Goal: Task Accomplishment & Management: Use online tool/utility

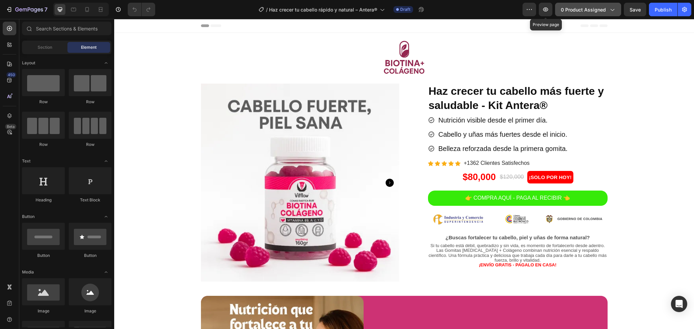
click at [576, 12] on span "0 product assigned" at bounding box center [583, 9] width 45 height 7
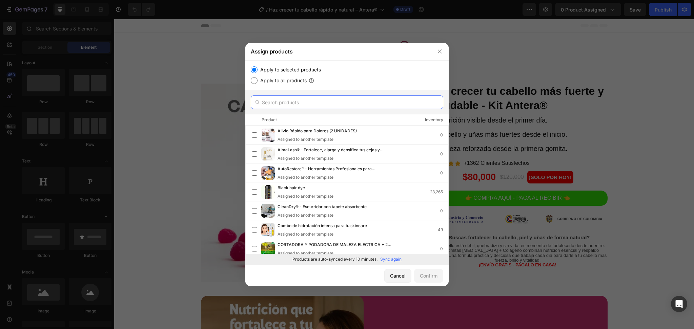
click at [351, 106] on input "text" at bounding box center [347, 103] width 192 height 14
paste input "Haz crecer tu cabello rápido y natural – Antera®"
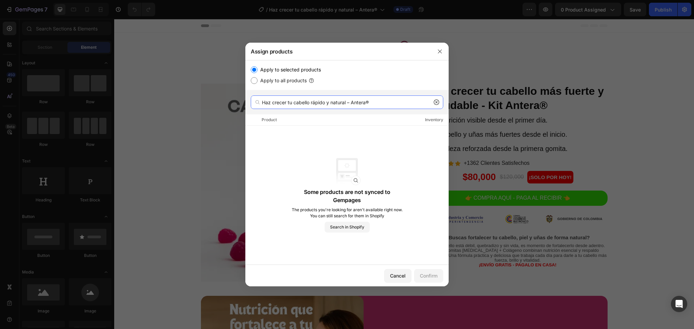
click at [442, 100] on input "Haz crecer tu cabello rápido y natural – Antera®" at bounding box center [347, 103] width 192 height 14
type input "Haz crecer tu cabello rápido y natural – Antera®"
click at [435, 104] on icon at bounding box center [436, 102] width 5 height 5
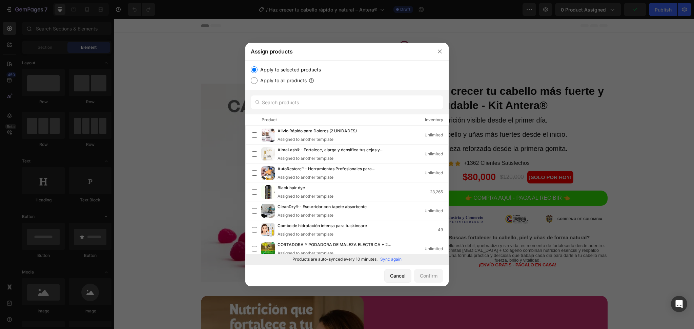
click at [396, 259] on p "Sync again" at bounding box center [390, 259] width 21 height 6
click at [286, 102] on input "text" at bounding box center [347, 103] width 192 height 14
click at [397, 262] on p "Sync again" at bounding box center [390, 259] width 21 height 6
click at [388, 259] on p "Sync again" at bounding box center [390, 259] width 21 height 6
click at [274, 82] on label "Apply to all products" at bounding box center [281, 81] width 49 height 8
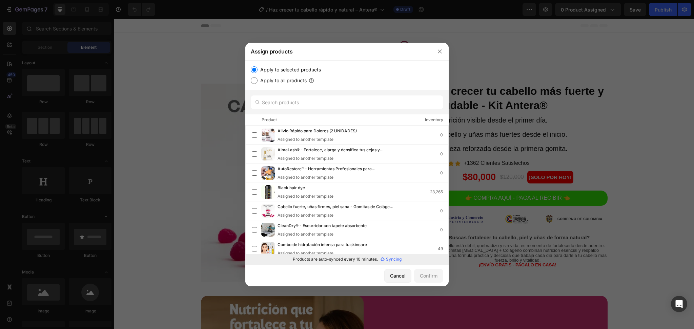
click at [257, 82] on input "Apply to all products" at bounding box center [254, 80] width 7 height 7
radio input "true"
click at [266, 73] on label "Apply to selected products" at bounding box center [288, 70] width 63 height 8
click at [257, 73] on input "Apply to selected products" at bounding box center [254, 69] width 7 height 7
radio input "true"
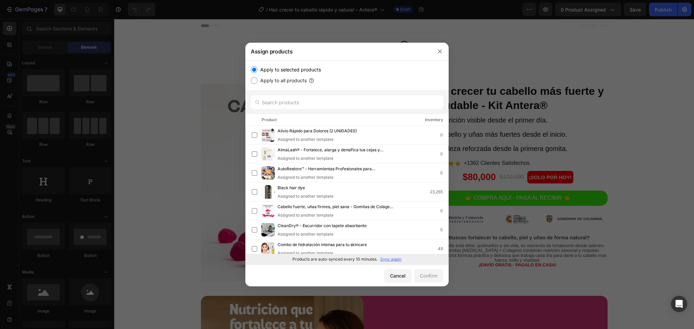
click at [390, 261] on p "Sync again" at bounding box center [390, 259] width 21 height 6
click at [441, 52] on icon "button" at bounding box center [439, 51] width 5 height 5
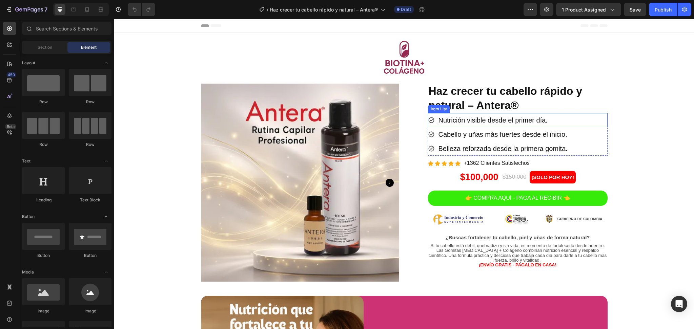
click at [492, 124] on p "Nutrición visible desde el primer día." at bounding box center [492, 120] width 109 height 12
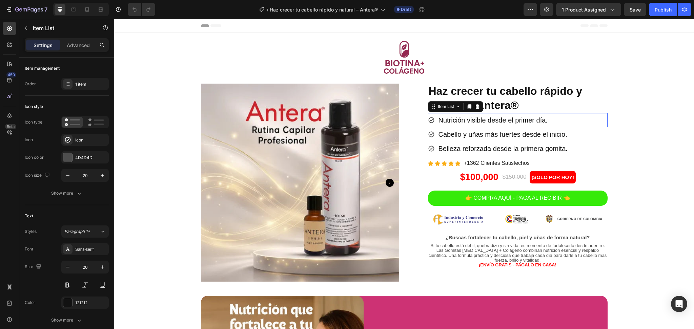
click at [492, 124] on p "Nutrición visible desde el primer día." at bounding box center [492, 120] width 109 height 12
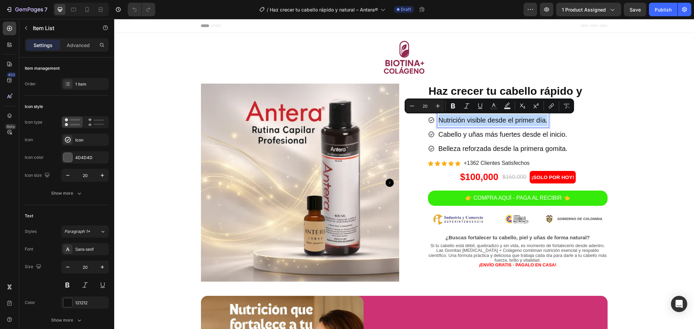
click at [510, 124] on p "Nutrición visible desde el primer día." at bounding box center [492, 120] width 109 height 12
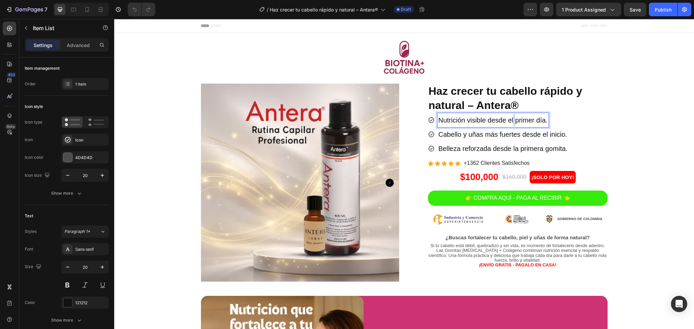
click at [510, 124] on p "Nutrición visible desde el primer día." at bounding box center [492, 120] width 109 height 12
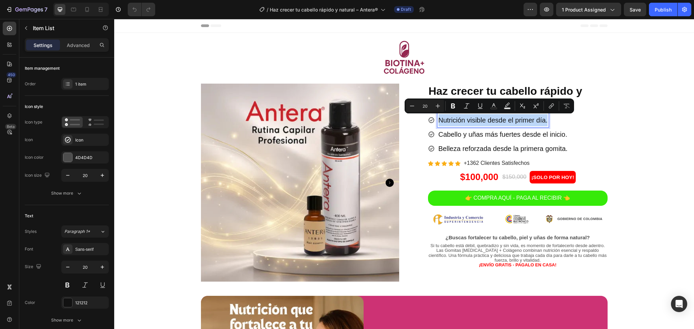
copy p "Nutrición visible desde el primer día."
click at [452, 133] on p "Cabello y uñas más fuertes desde el inicio." at bounding box center [502, 134] width 129 height 12
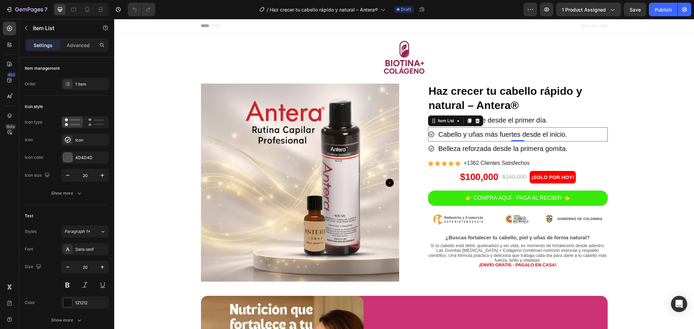
click at [457, 135] on p "Cabello y uñas más fuertes desde el inicio." at bounding box center [502, 134] width 129 height 12
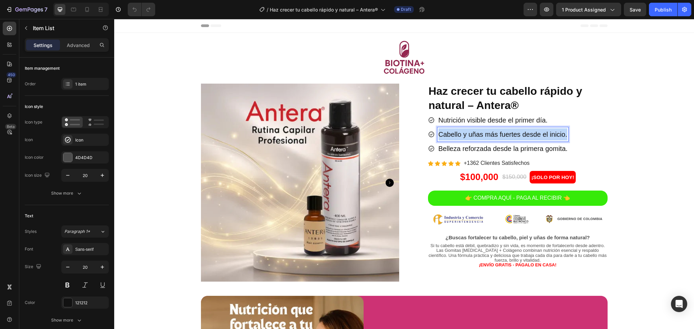
click at [457, 136] on p "Cabello y uñas más fuertes desde el inicio." at bounding box center [502, 134] width 129 height 12
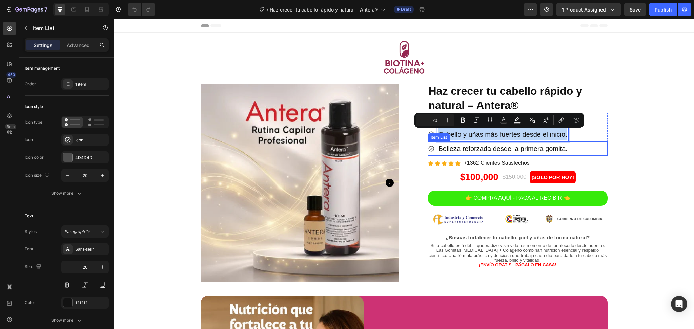
click at [461, 150] on p "Belleza reforzada desde la primera gomita." at bounding box center [502, 149] width 129 height 12
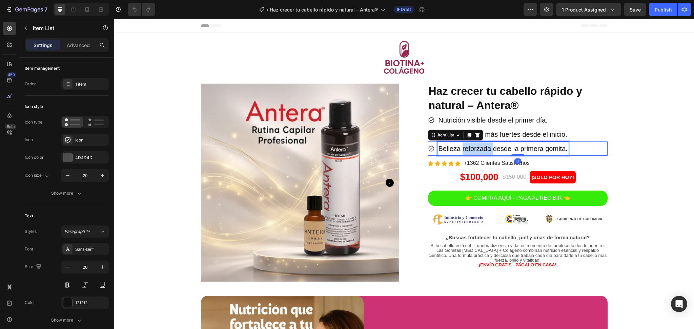
click at [461, 150] on p "Belleza reforzada desde la primera gomita." at bounding box center [502, 149] width 129 height 12
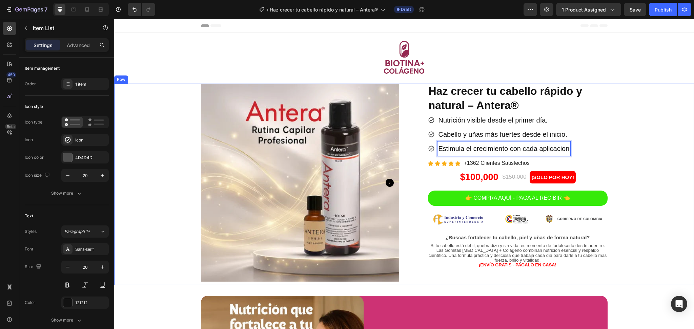
click at [626, 153] on div "Product Images Row Product Images Row Icon Icon Icon Icon Icon Icon List 4.5 (1…" at bounding box center [404, 183] width 570 height 198
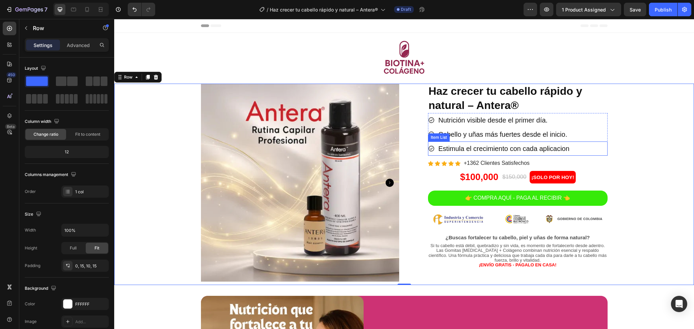
click at [530, 149] on p "Estimula el crecimiento con cada aplicacion" at bounding box center [503, 149] width 131 height 12
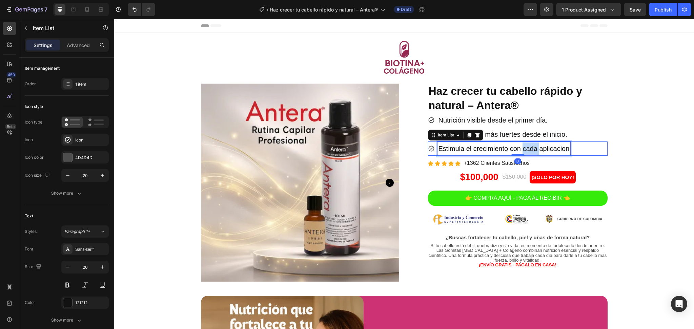
click at [530, 149] on p "Estimula el crecimiento con cada aplicacion" at bounding box center [503, 149] width 131 height 12
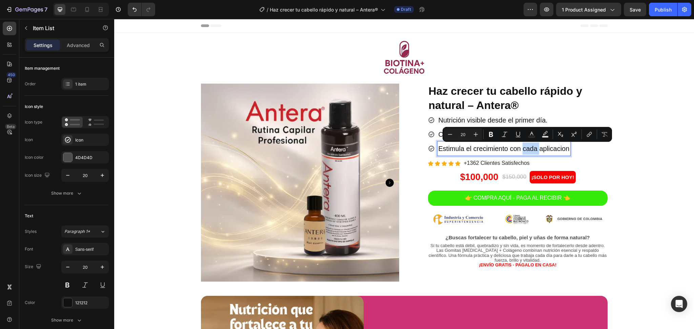
click at [530, 149] on p "Estimula el crecimiento con cada aplicacion" at bounding box center [503, 149] width 131 height 12
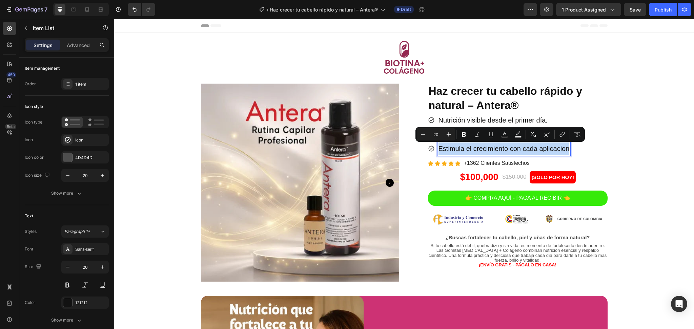
click at [537, 149] on p "Estimula el crecimiento con cada aplicacion" at bounding box center [503, 149] width 131 height 12
click at [544, 148] on p "Estimula el crecimiento con cada aplicacion" at bounding box center [503, 149] width 131 height 12
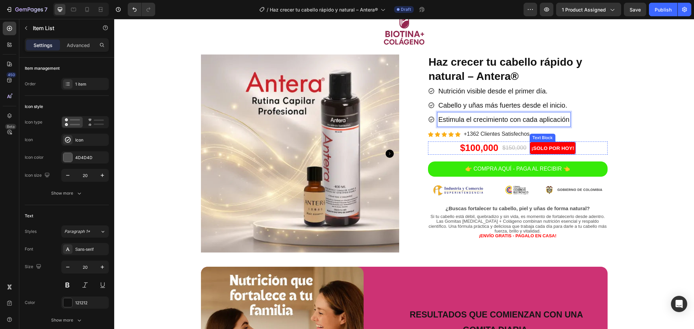
scroll to position [45, 0]
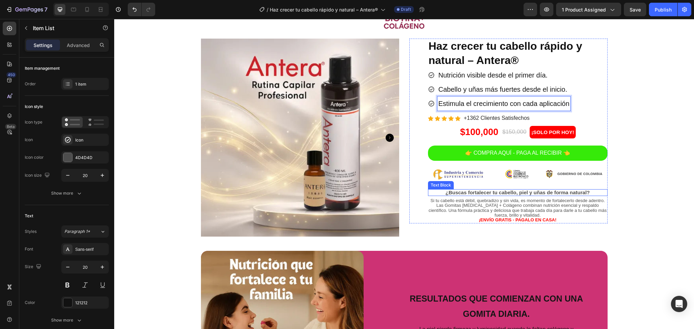
click at [499, 192] on p "¿Buscas fortalecer tu cabello, piel y uñas de forma natural?" at bounding box center [518, 193] width 178 height 6
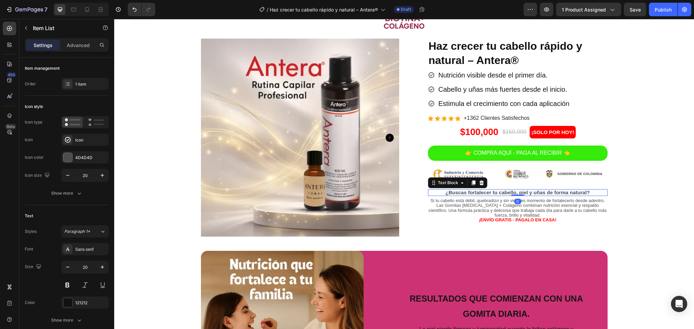
click at [499, 192] on p "¿Buscas fortalecer tu cabello, piel y uñas de forma natural?" at bounding box center [518, 193] width 178 height 6
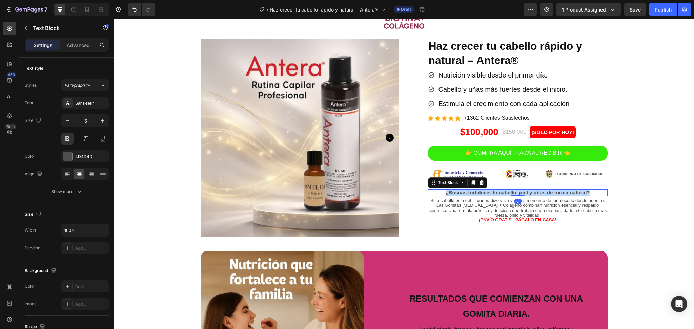
click at [499, 192] on p "¿Buscas fortalecer tu cabello, piel y uñas de forma natural?" at bounding box center [518, 193] width 178 height 6
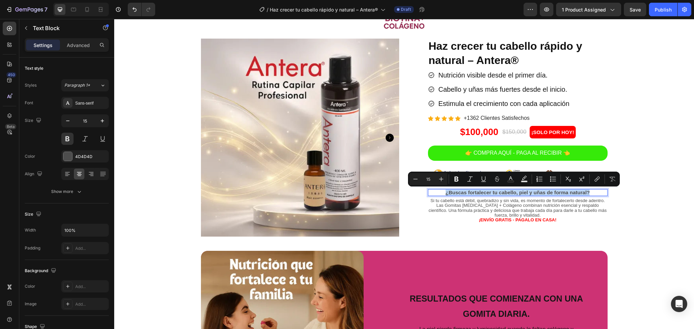
copy p "¿Buscas fortalecer tu cabello, piel y uñas de forma natural?"
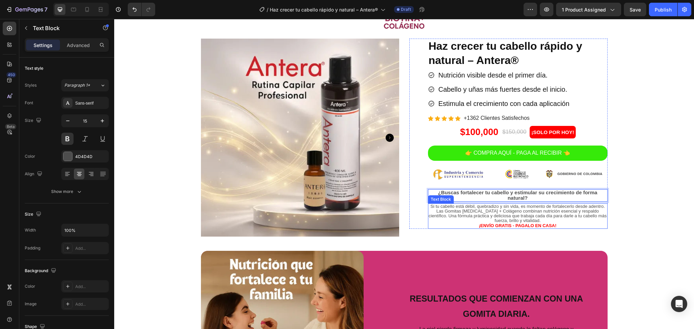
click at [527, 207] on p "Si tu cabello está débil, quebradizo y sin vida, es momento de fortalecerlo des…" at bounding box center [518, 213] width 178 height 19
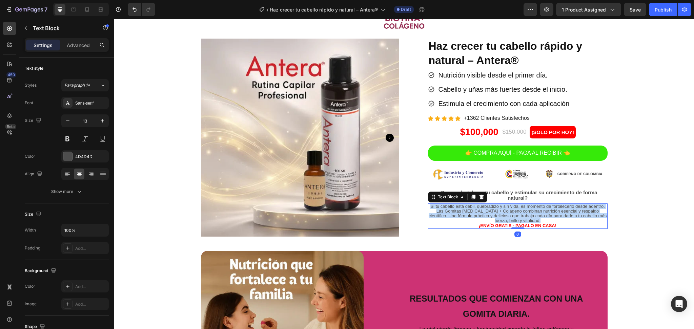
click at [527, 207] on p "Si tu cabello está débil, quebradizo y sin vida, es momento de fortalecerlo des…" at bounding box center [518, 213] width 178 height 19
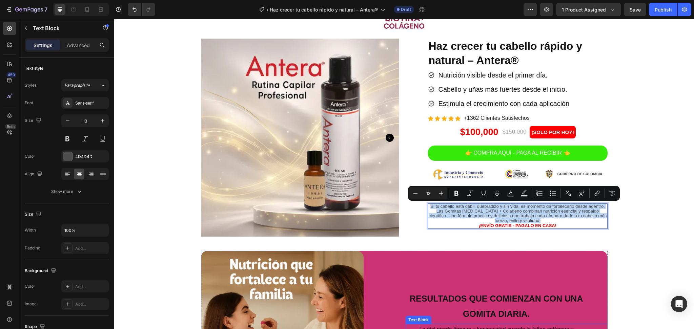
copy p "Si tu cabello está débil, quebradizo y sin vida, es momento de fortalecerlo des…"
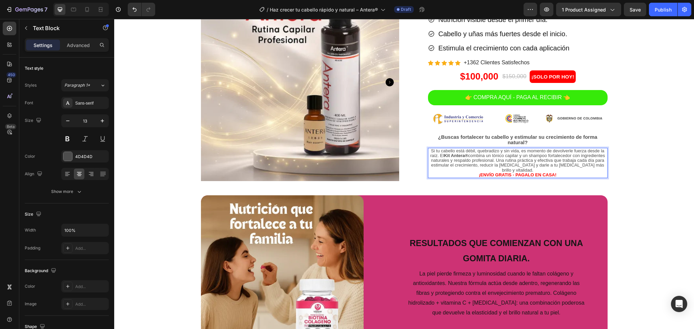
scroll to position [181, 0]
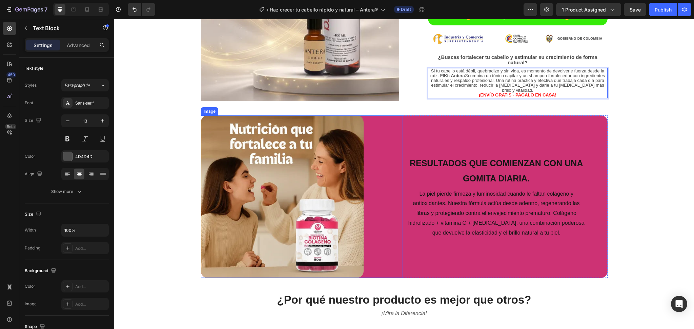
click at [217, 173] on img at bounding box center [282, 197] width 163 height 163
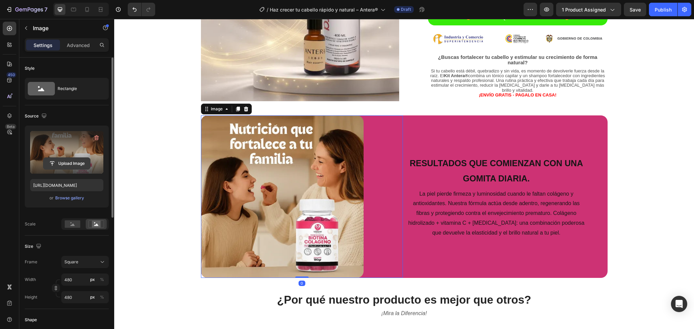
click at [61, 165] on input "file" at bounding box center [66, 164] width 47 height 12
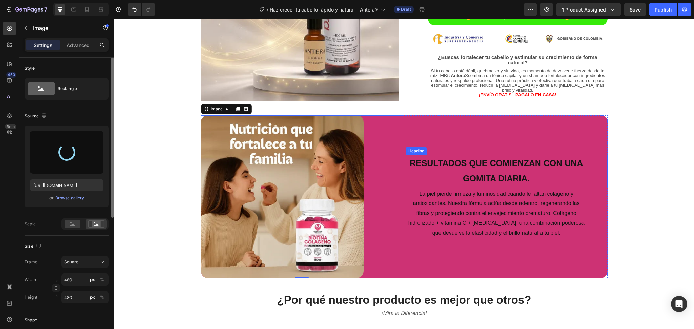
click at [484, 170] on h2 "Resultados que comienzan con una gomita diaria." at bounding box center [497, 171] width 182 height 32
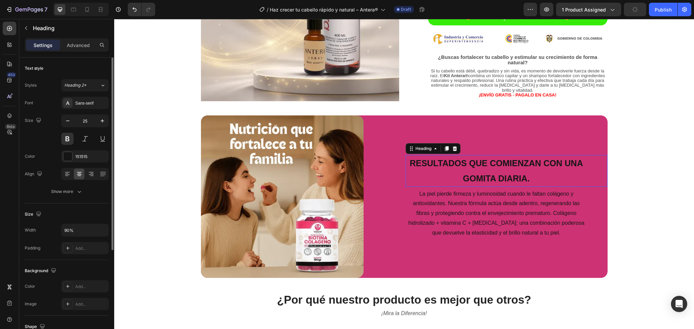
click at [482, 170] on p "Resultados que comienzan con una gomita diaria." at bounding box center [496, 171] width 180 height 30
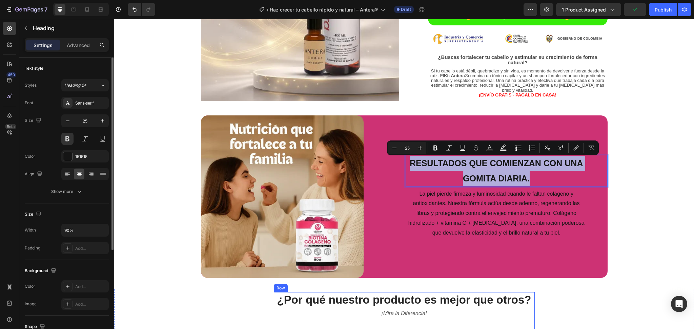
copy p "Resultados que comienzan con una gomita diaria."
click at [285, 192] on img at bounding box center [282, 197] width 163 height 163
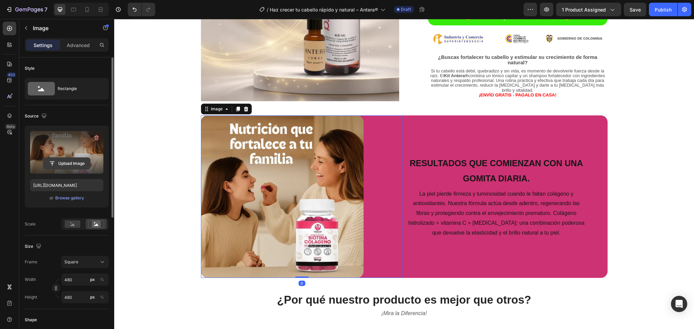
click at [85, 160] on input "file" at bounding box center [66, 164] width 47 height 12
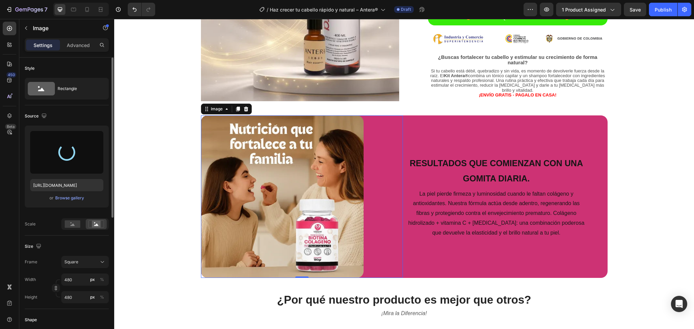
type input "[URL][DOMAIN_NAME]"
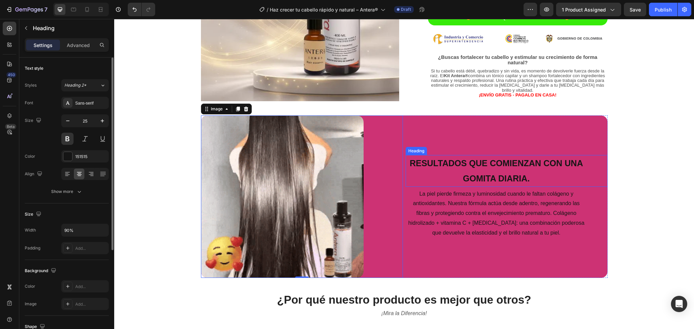
click at [492, 174] on p "Resultados que comienzan con una gomita diaria." at bounding box center [496, 171] width 180 height 30
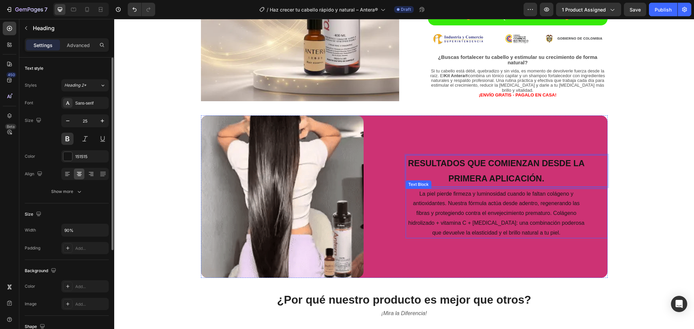
click at [498, 205] on p "La piel pierde firmeza y luminosidad cuando le faltan colágeno y antioxidantes.…" at bounding box center [496, 213] width 180 height 49
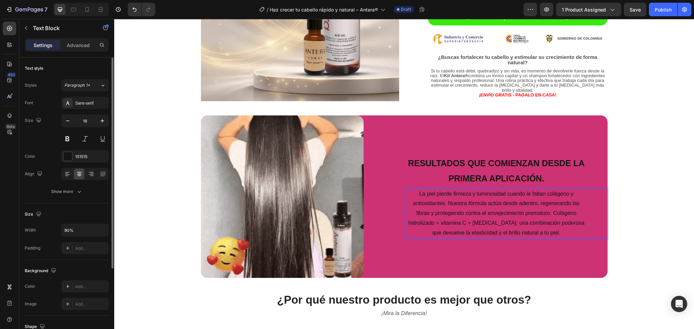
click at [499, 203] on p "La piel pierde firmeza y luminosidad cuando le faltan colágeno y antioxidantes.…" at bounding box center [496, 213] width 180 height 49
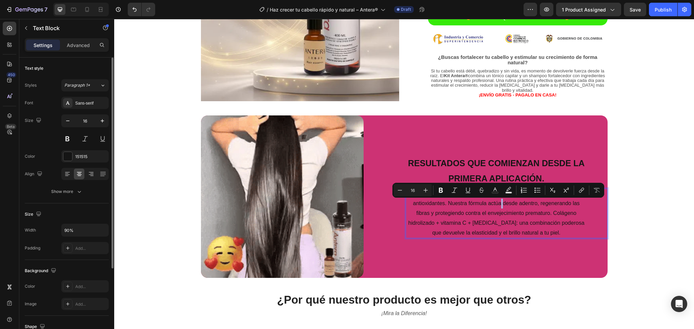
click at [498, 203] on p "La piel pierde firmeza y luminosidad cuando le faltan colágeno y antioxidantes.…" at bounding box center [496, 213] width 180 height 49
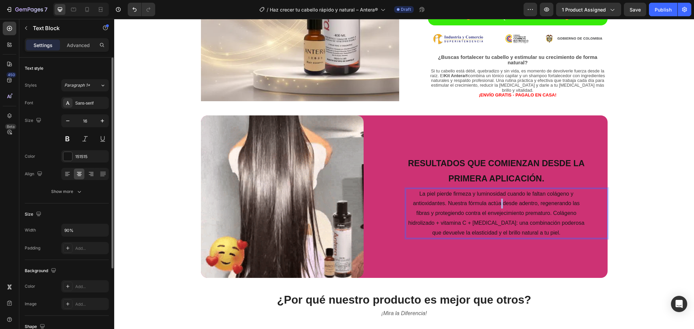
click at [498, 203] on p "La piel pierde firmeza y luminosidad cuando le faltan colágeno y antioxidantes.…" at bounding box center [496, 213] width 180 height 49
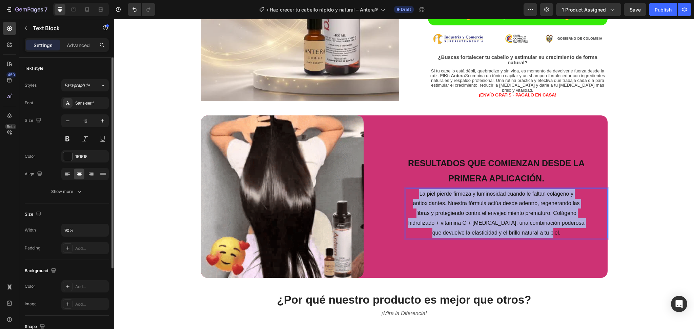
click at [500, 203] on p "La piel pierde firmeza y luminosidad cuando le faltan colágeno y antioxidantes.…" at bounding box center [496, 213] width 180 height 49
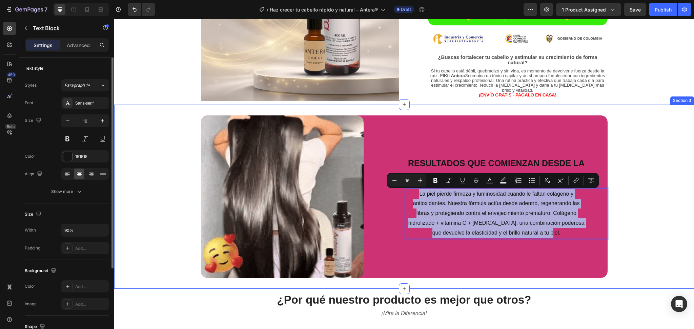
copy p "La piel pierde firmeza y luminosidad cuando le faltan colágeno y antioxidantes.…"
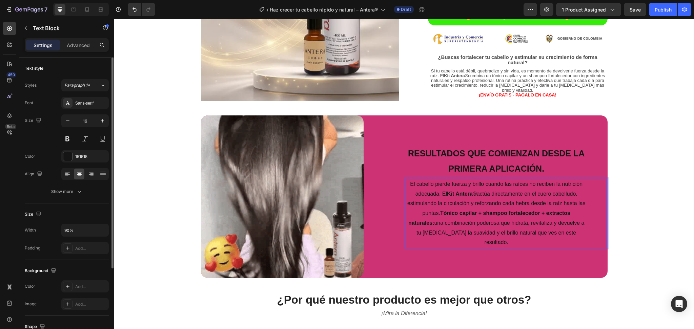
click at [485, 218] on strong "Tónico capilar + shampoo fortalecedor + extractos naturales:" at bounding box center [489, 218] width 162 height 16
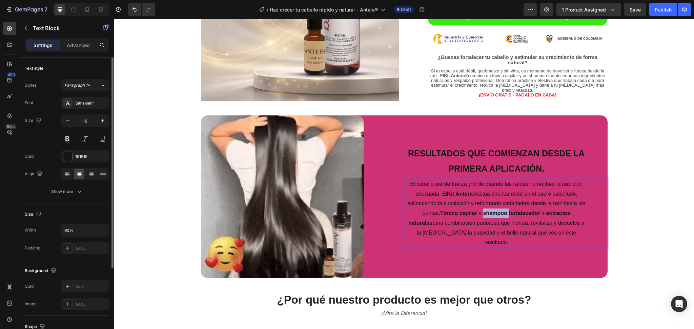
click at [485, 218] on strong "Tónico capilar + shampoo fortalecedor + extractos naturales:" at bounding box center [489, 218] width 162 height 16
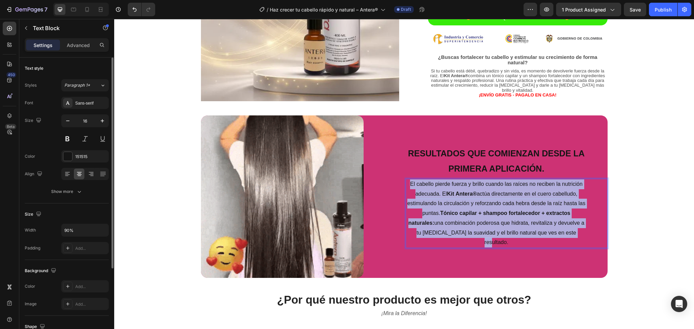
click at [485, 218] on strong "Tónico capilar + shampoo fortalecedor + extractos naturales:" at bounding box center [489, 218] width 162 height 16
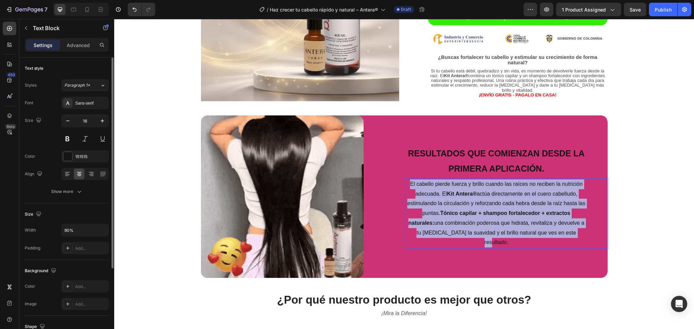
click at [485, 218] on strong "Tónico capilar + shampoo fortalecedor + extractos naturales:" at bounding box center [489, 218] width 162 height 16
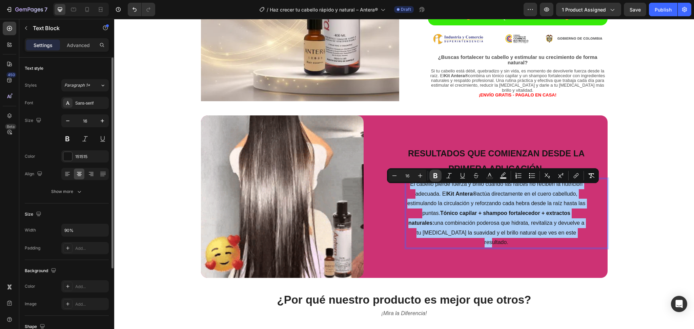
click at [434, 172] on icon "Editor contextual toolbar" at bounding box center [435, 175] width 7 height 7
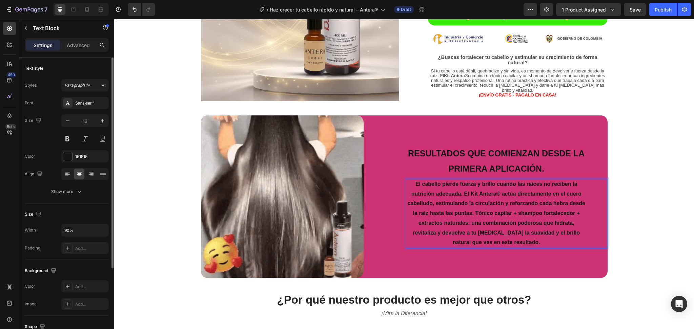
click at [434, 172] on p "Resultados que comienzan desde la primera aplicación." at bounding box center [496, 161] width 180 height 30
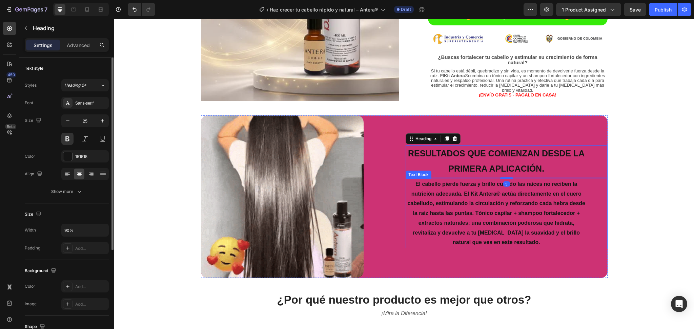
click at [466, 225] on strong "El cabello pierde fuerza y brillo cuando las raíces no reciben la nutrición ade…" at bounding box center [496, 213] width 178 height 64
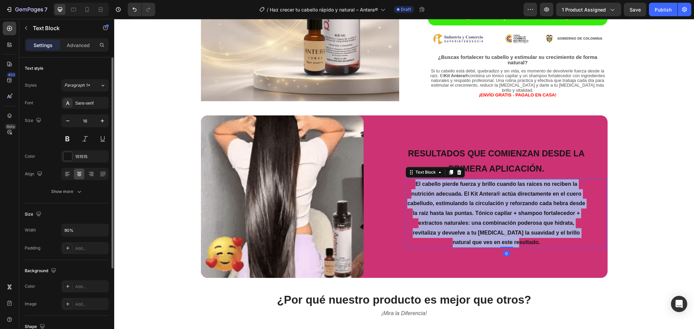
click at [466, 225] on strong "El cabello pierde fuerza y brillo cuando las raíces no reciben la nutrición ade…" at bounding box center [496, 213] width 178 height 64
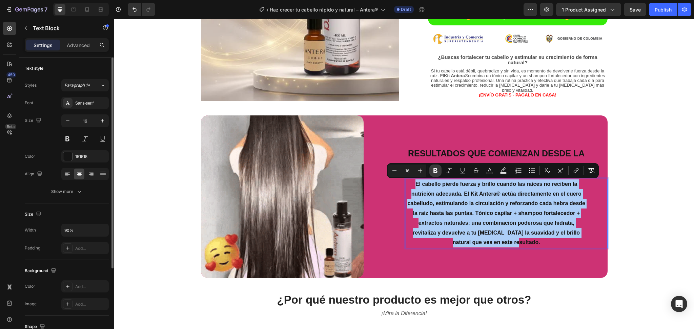
click at [441, 168] on button "Bold" at bounding box center [435, 171] width 12 height 12
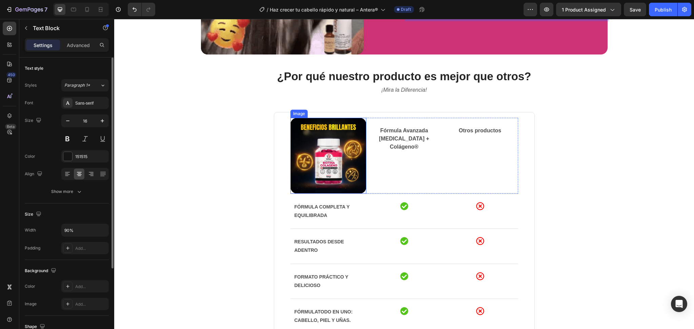
scroll to position [407, 0]
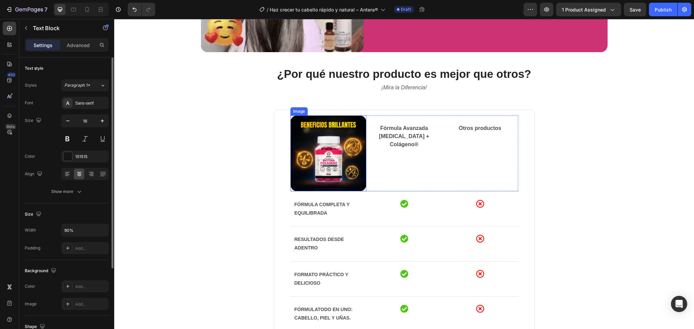
click at [358, 157] on img at bounding box center [328, 154] width 76 height 76
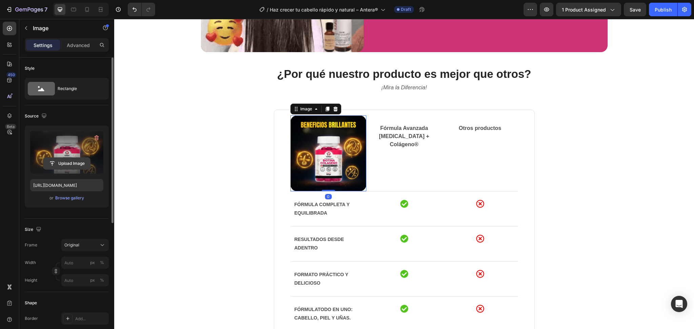
click at [68, 160] on input "file" at bounding box center [66, 164] width 47 height 12
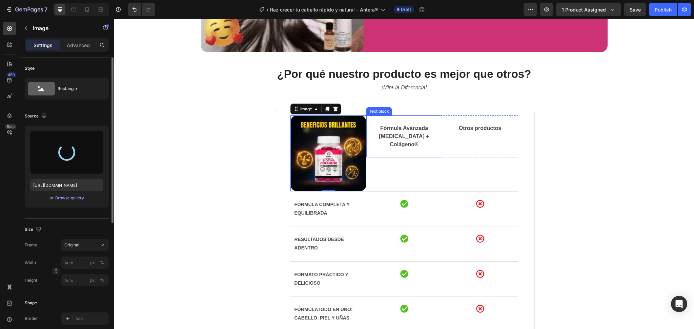
click at [420, 131] on p "Fórmula Avanzada [MEDICAL_DATA] + Colágeno®" at bounding box center [404, 136] width 75 height 24
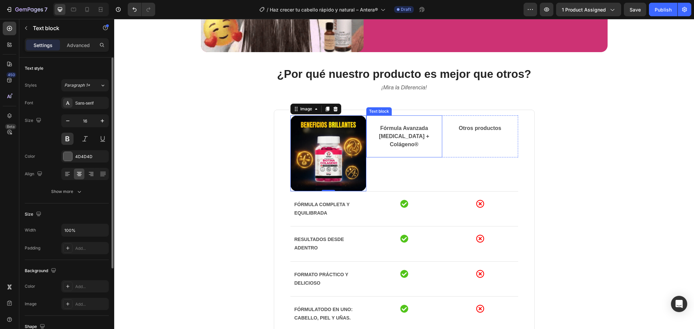
click at [420, 131] on p "Fórmula Avanzada [MEDICAL_DATA] + Colágeno®" at bounding box center [404, 136] width 75 height 24
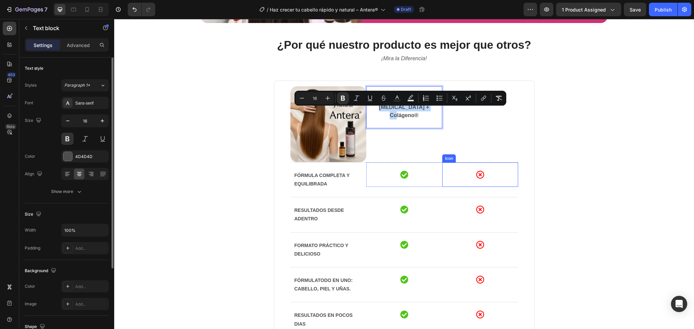
scroll to position [452, 0]
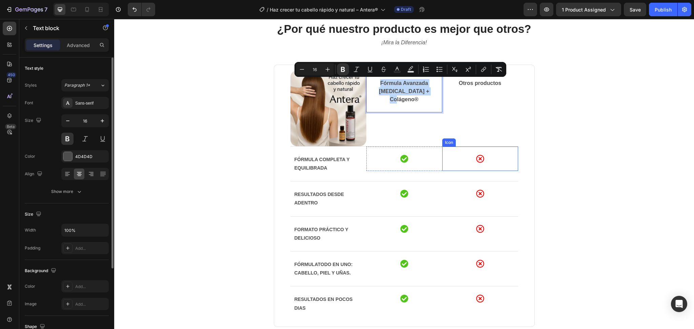
click at [557, 145] on div "¿Por qué nuestro producto es mejor que otros? Heading ¡Mira la Diferencia! Text…" at bounding box center [404, 182] width 570 height 322
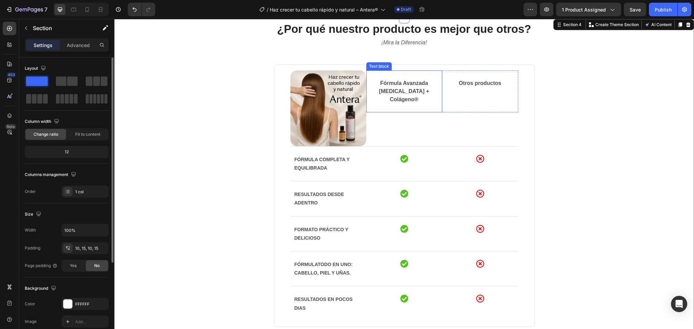
click at [410, 88] on strong "Fórmula Avanzada [MEDICAL_DATA] + Colágeno®" at bounding box center [404, 91] width 50 height 22
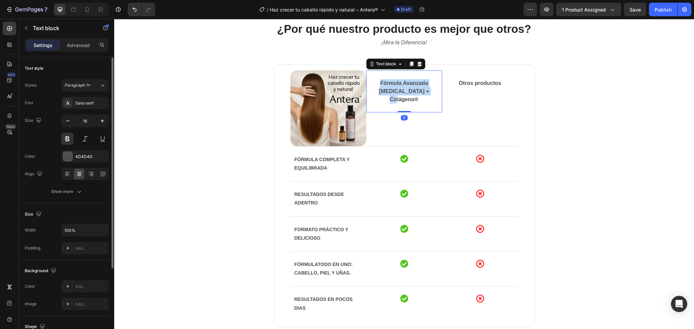
click at [410, 88] on strong "Fórmula Avanzada [MEDICAL_DATA] + Colágeno®" at bounding box center [404, 91] width 50 height 22
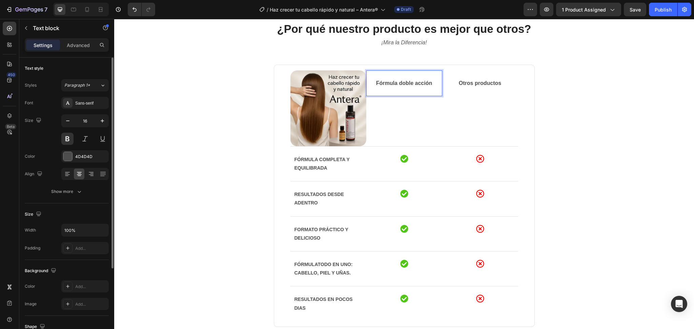
click at [430, 83] on p "Fórmula doble acción" at bounding box center [404, 83] width 75 height 8
click at [395, 93] on strong "Fórmula doble acción estimular el crecimiento" at bounding box center [404, 87] width 62 height 14
drag, startPoint x: 398, startPoint y: 85, endPoint x: 374, endPoint y: 68, distance: 29.0
click at [374, 68] on div "Image Fórmula doble acción estimula el crecimiento capilar Text block 0 Otros p…" at bounding box center [404, 196] width 261 height 263
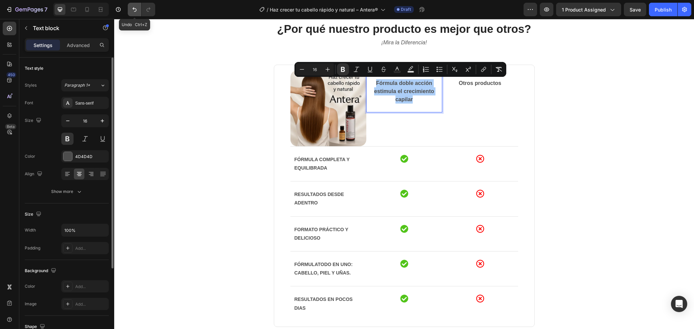
click at [128, 12] on button "Undo/Redo" at bounding box center [135, 10] width 14 height 14
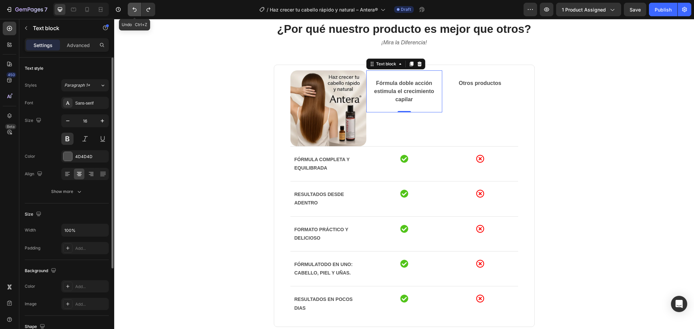
click at [128, 12] on button "Undo/Redo" at bounding box center [135, 10] width 14 height 14
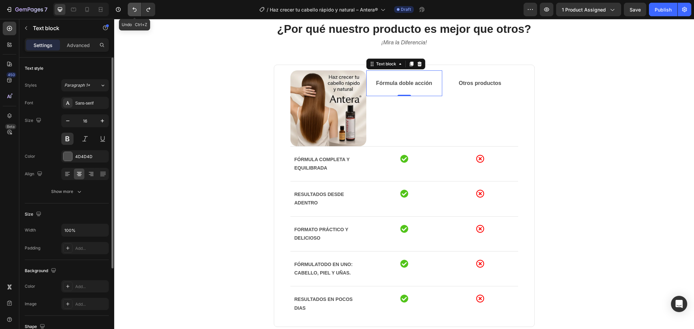
click at [128, 12] on button "Undo/Redo" at bounding box center [135, 10] width 14 height 14
click at [622, 118] on div "¿Por qué nuestro producto es mejor que otros? Heading ¡Mira la Diferencia! Text…" at bounding box center [404, 182] width 570 height 322
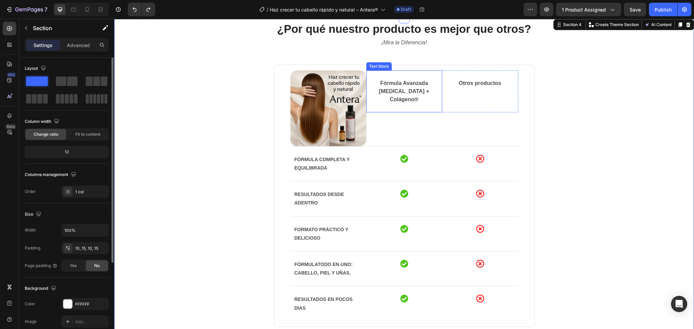
click at [398, 88] on strong "Fórmula Avanzada [MEDICAL_DATA] + Colágeno®" at bounding box center [404, 91] width 50 height 22
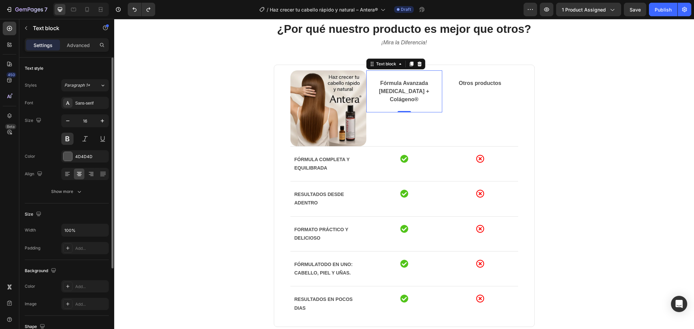
click at [398, 88] on strong "Fórmula Avanzada [MEDICAL_DATA] + Colágeno®" at bounding box center [404, 91] width 50 height 22
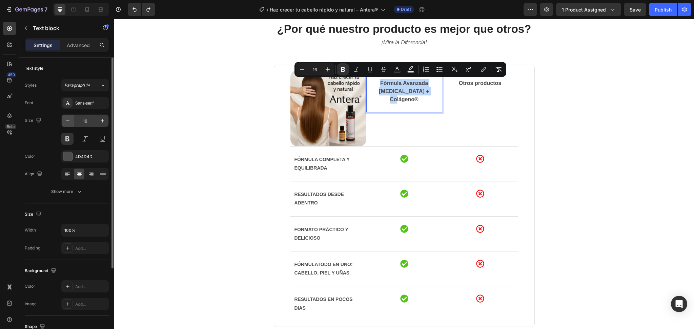
copy strong "Fórmula Avanzada [MEDICAL_DATA] + Colágeno®"
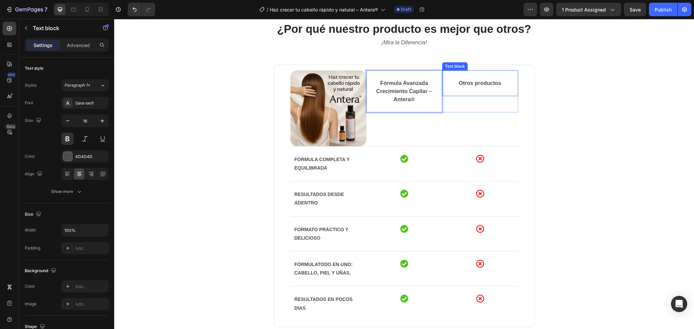
click at [460, 84] on p "Otros productos" at bounding box center [480, 83] width 75 height 8
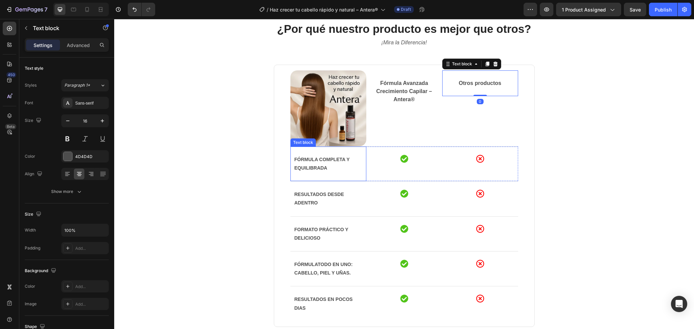
click at [316, 169] on strong "Fórmula completa y equilibrada" at bounding box center [321, 164] width 55 height 14
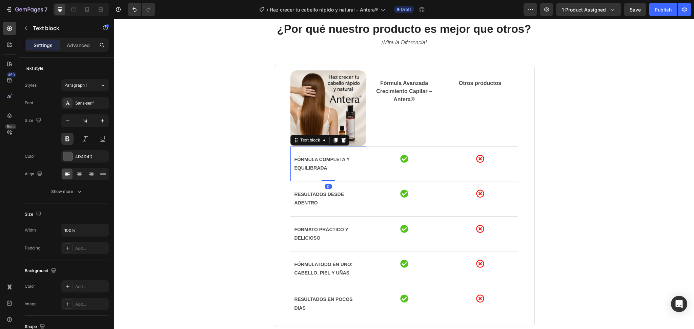
click at [316, 169] on strong "Fórmula completa y equilibrada" at bounding box center [321, 164] width 55 height 14
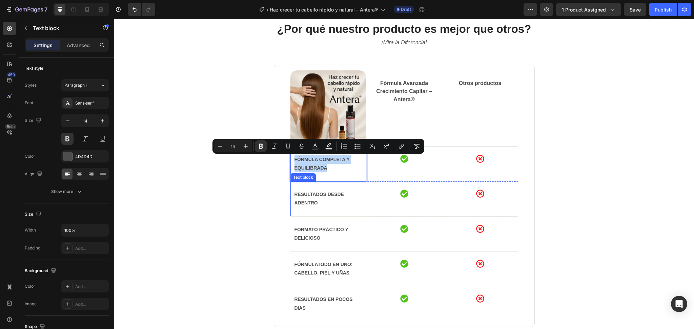
click at [320, 192] on strong "Resultados desde adentro" at bounding box center [319, 199] width 50 height 14
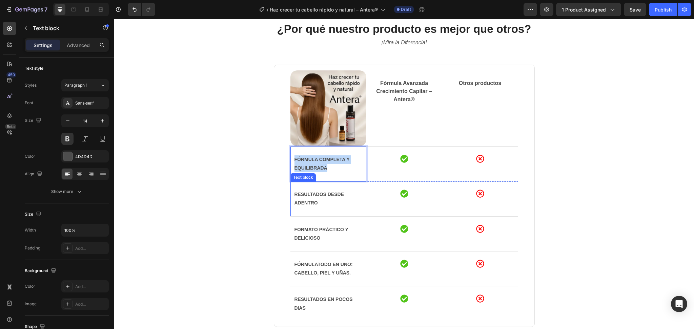
click at [320, 192] on strong "Resultados desde adentro" at bounding box center [319, 199] width 50 height 14
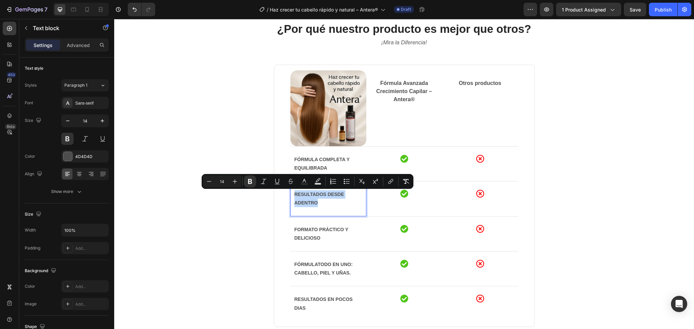
click at [320, 192] on strong "Resultados desde adentro" at bounding box center [319, 199] width 50 height 14
copy strong "Resultados desde adentro"
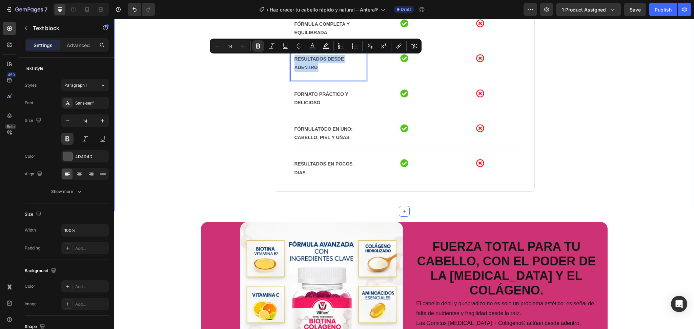
drag, startPoint x: 592, startPoint y: 152, endPoint x: 586, endPoint y: 153, distance: 6.0
click at [597, 148] on div "¿Por qué nuestro producto es mejor que otros? Heading ¡Mira la Diferencia! Text…" at bounding box center [404, 47] width 570 height 322
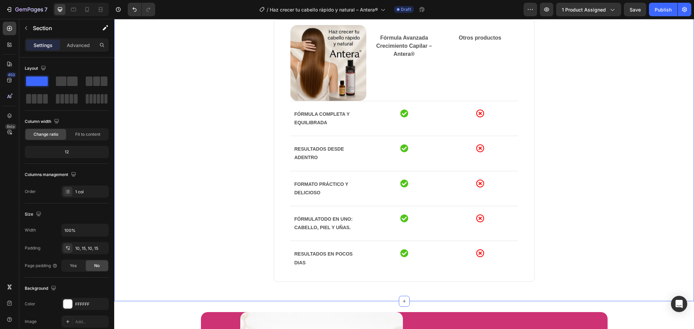
scroll to position [497, 0]
click at [294, 116] on strong "Fórmula completa y equilibrada" at bounding box center [321, 119] width 55 height 14
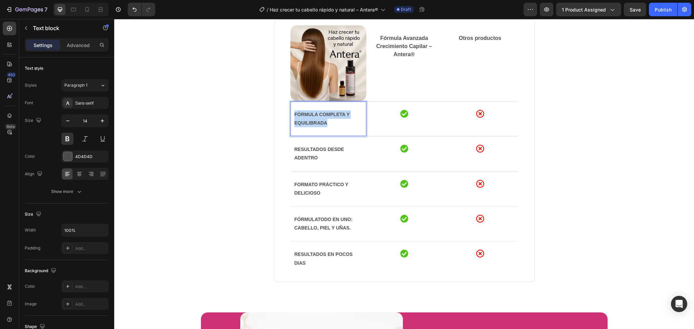
click at [294, 116] on strong "Fórmula completa y equilibrada" at bounding box center [321, 119] width 55 height 14
click at [319, 142] on div "Resultados desde adentro Text block" at bounding box center [328, 154] width 76 height 35
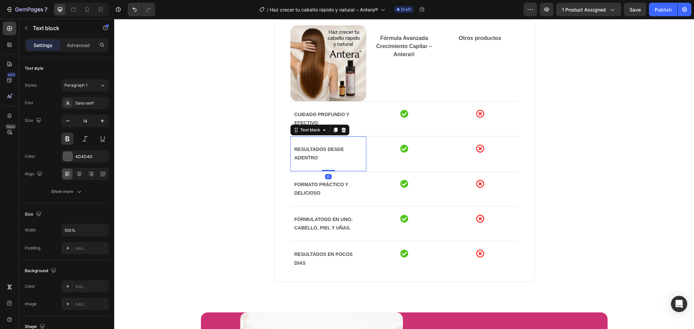
click at [319, 142] on div "Resultados desde adentro Text block 0" at bounding box center [328, 154] width 76 height 35
click at [324, 150] on strong "Resultados desde adentro" at bounding box center [319, 154] width 50 height 14
click at [327, 184] on p "Formato práctico y delicioso" at bounding box center [328, 189] width 68 height 17
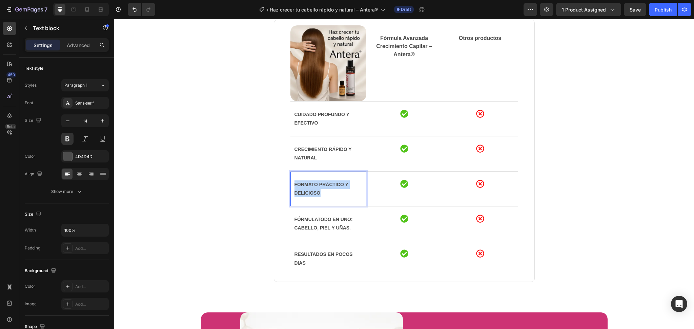
click at [327, 184] on p "Formato práctico y delicioso" at bounding box center [328, 189] width 68 height 17
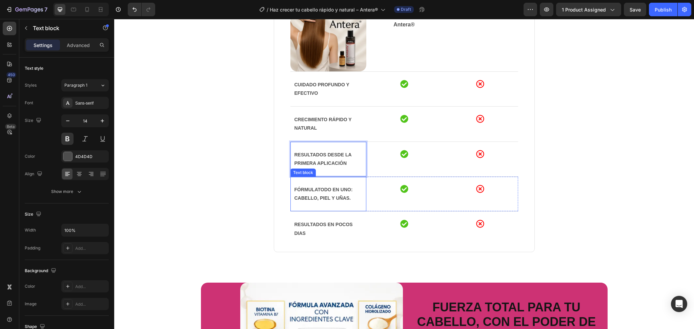
scroll to position [542, 0]
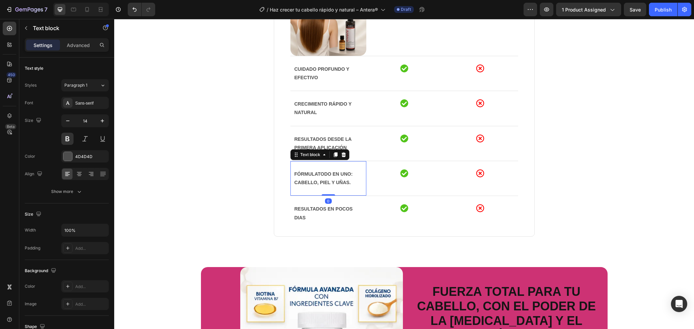
click at [333, 174] on strong "todo en uno" at bounding box center [334, 173] width 34 height 5
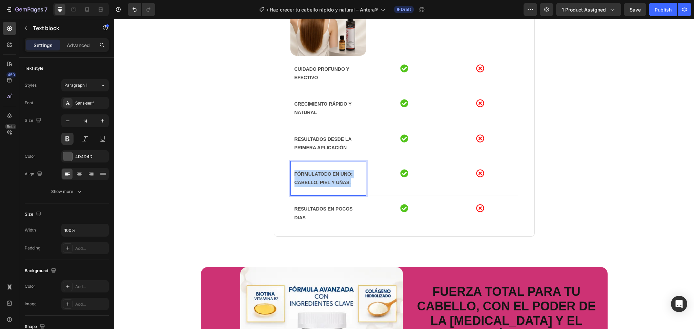
click at [333, 174] on strong "todo en uno" at bounding box center [334, 173] width 34 height 5
click at [318, 213] on p "RESULTADOS EN POCOS DIAS" at bounding box center [328, 213] width 68 height 17
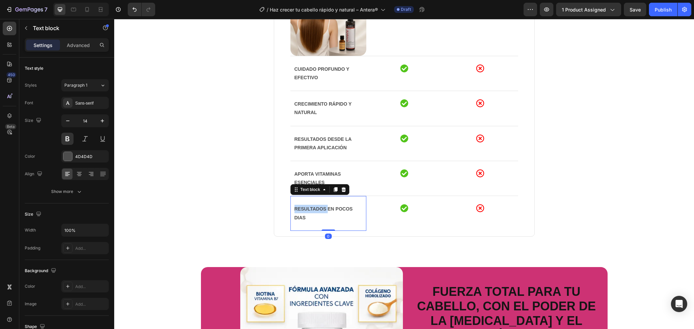
click at [318, 213] on p "RESULTADOS EN POCOS DIAS" at bounding box center [328, 213] width 68 height 17
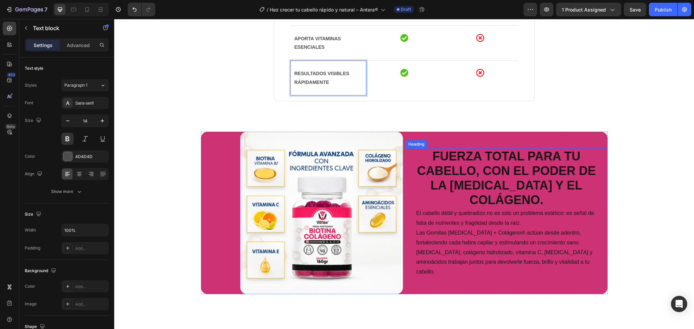
scroll to position [768, 0]
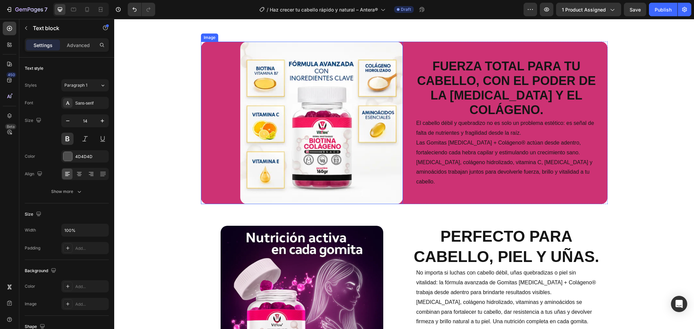
click at [348, 185] on img at bounding box center [321, 123] width 163 height 163
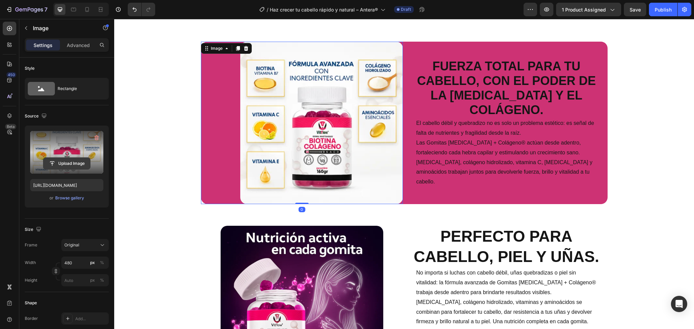
click at [77, 162] on input "file" at bounding box center [66, 164] width 47 height 12
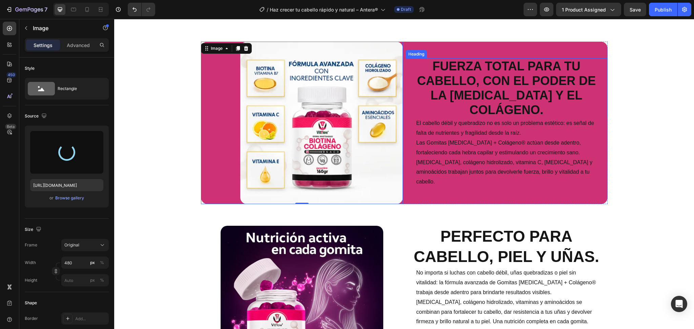
click at [497, 97] on h2 "Fuerza total para tu cabello, con el poder de la [MEDICAL_DATA] y el colágeno." at bounding box center [506, 88] width 182 height 60
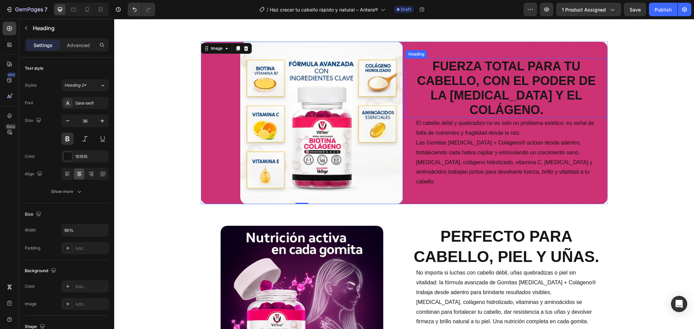
click at [497, 97] on h2 "Fuerza total para tu cabello, con el poder de la [MEDICAL_DATA] y el colágeno." at bounding box center [506, 88] width 182 height 60
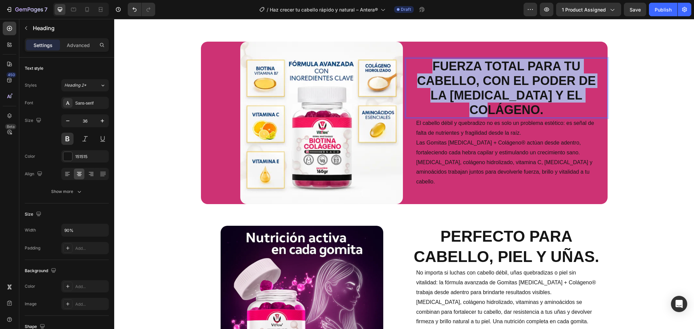
click at [497, 97] on p "Fuerza total para tu cabello, con el poder de la [MEDICAL_DATA] y el colágeno." at bounding box center [506, 88] width 180 height 59
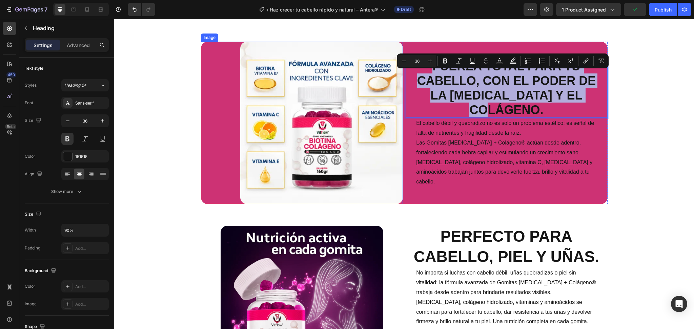
click at [304, 138] on img at bounding box center [321, 123] width 163 height 163
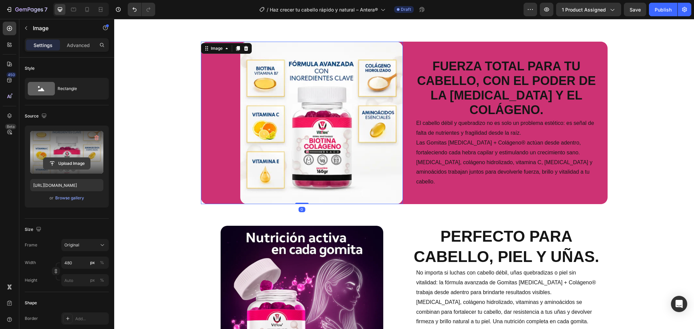
click at [86, 158] on button "Upload Image" at bounding box center [66, 164] width 47 height 12
click at [89, 162] on input "file" at bounding box center [66, 164] width 47 height 12
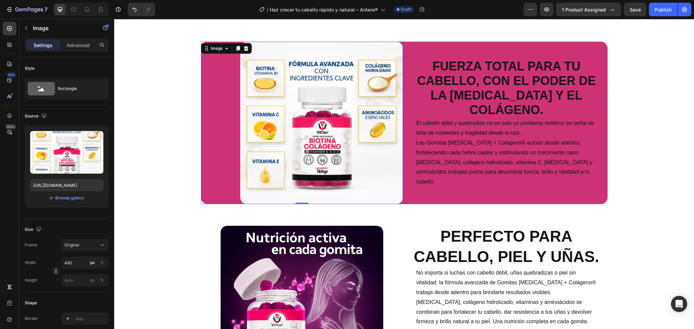
type input "[URL][DOMAIN_NAME]"
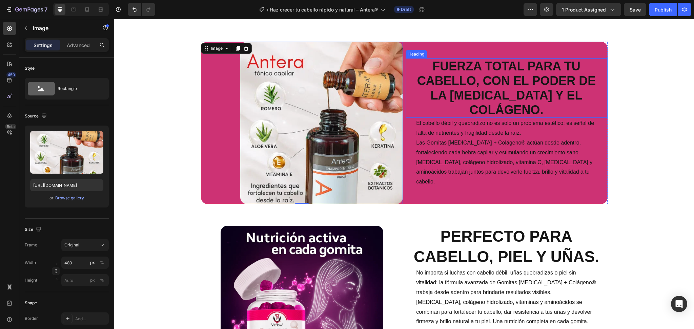
click at [451, 99] on p "Fuerza total para tu cabello, con el poder de la [MEDICAL_DATA] y el colágeno." at bounding box center [506, 88] width 180 height 59
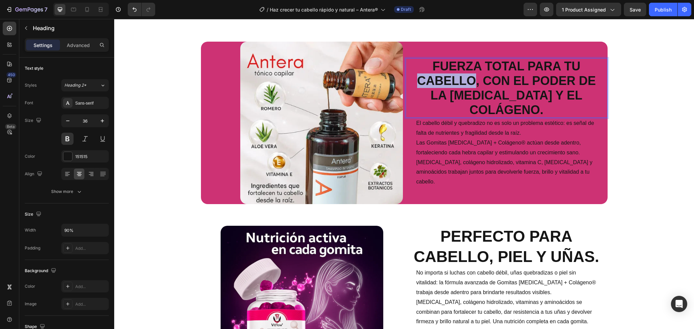
click at [456, 96] on p "Fuerza total para tu cabello, con el poder de la [MEDICAL_DATA] y el colágeno." at bounding box center [506, 88] width 180 height 59
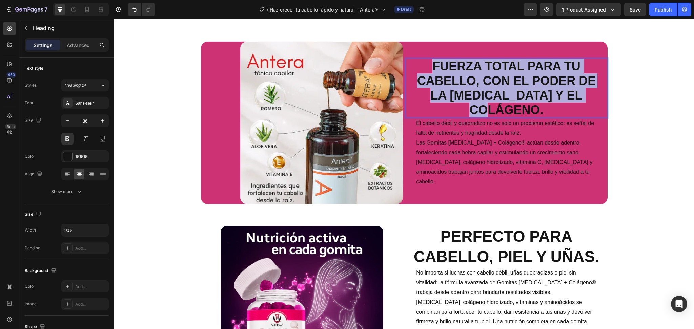
click at [456, 96] on p "Fuerza total para tu cabello, con el poder de la [MEDICAL_DATA] y el colágeno." at bounding box center [506, 88] width 180 height 59
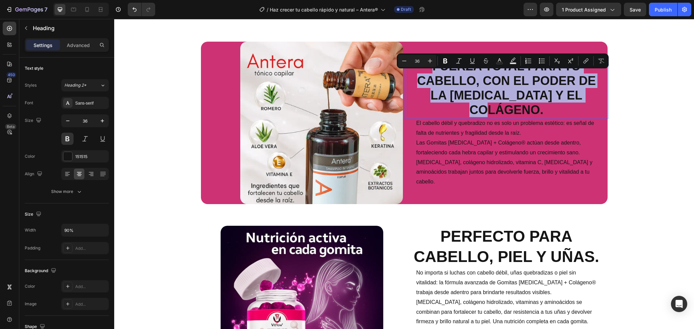
copy p "Fuerza total para tu cabello, con el poder de la [MEDICAL_DATA] y el colágeno."
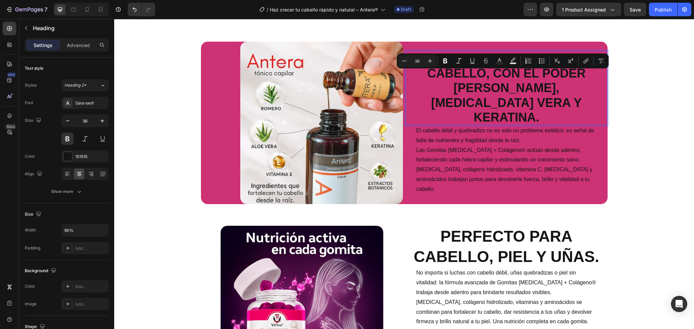
scroll to position [761, 0]
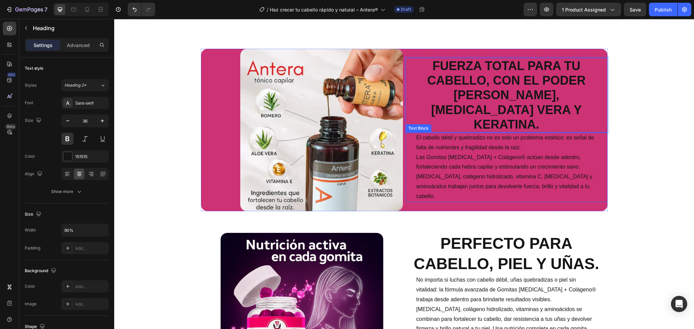
click at [464, 154] on p "El cabello débil y quebradizo no es solo un problema estético: es señal de falt…" at bounding box center [506, 167] width 180 height 68
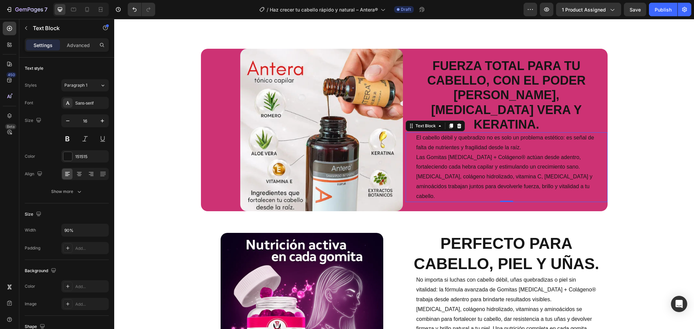
click at [464, 154] on p "El cabello débil y quebradizo no es solo un problema estético: es señal de falt…" at bounding box center [506, 167] width 180 height 68
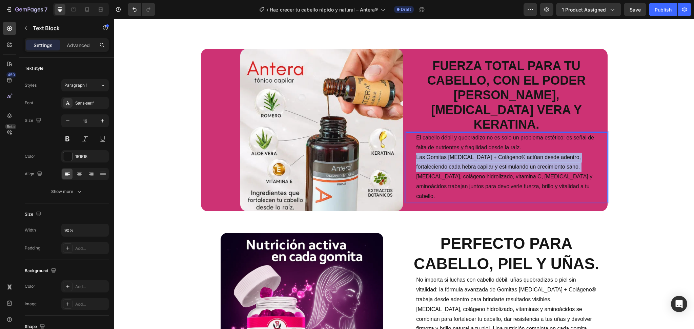
click at [464, 154] on p "El cabello débil y quebradizo no es solo un problema estético: es señal de falt…" at bounding box center [506, 167] width 180 height 68
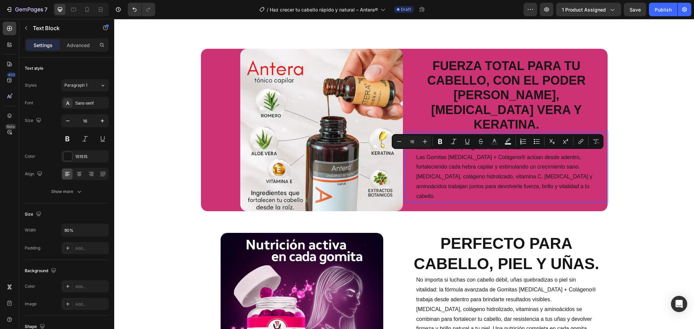
click at [456, 188] on p "El cabello débil y quebradizo no es solo un problema estético: es señal de falt…" at bounding box center [506, 167] width 180 height 68
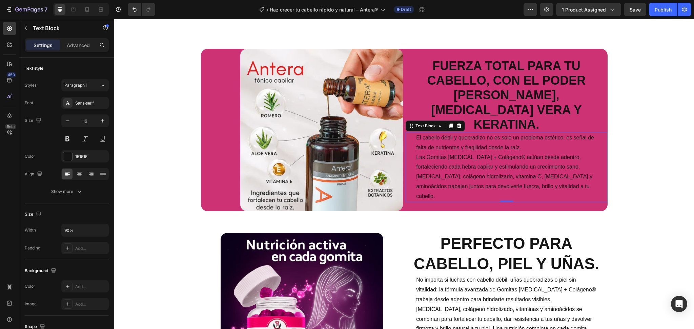
drag, startPoint x: 434, startPoint y: 141, endPoint x: 528, endPoint y: 174, distance: 99.0
click at [528, 174] on div "El cabello débil y quebradizo no es solo un problema estético: es señal de falt…" at bounding box center [507, 167] width 202 height 70
click at [571, 182] on p "El cabello débil y quebradizo no es solo un problema estético: es señal de falt…" at bounding box center [506, 167] width 180 height 68
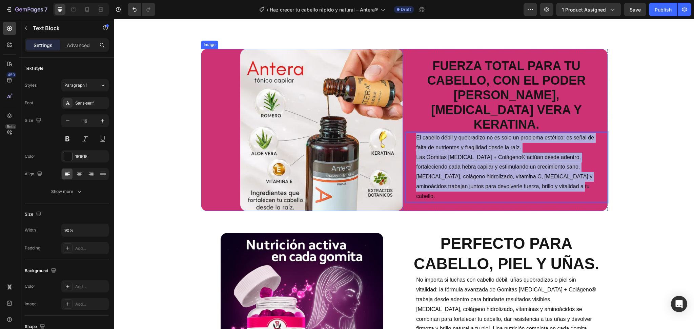
drag, startPoint x: 576, startPoint y: 186, endPoint x: 375, endPoint y: 111, distance: 214.9
click at [375, 111] on div "Image Fuerza total para tu cabello, con el poder [PERSON_NAME], [MEDICAL_DATA] …" at bounding box center [404, 130] width 407 height 163
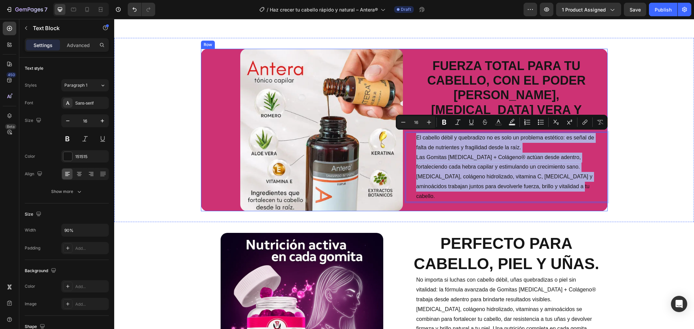
copy p "El cabello débil y quebradizo no es solo un problema estético: es señal de falt…"
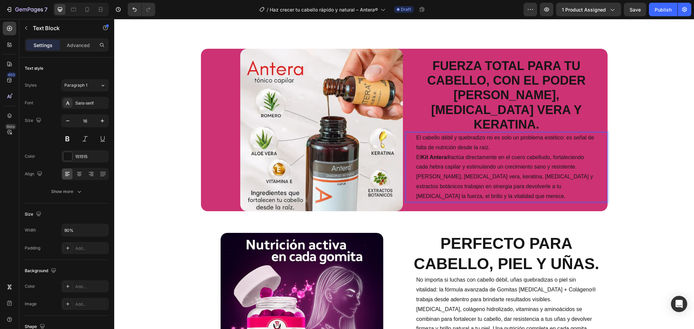
click at [469, 174] on p "El cabello débil y quebradizo no es solo un problema estético: es señal de falt…" at bounding box center [506, 167] width 180 height 68
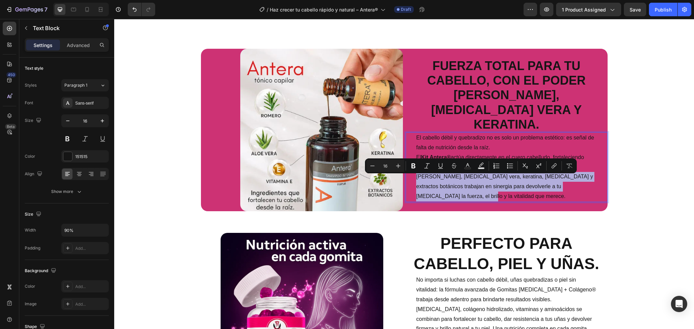
click at [469, 174] on p "El cabello débil y quebradizo no es solo un problema estético: es señal de falt…" at bounding box center [506, 167] width 180 height 68
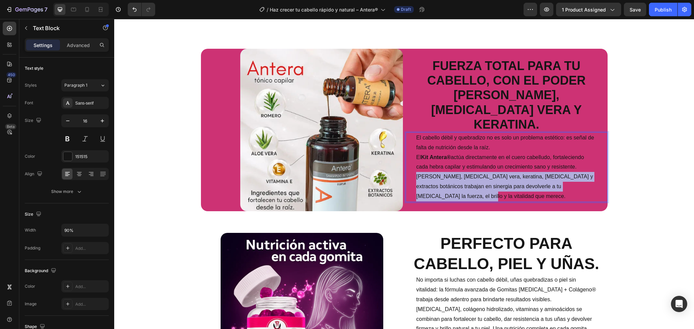
click at [469, 174] on p "El cabello débil y quebradizo no es solo un problema estético: es señal de falt…" at bounding box center [506, 167] width 180 height 68
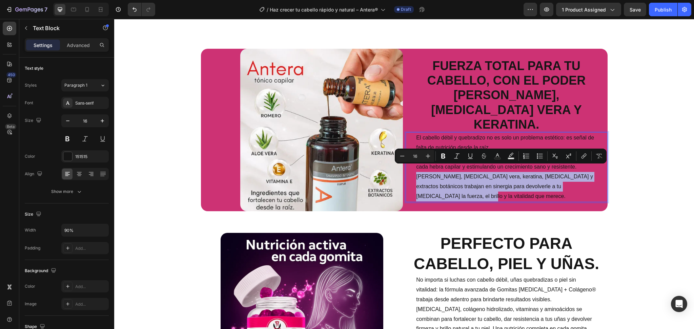
click at [469, 174] on p "El cabello débil y quebradizo no es solo un problema estético: es señal de falt…" at bounding box center [506, 167] width 180 height 68
click at [442, 123] on p "Fuerza total para tu cabello, con el poder [PERSON_NAME], [MEDICAL_DATA] vera y…" at bounding box center [506, 95] width 180 height 73
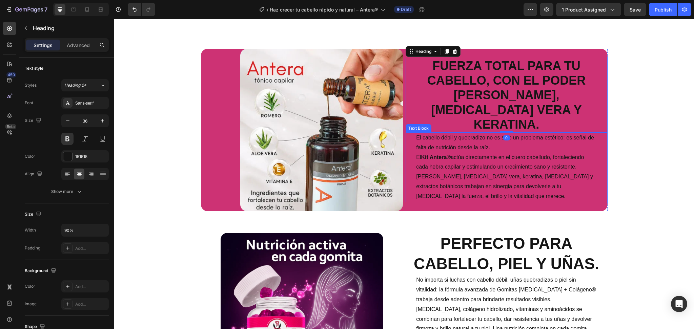
click at [446, 140] on p "El cabello débil y quebradizo no es solo un problema estético: es señal de falt…" at bounding box center [506, 167] width 180 height 68
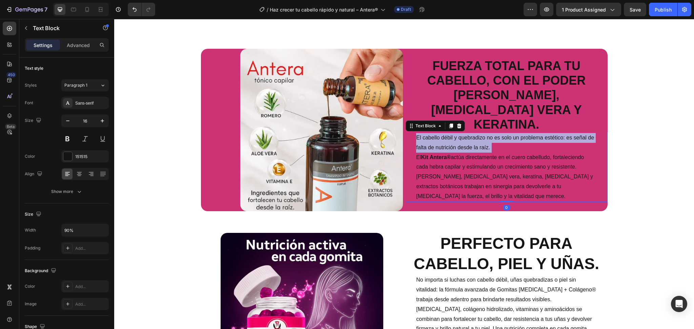
click at [446, 140] on p "El cabello débil y quebradizo no es solo un problema estético: es señal de falt…" at bounding box center [506, 167] width 180 height 68
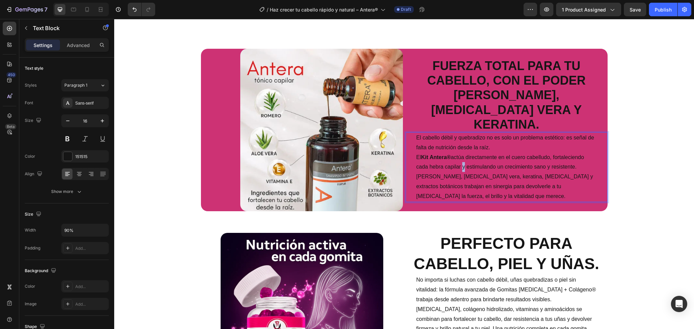
click at [458, 162] on p "El cabello débil y quebradizo no es solo un problema estético: es señal de falt…" at bounding box center [506, 167] width 180 height 68
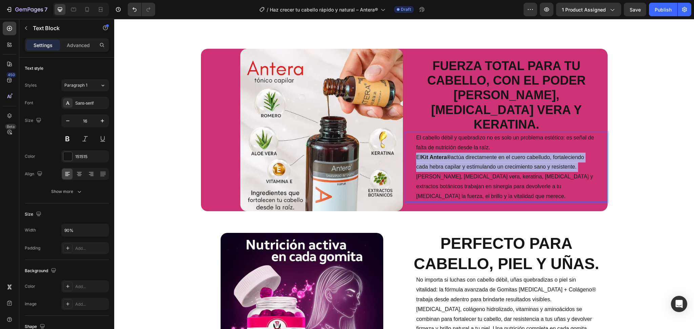
click at [458, 162] on p "El cabello débil y quebradizo no es solo un problema estético: es señal de falt…" at bounding box center [506, 167] width 180 height 68
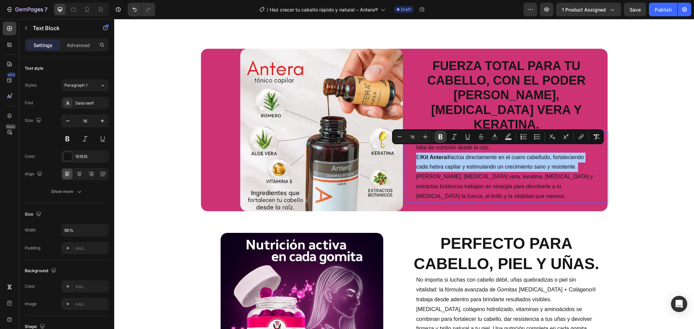
click at [441, 138] on icon "Editor contextual toolbar" at bounding box center [440, 137] width 4 height 5
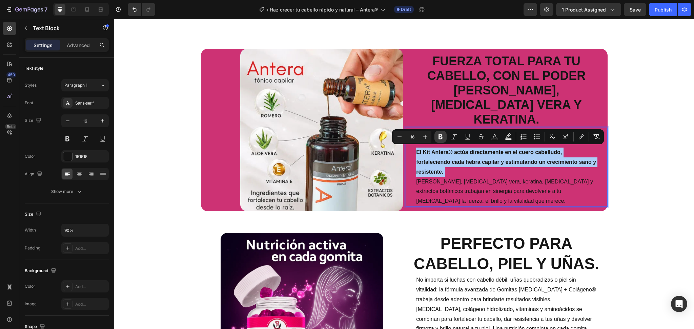
click at [440, 138] on icon "Editor contextual toolbar" at bounding box center [440, 137] width 4 height 5
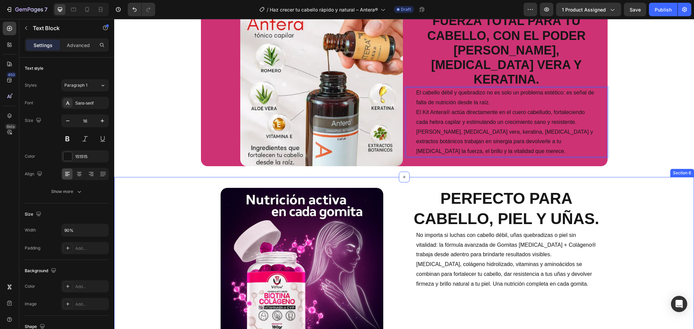
scroll to position [896, 0]
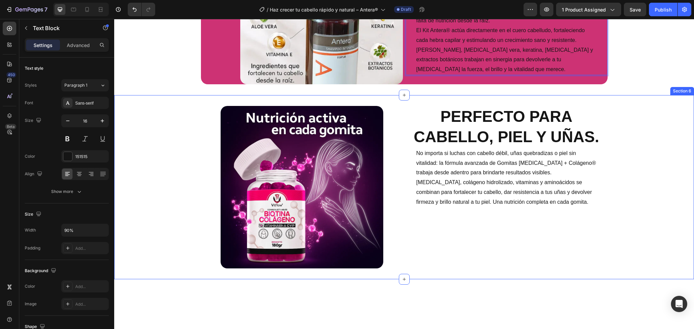
click at [318, 182] on img at bounding box center [302, 187] width 163 height 163
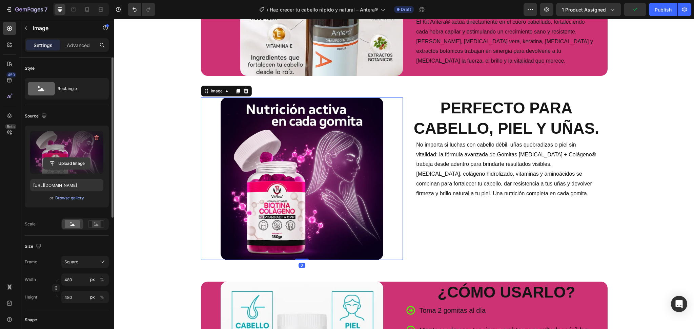
click at [69, 162] on input "file" at bounding box center [66, 164] width 47 height 12
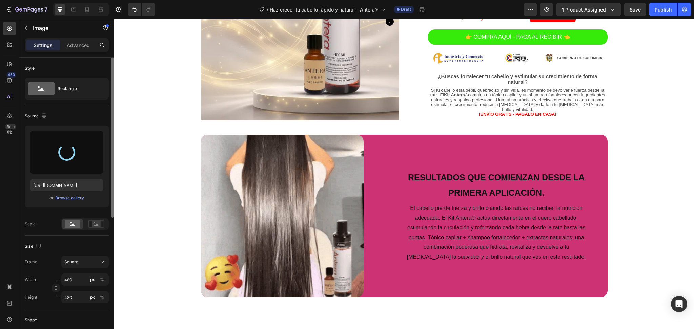
scroll to position [0, 0]
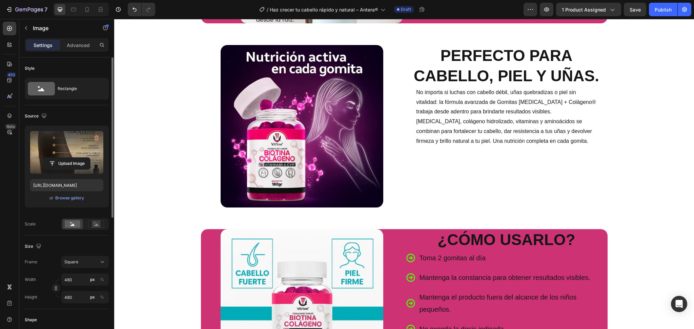
type input "[URL][DOMAIN_NAME]"
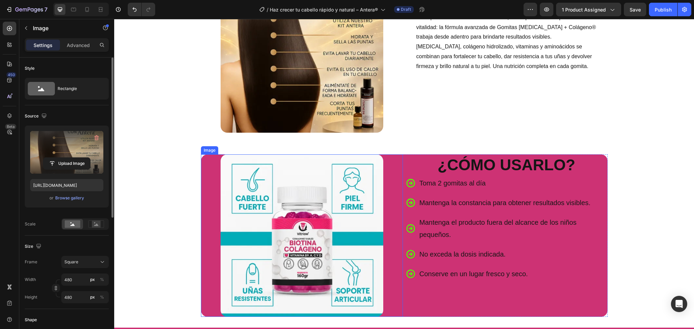
scroll to position [1039, 0]
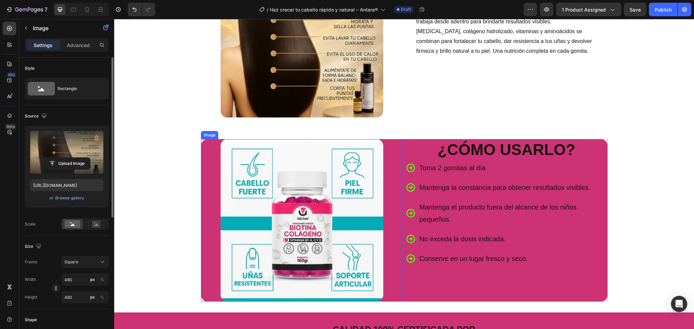
click at [341, 200] on img at bounding box center [302, 220] width 163 height 163
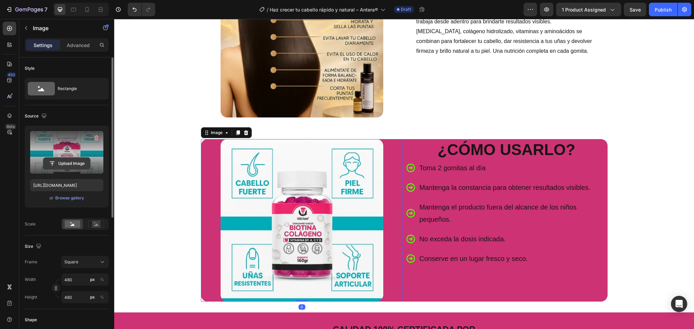
click at [69, 165] on input "file" at bounding box center [66, 164] width 47 height 12
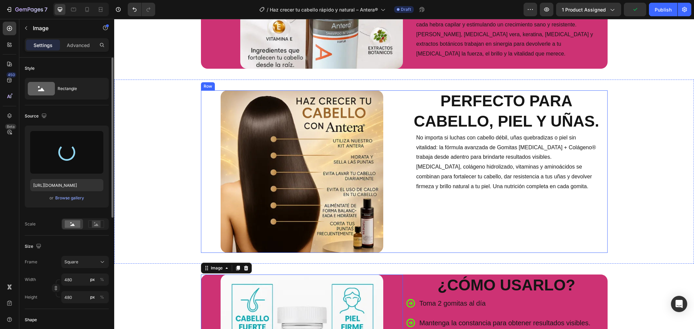
type input "[URL][DOMAIN_NAME]"
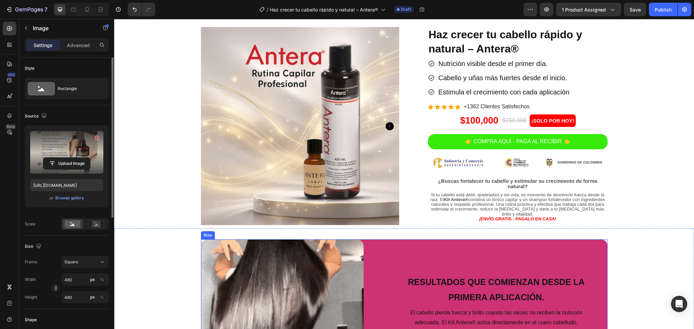
scroll to position [181, 0]
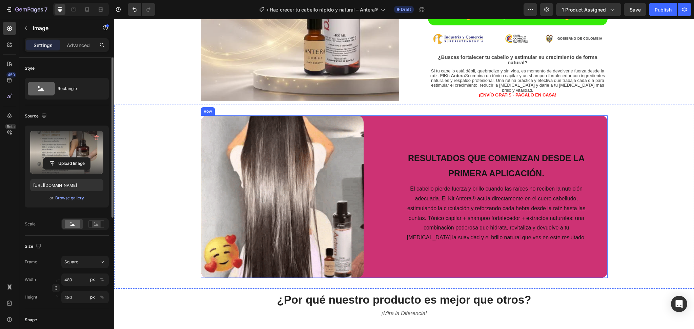
click at [409, 121] on div "Resultados que comienzan desde la primera aplicación. Heading El cabello pierde…" at bounding box center [507, 197] width 202 height 163
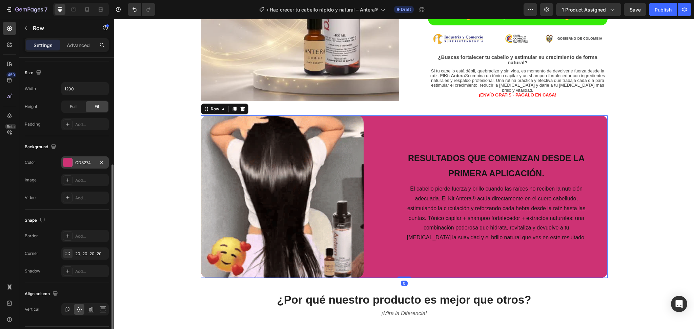
click at [82, 162] on div "CD3274" at bounding box center [85, 163] width 20 height 6
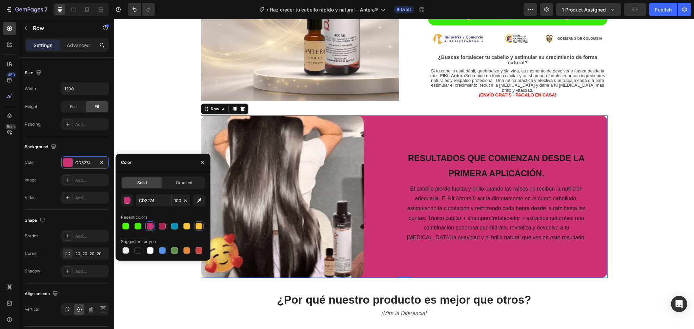
click at [197, 223] on div at bounding box center [198, 226] width 7 height 7
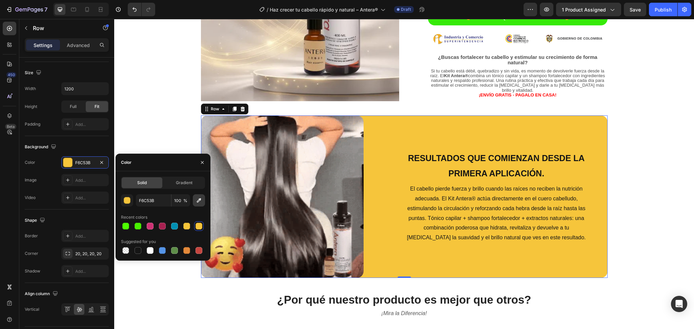
click at [193, 201] on button "button" at bounding box center [199, 200] width 12 height 12
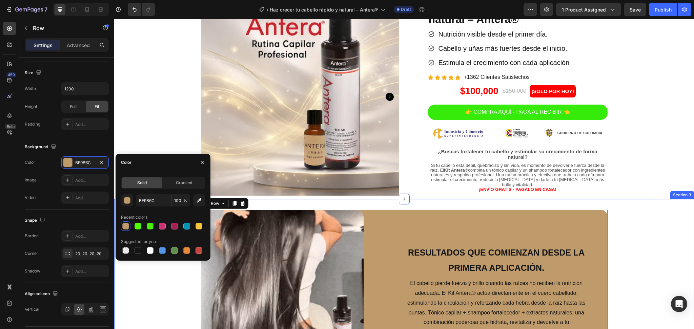
scroll to position [136, 0]
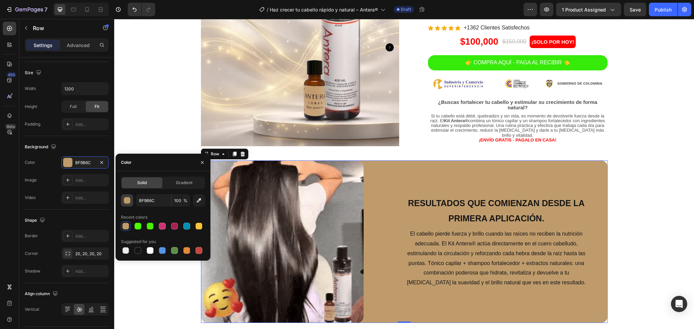
click at [128, 197] on button "button" at bounding box center [127, 200] width 12 height 12
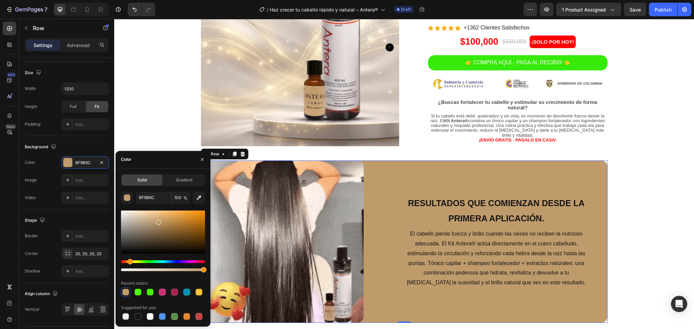
drag, startPoint x: 137, startPoint y: 257, endPoint x: 192, endPoint y: 255, distance: 54.6
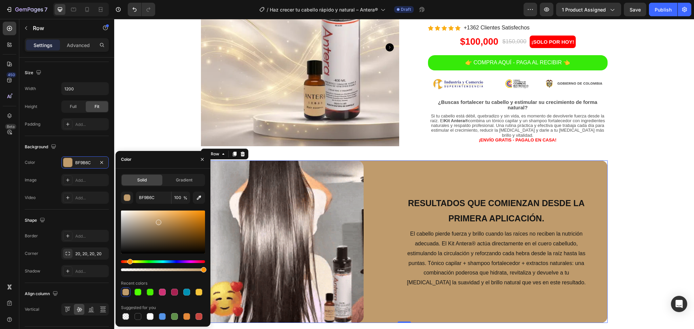
click at [192, 255] on div at bounding box center [163, 240] width 84 height 63
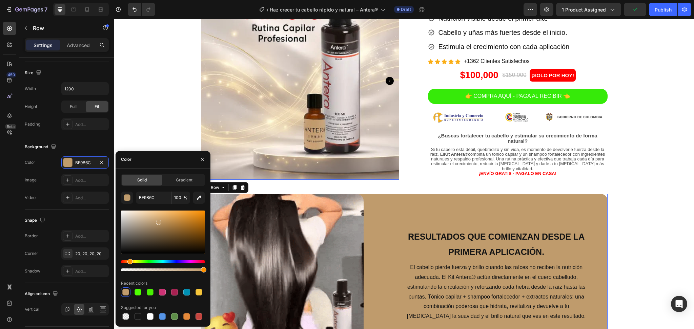
scroll to position [45, 0]
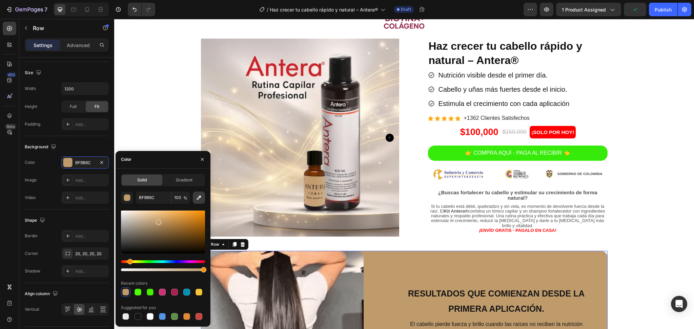
click at [199, 197] on icon "button" at bounding box center [198, 197] width 7 height 7
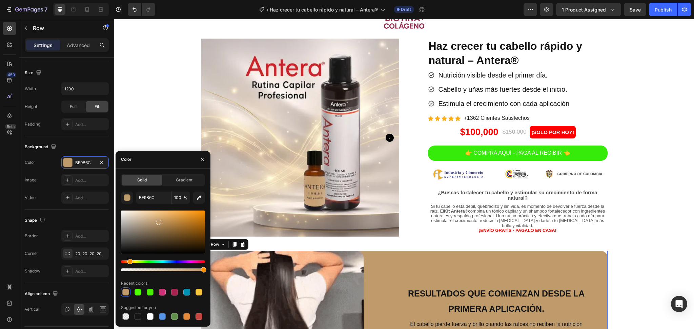
type input "FF0000"
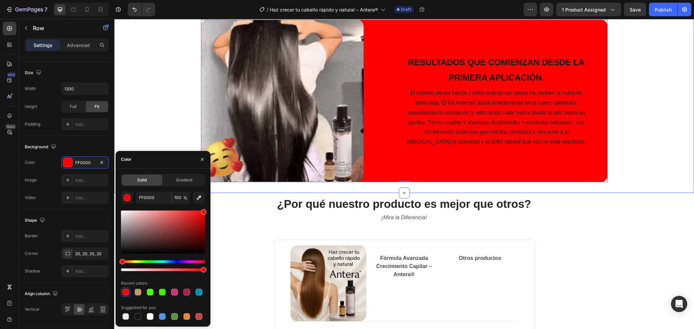
scroll to position [226, 0]
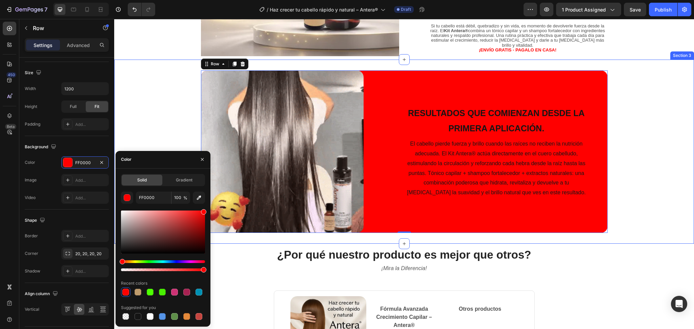
click at [636, 124] on div "Image Resultados que comienzan desde la primera aplicación. Heading El cabello …" at bounding box center [404, 151] width 580 height 163
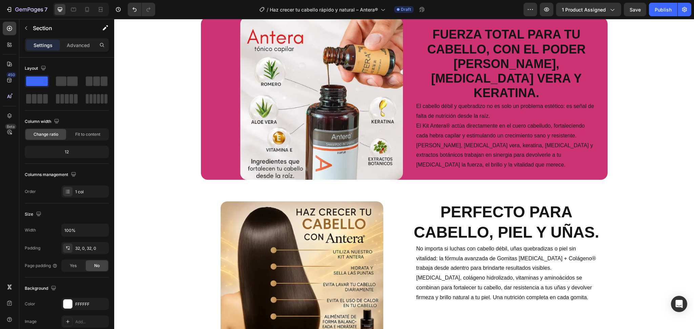
scroll to position [723, 0]
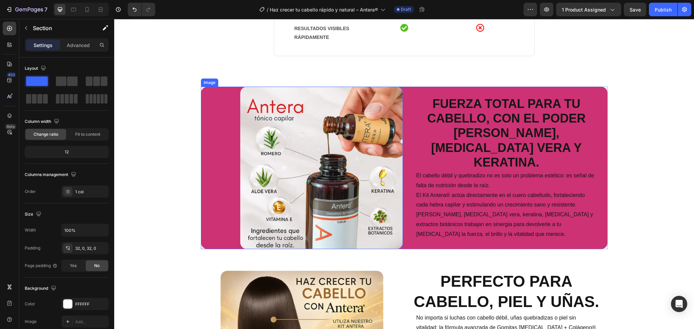
click at [223, 113] on div at bounding box center [302, 168] width 202 height 163
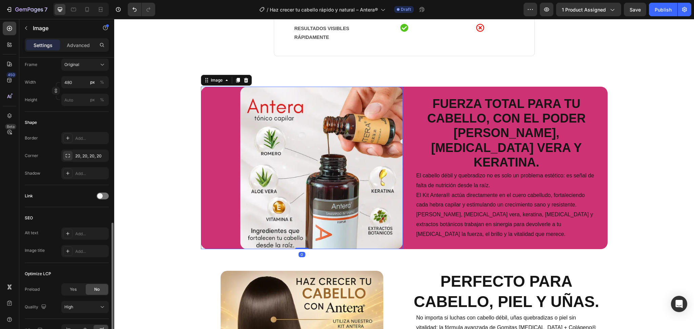
scroll to position [220, 0]
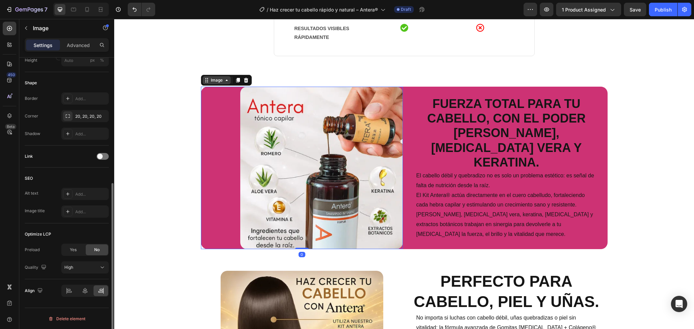
click at [219, 79] on div "Image" at bounding box center [216, 80] width 15 height 6
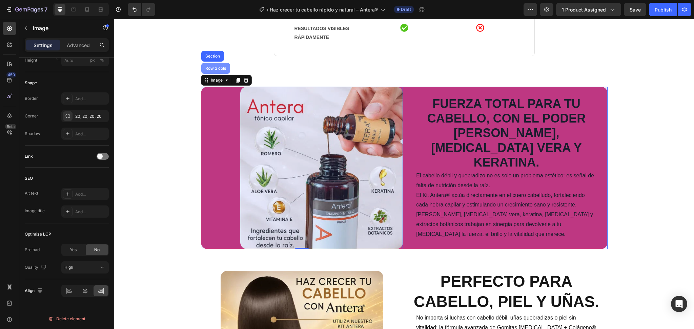
click at [217, 70] on div "Row 2 cols" at bounding box center [215, 68] width 23 height 4
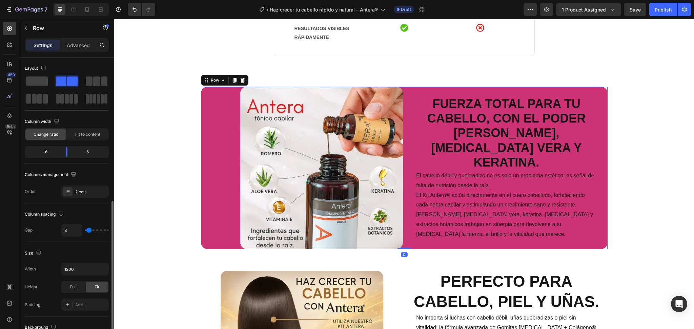
scroll to position [90, 0]
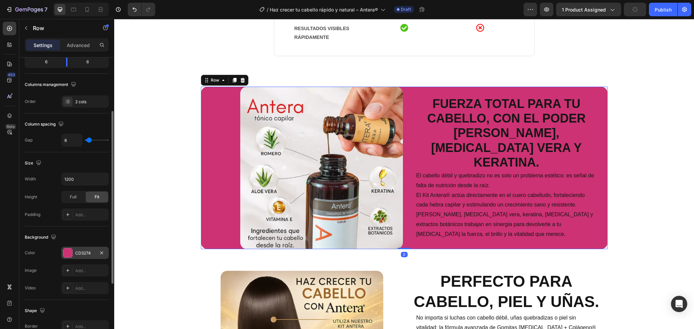
click at [69, 251] on div at bounding box center [67, 253] width 9 height 9
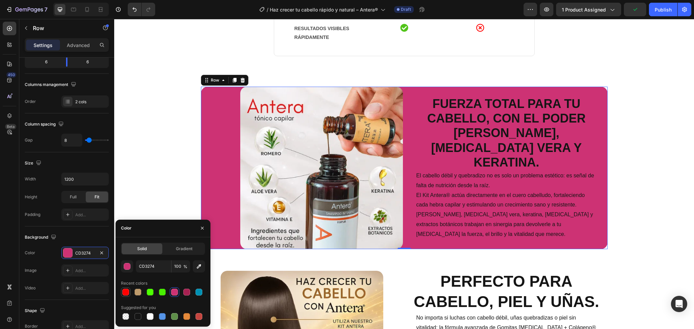
drag, startPoint x: 127, startPoint y: 294, endPoint x: 180, endPoint y: 133, distance: 169.5
click at [127, 294] on div at bounding box center [125, 292] width 7 height 7
type input "FF0000"
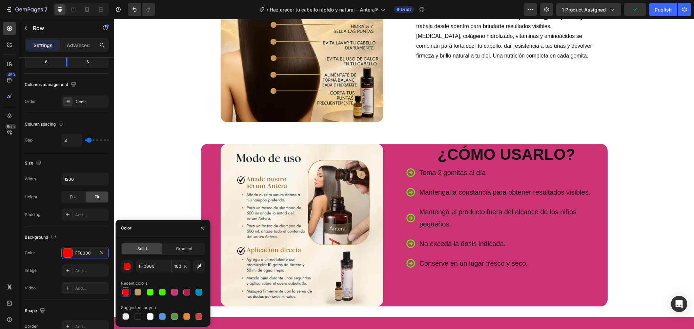
scroll to position [1039, 0]
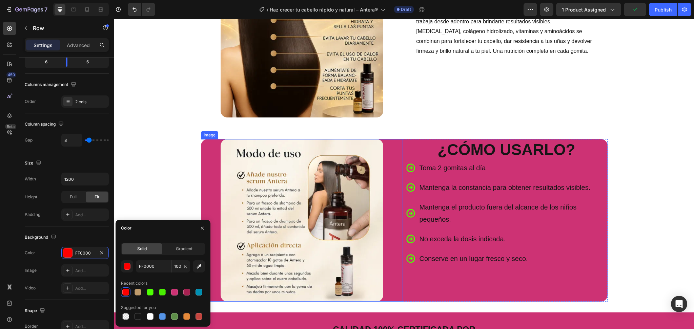
click at [201, 154] on div at bounding box center [302, 220] width 202 height 163
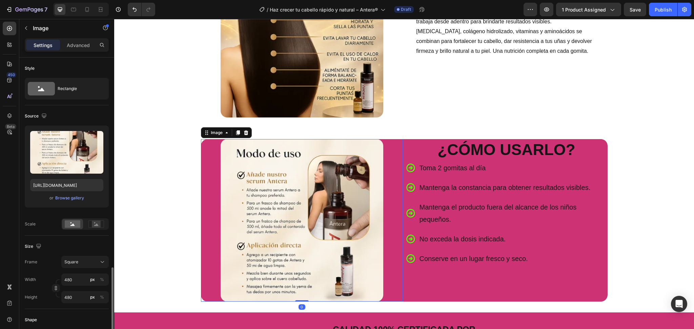
scroll to position [226, 0]
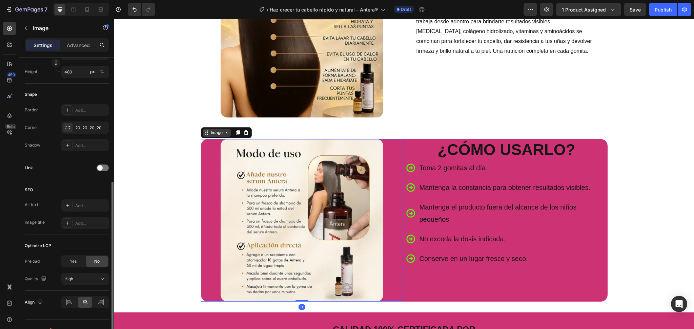
click at [221, 132] on div "Image" at bounding box center [217, 133] width 28 height 8
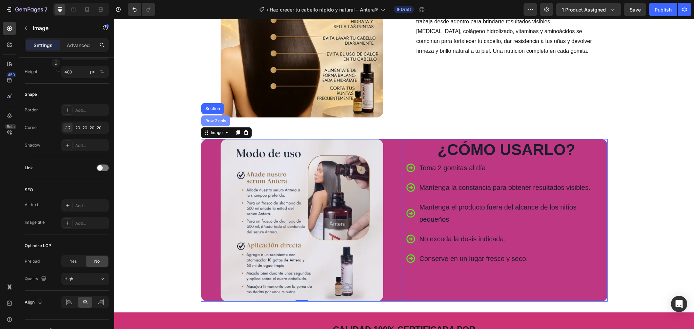
click at [210, 120] on div "Row 2 cols" at bounding box center [215, 121] width 23 height 4
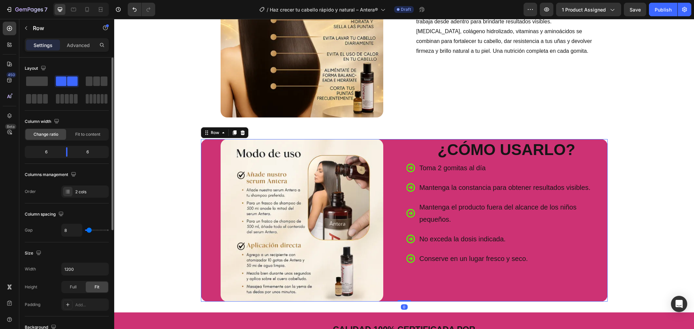
scroll to position [136, 0]
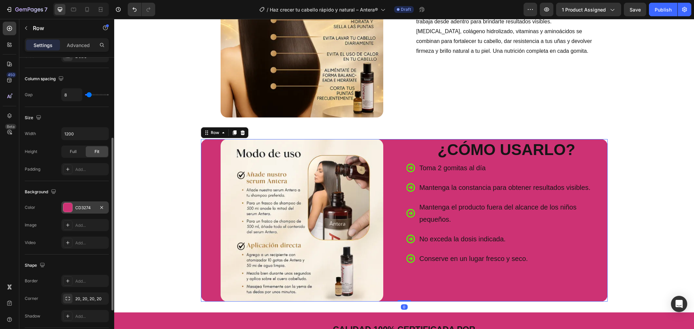
click at [67, 203] on div at bounding box center [67, 207] width 9 height 9
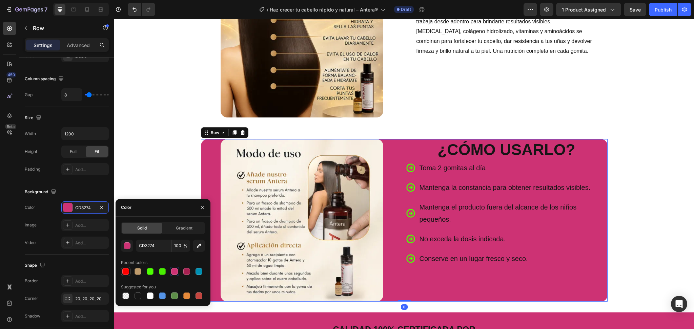
click at [128, 271] on div at bounding box center [125, 271] width 7 height 7
type input "FF0000"
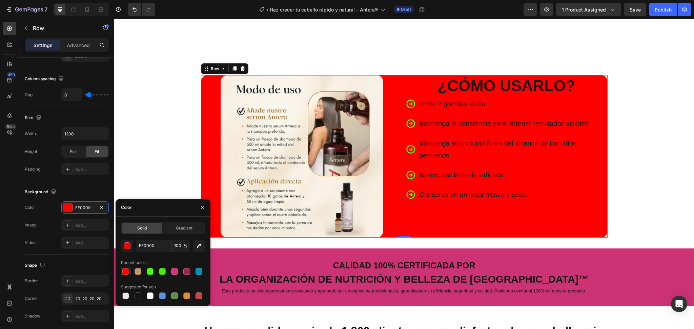
scroll to position [1310, 0]
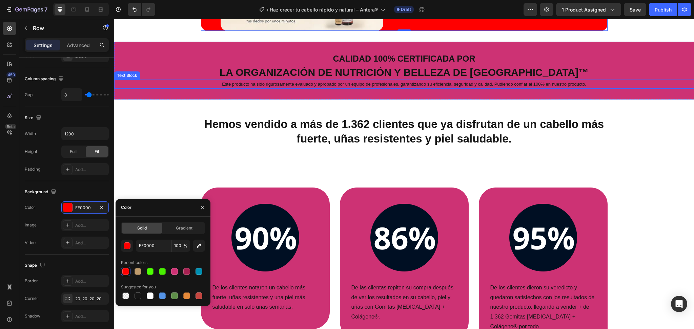
click at [150, 77] on h2 "La organización de nutrición y belleza de [GEOGRAPHIC_DATA]™" at bounding box center [404, 72] width 580 height 15
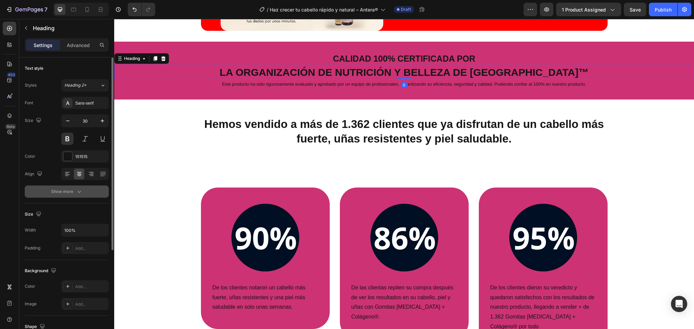
scroll to position [136, 0]
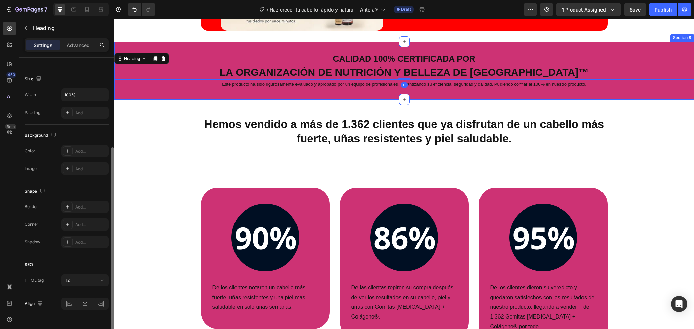
click at [160, 43] on div "CALIDAD 100% CERTIFICADA POR Heading La organización de nutrición y belleza de …" at bounding box center [404, 71] width 580 height 58
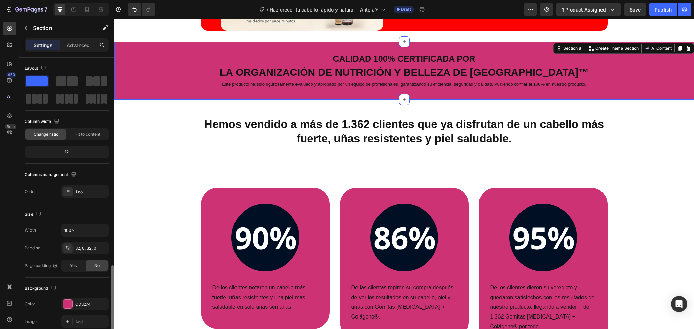
scroll to position [122, 0]
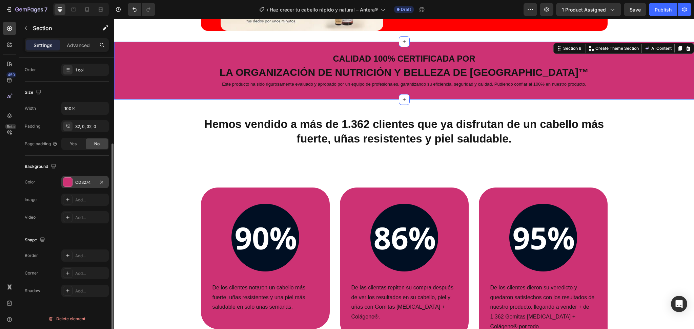
click at [68, 185] on div at bounding box center [67, 182] width 9 height 9
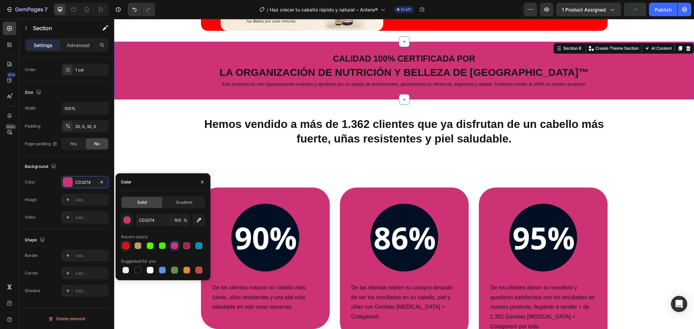
click at [129, 243] on div at bounding box center [125, 245] width 9 height 9
type input "FF0000"
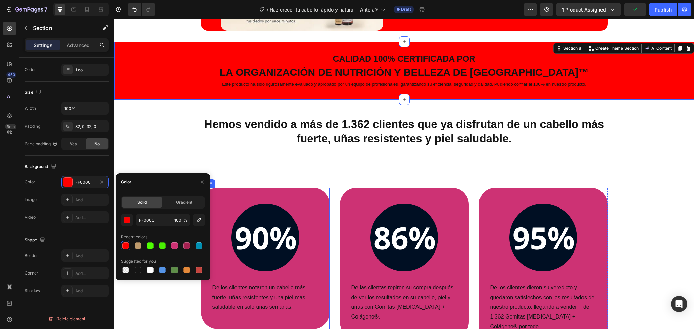
click at [234, 194] on div "Image De los clientes notaron un cabello más fuerte, uñas resistentes y una pie…" at bounding box center [265, 259] width 129 height 142
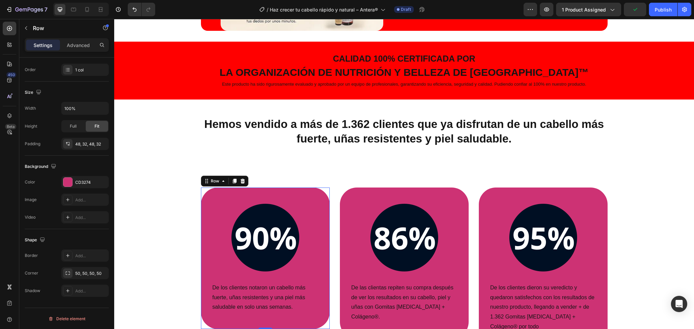
scroll to position [0, 0]
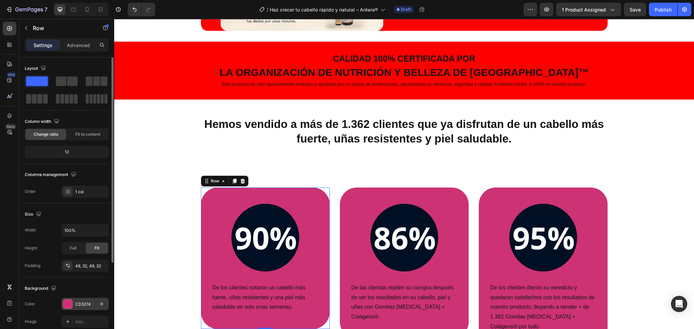
click at [71, 304] on div at bounding box center [67, 304] width 9 height 9
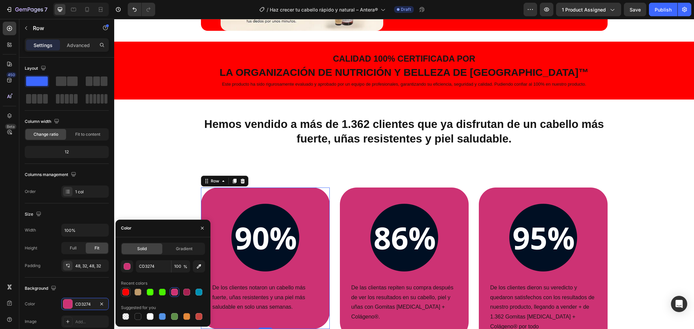
click at [125, 293] on div at bounding box center [125, 292] width 7 height 7
type input "FF0000"
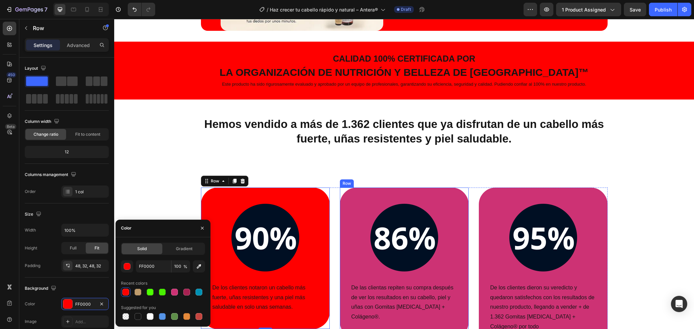
click at [343, 198] on div "Image De las clientas repiten su compra después de ver los resultados en su cab…" at bounding box center [404, 263] width 129 height 151
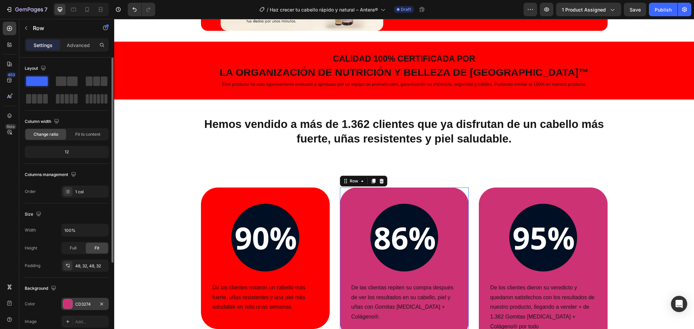
click at [73, 298] on div "CD3274" at bounding box center [84, 304] width 47 height 12
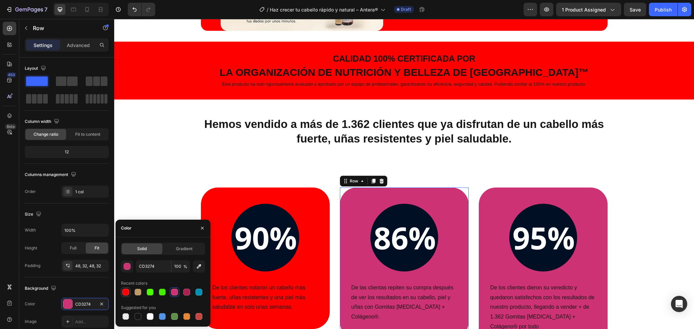
click at [121, 295] on div at bounding box center [125, 292] width 9 height 9
type input "FF0000"
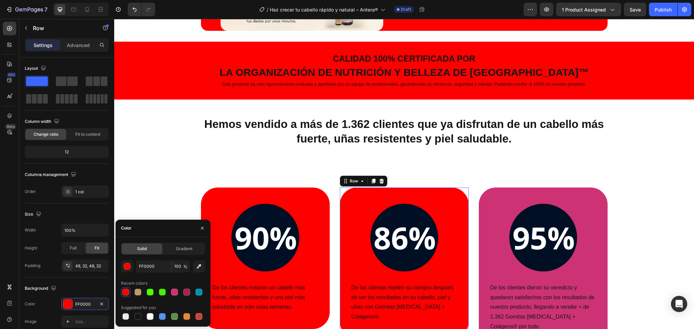
click at [123, 293] on div at bounding box center [125, 292] width 7 height 7
click at [474, 206] on div "Image De los clientes notaron un cabello más fuerte, uñas resistentes y una pie…" at bounding box center [404, 273] width 407 height 171
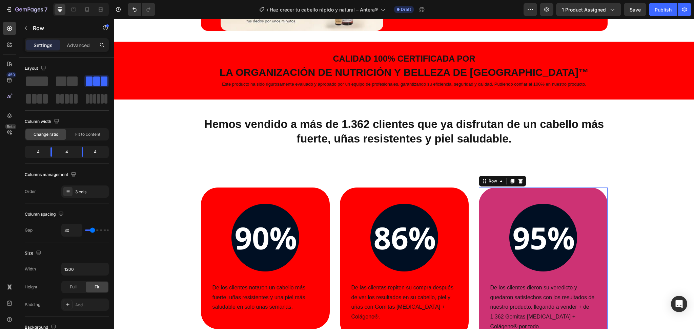
click at [483, 211] on div "Image De los clientes dieron su veredicto y quedaron satisfechos con los result…" at bounding box center [543, 273] width 129 height 171
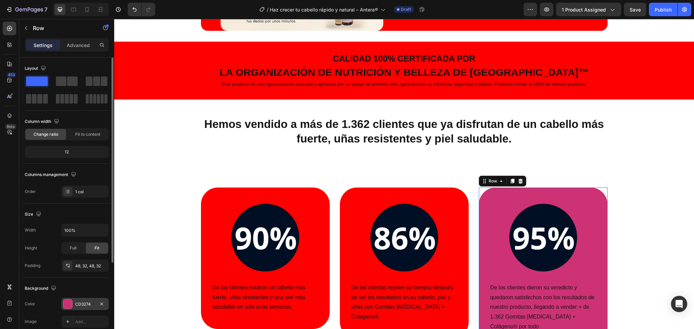
click at [74, 301] on div "CD3274" at bounding box center [84, 304] width 47 height 12
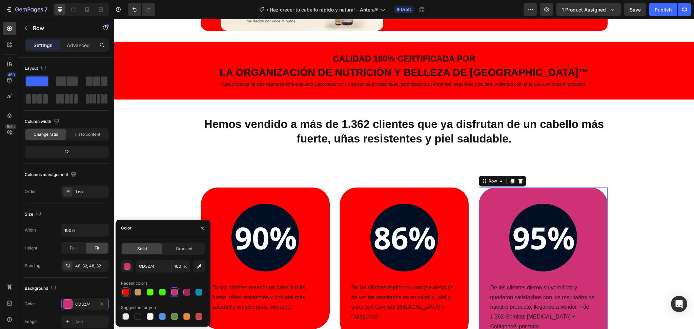
click at [125, 292] on div at bounding box center [125, 292] width 7 height 7
type input "FF0000"
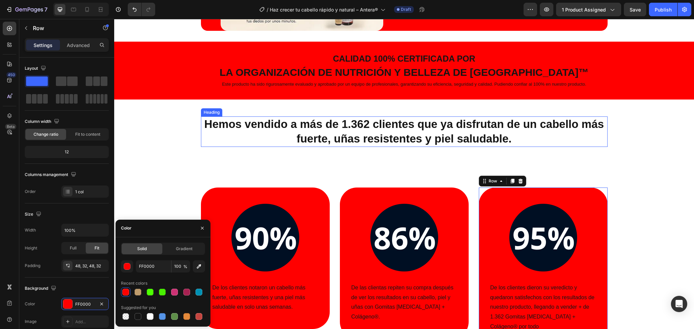
click at [220, 129] on h2 "Hemos vendido a más de 1.362 clientes que ya disfrutan de un cabello más fuerte…" at bounding box center [404, 132] width 407 height 30
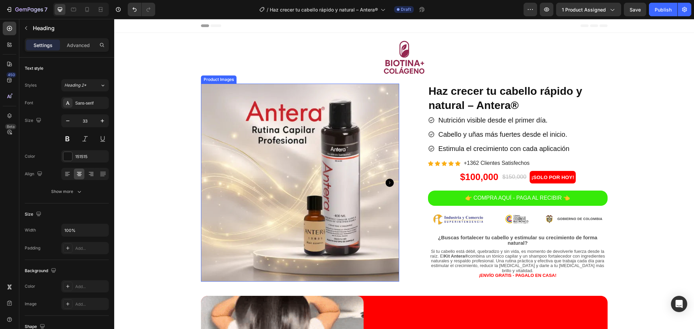
click at [371, 71] on div at bounding box center [404, 58] width 407 height 51
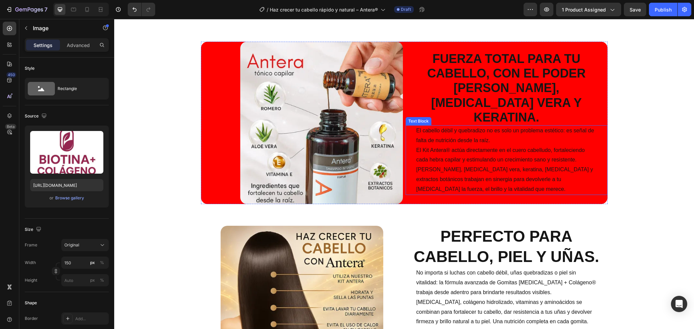
scroll to position [903, 0]
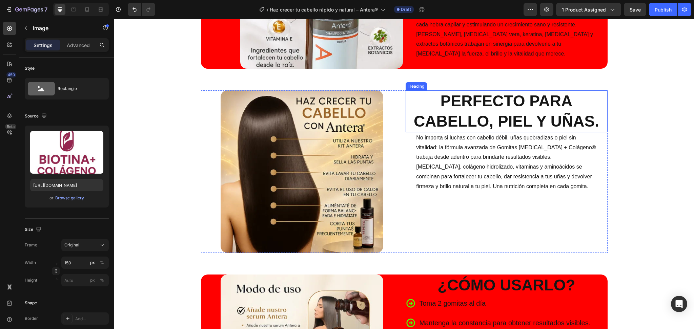
click at [483, 120] on h2 "Perfecto para cabello, piel y uñas." at bounding box center [507, 111] width 202 height 42
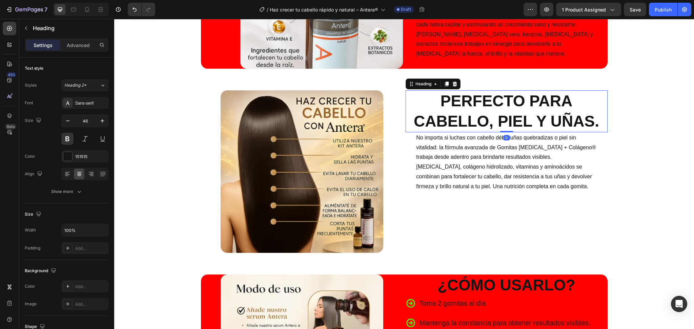
click at [483, 120] on h2 "Perfecto para cabello, piel y uñas." at bounding box center [507, 111] width 202 height 42
click at [483, 120] on p "Perfecto para cabello, piel y uñas." at bounding box center [506, 111] width 201 height 41
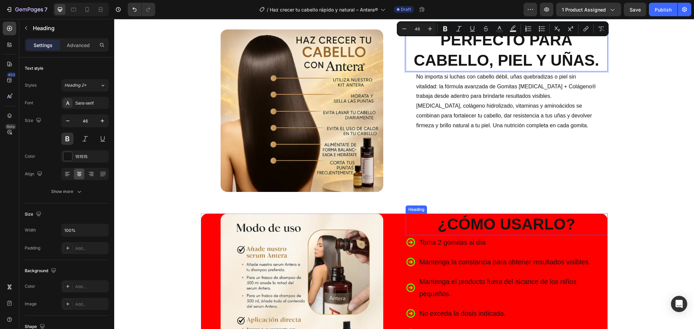
scroll to position [949, 0]
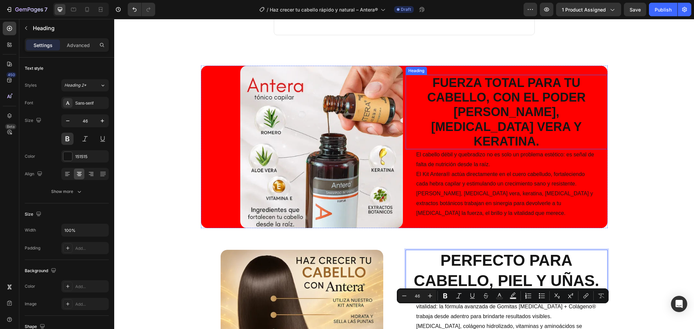
type input "16"
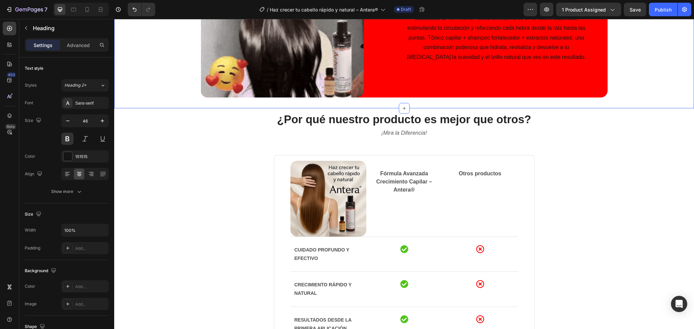
scroll to position [0, 0]
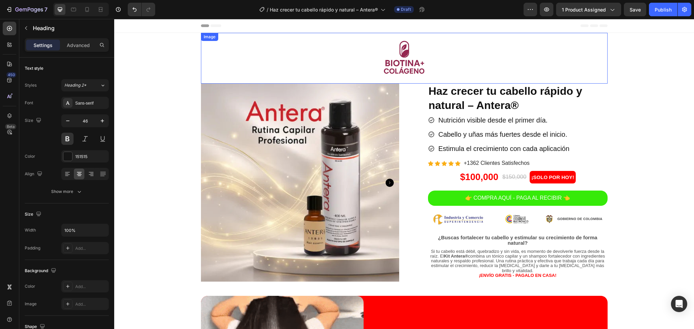
click at [384, 60] on img at bounding box center [404, 58] width 51 height 51
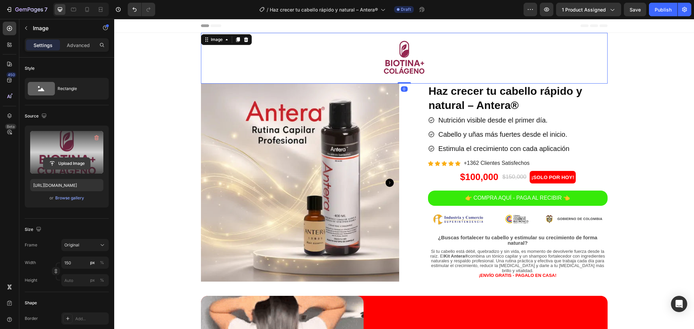
click at [62, 168] on input "file" at bounding box center [66, 164] width 47 height 12
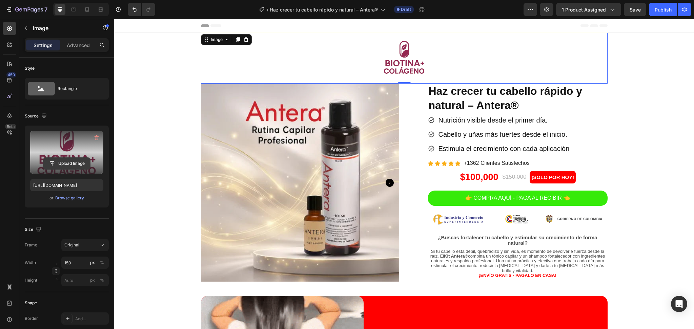
click at [75, 167] on input "file" at bounding box center [66, 164] width 47 height 12
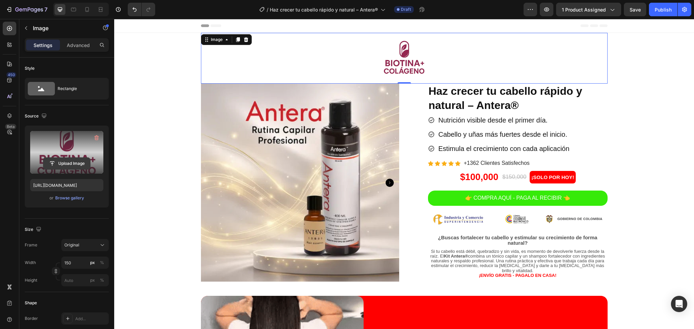
click at [62, 160] on input "file" at bounding box center [66, 164] width 47 height 12
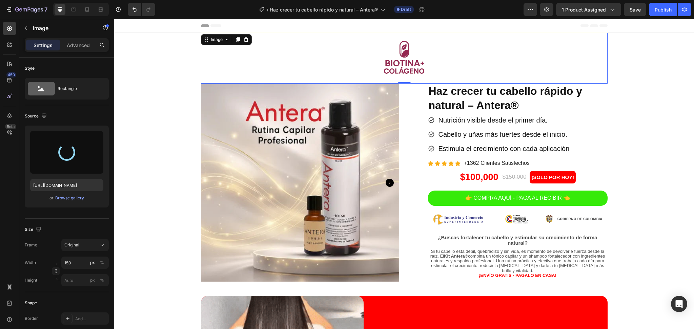
type input "[URL][DOMAIN_NAME]"
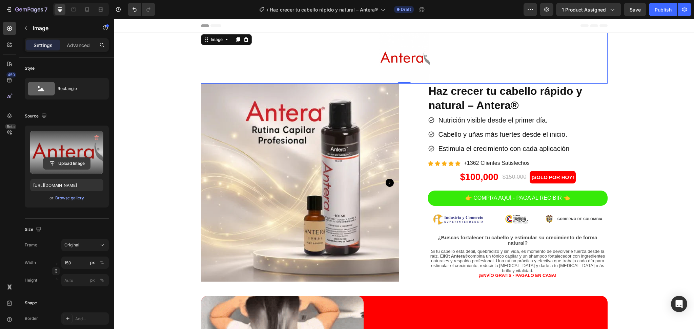
click at [70, 167] on input "file" at bounding box center [66, 164] width 47 height 12
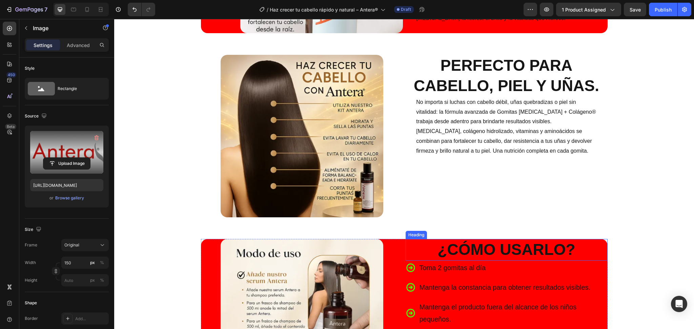
scroll to position [903, 0]
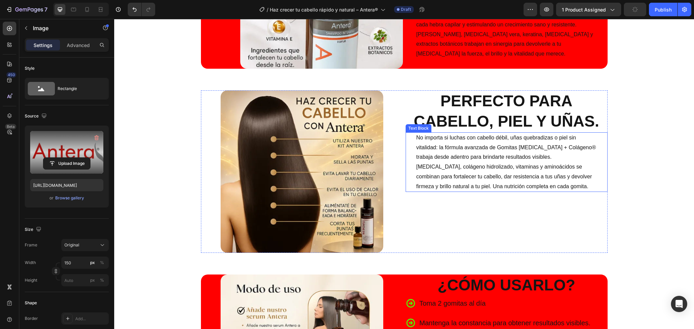
click at [480, 110] on h2 "Perfecto para cabello, piel y uñas." at bounding box center [507, 111] width 202 height 42
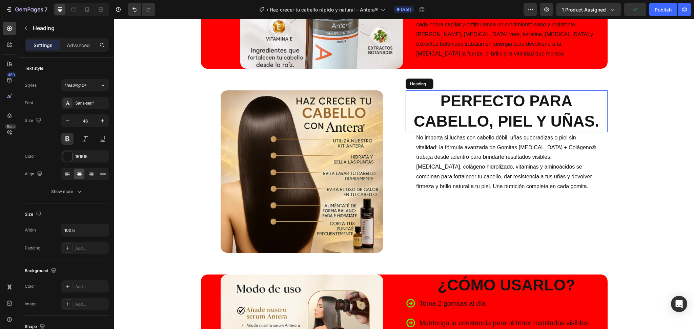
click at [480, 110] on h2 "Perfecto para cabello, piel y uñas." at bounding box center [507, 111] width 202 height 42
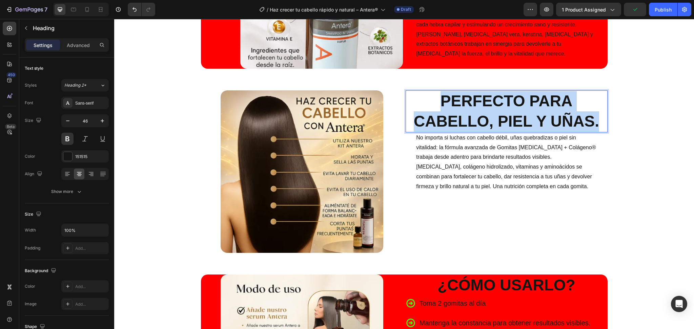
click at [480, 110] on p "Perfecto para cabello, piel y uñas." at bounding box center [506, 111] width 201 height 41
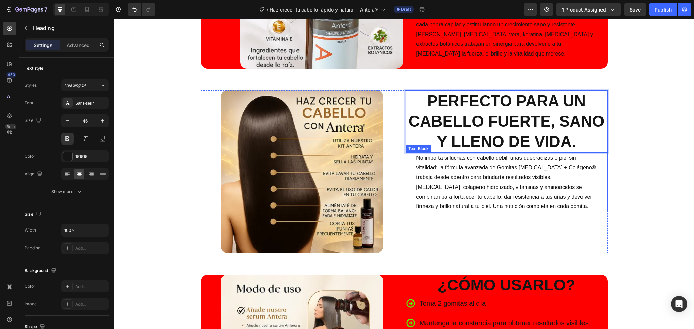
click at [478, 175] on p "No importa si luchas con cabello débil, uñas quebradizas o piel sin vitalidad: …" at bounding box center [506, 182] width 180 height 59
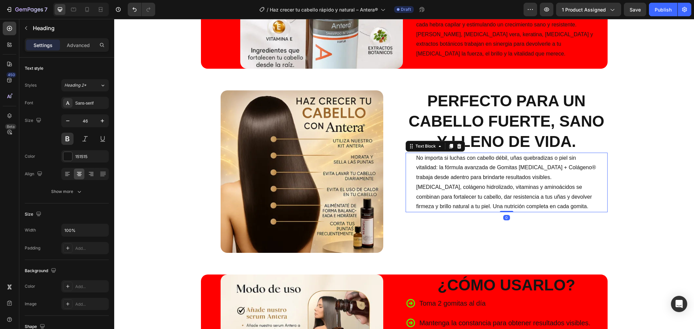
click at [478, 175] on p "No importa si luchas con cabello débil, uñas quebradizas o piel sin vitalidad: …" at bounding box center [506, 182] width 180 height 59
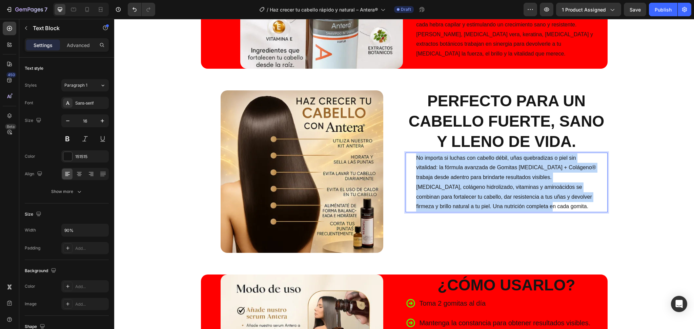
click at [478, 175] on p "No importa si luchas con cabello débil, uñas quebradizas o piel sin vitalidad: …" at bounding box center [506, 182] width 180 height 59
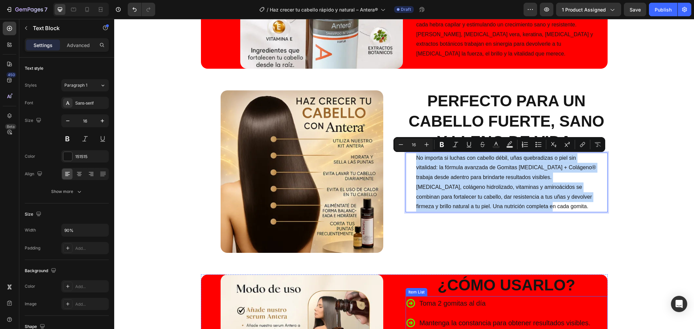
copy p "No importa si luchas con cabello débil, uñas quebradizas o piel sin vitalidad: …"
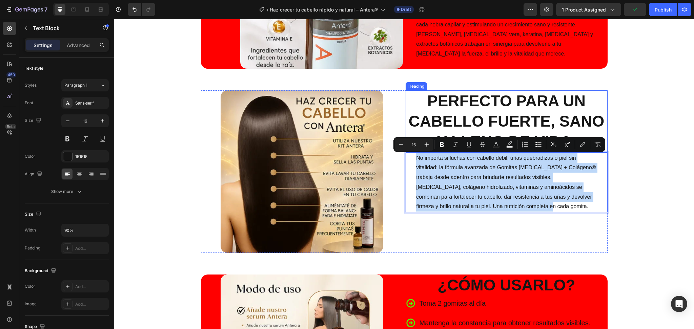
click at [485, 114] on p "Perfecto para un cabello fuerte, sano y lleno de vida." at bounding box center [506, 121] width 201 height 61
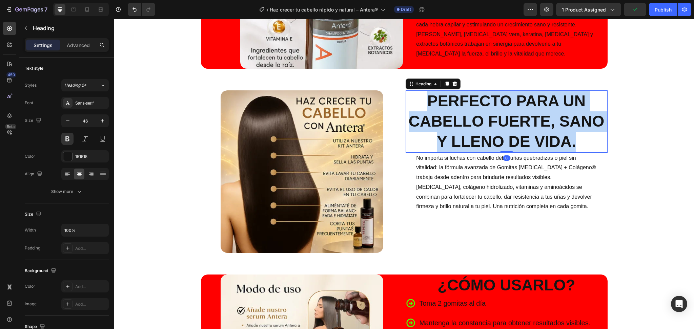
click at [485, 114] on p "Perfecto para un cabello fuerte, sano y lleno de vida." at bounding box center [506, 121] width 201 height 61
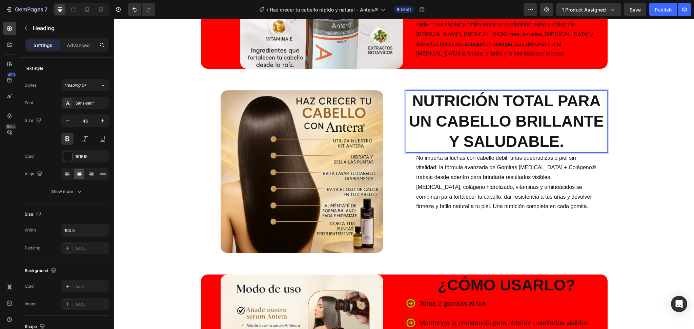
click at [476, 184] on p "No importa si luchas con cabello débil, uñas quebradizas o piel sin vitalidad: …" at bounding box center [506, 182] width 180 height 59
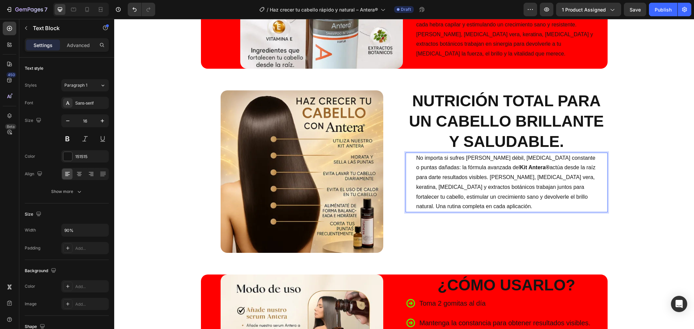
click at [496, 195] on p "No importa si sufres [PERSON_NAME] débil, [MEDICAL_DATA] constante o puntas dañ…" at bounding box center [506, 182] width 180 height 59
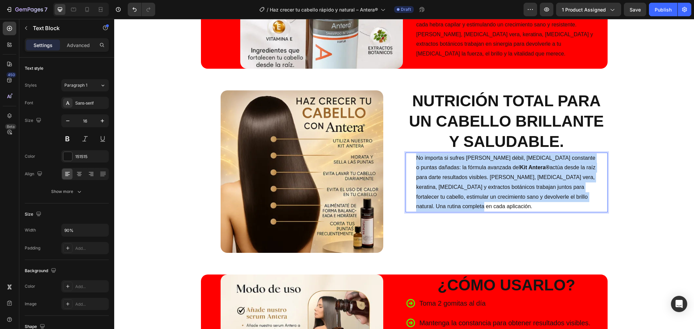
click at [496, 195] on p "No importa si sufres [PERSON_NAME] débil, [MEDICAL_DATA] constante o puntas dañ…" at bounding box center [506, 182] width 180 height 59
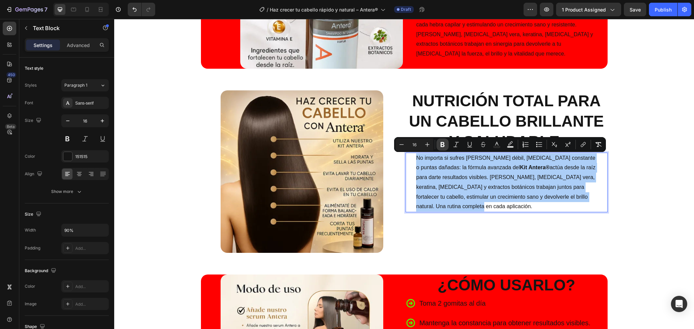
click at [438, 146] on button "Bold" at bounding box center [442, 145] width 12 height 12
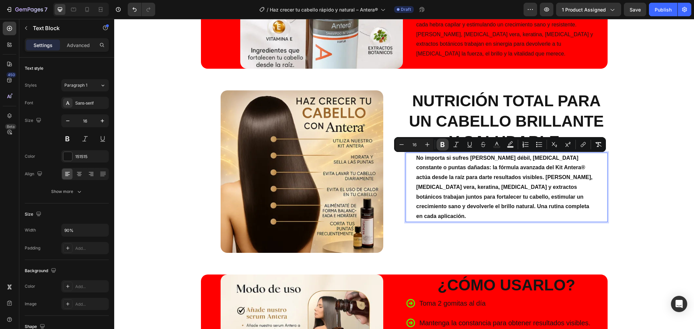
click at [438, 146] on button "Bold" at bounding box center [442, 145] width 12 height 12
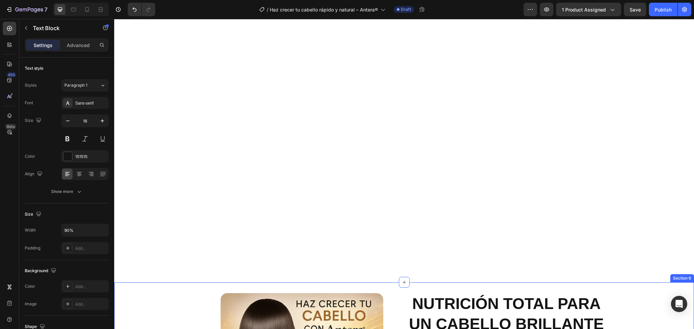
scroll to position [1039, 0]
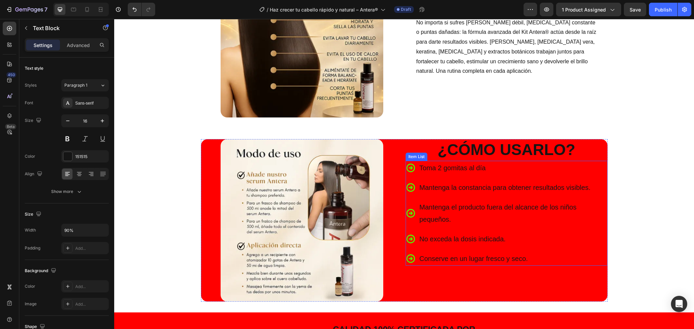
click at [441, 164] on p "Toma 2 gomitas al día" at bounding box center [512, 168] width 187 height 12
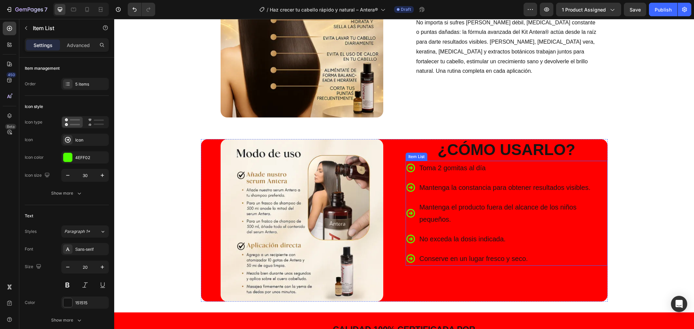
click at [441, 164] on p "Toma 2 gomitas al día" at bounding box center [512, 168] width 187 height 12
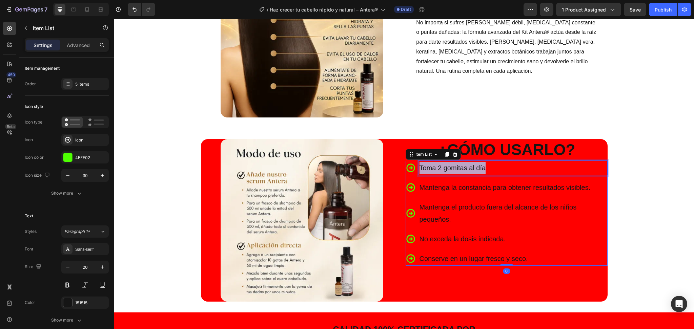
click at [441, 164] on p "Toma 2 gomitas al día" at bounding box center [512, 168] width 187 height 12
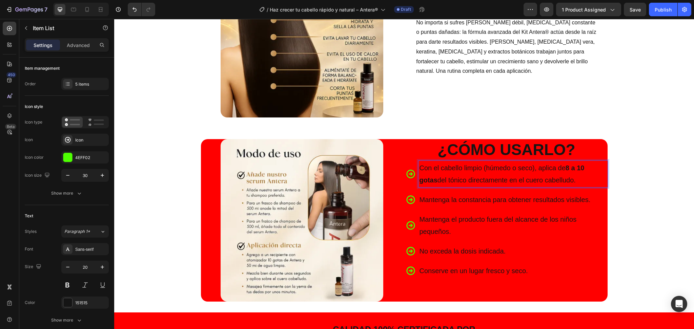
click at [552, 173] on p "Con el cabello limpio (húmedo o seco), aplica de 8 a 10 gotas del tónico direct…" at bounding box center [512, 174] width 187 height 24
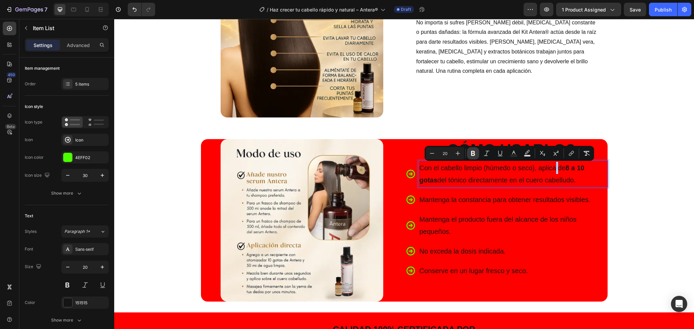
click at [470, 157] on button "Bold" at bounding box center [473, 153] width 12 height 12
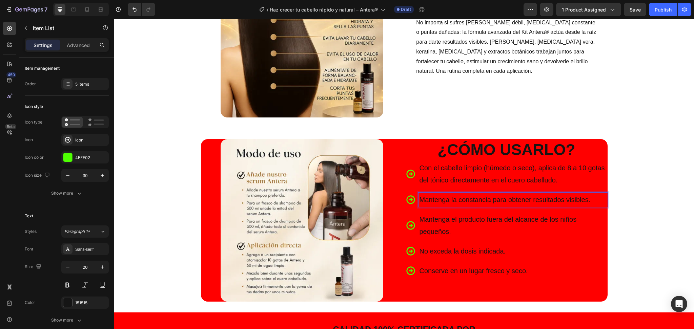
click at [509, 201] on p "Mantenga la constancia para obtener resultados visibles." at bounding box center [512, 200] width 187 height 12
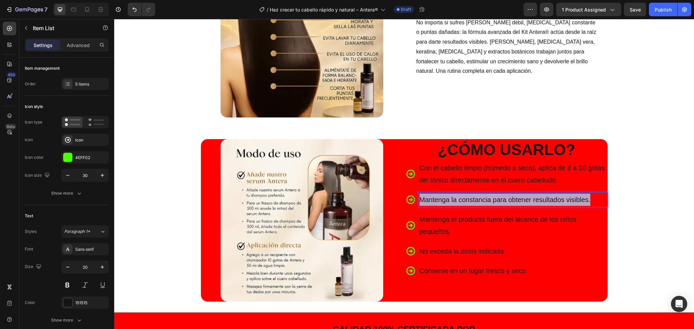
click at [509, 201] on p "Mantenga la constancia para obtener resultados visibles." at bounding box center [512, 200] width 187 height 12
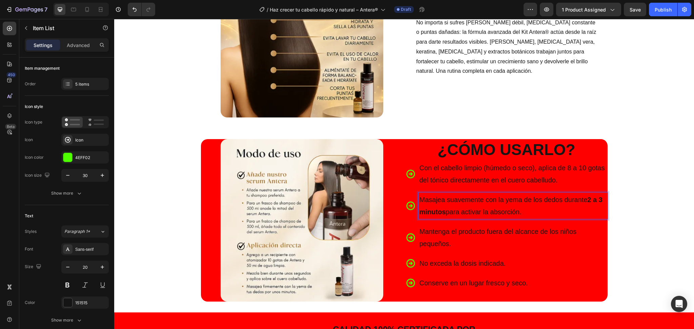
click at [471, 202] on p "Masajea suavemente con la yema de los dedos durante 2 a 3 minutos para activar …" at bounding box center [512, 206] width 187 height 24
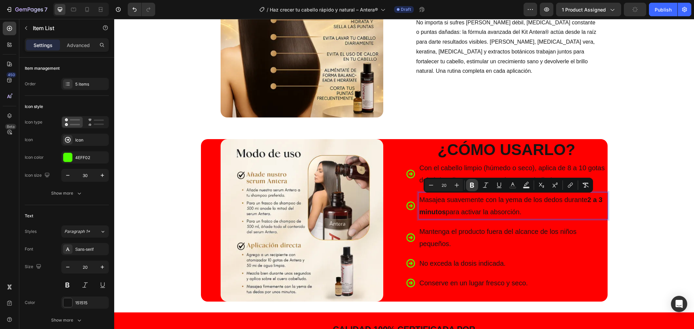
click at [469, 186] on icon "Editor contextual toolbar" at bounding box center [472, 185] width 7 height 7
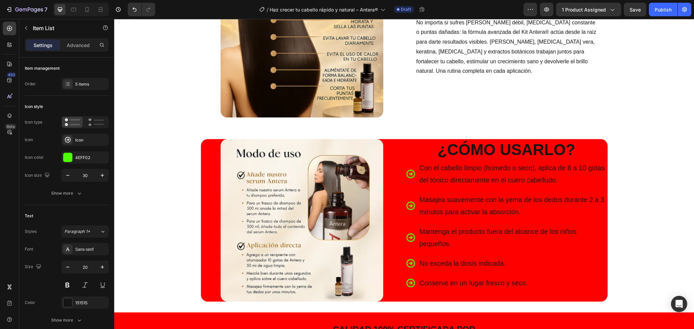
click at [480, 229] on p "Mantenga el producto fuera del alcance de los niños pequeños." at bounding box center [512, 238] width 187 height 24
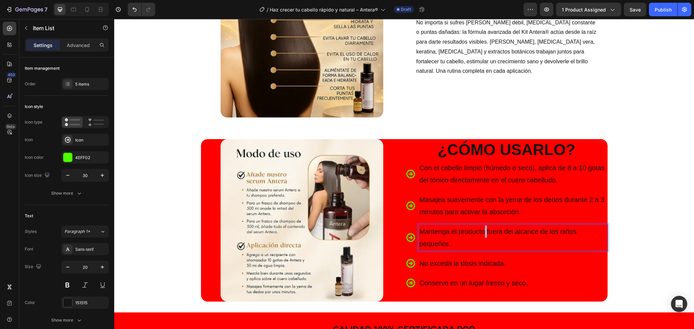
click at [480, 229] on p "Mantenga el producto fuera del alcance de los niños pequeños." at bounding box center [512, 238] width 187 height 24
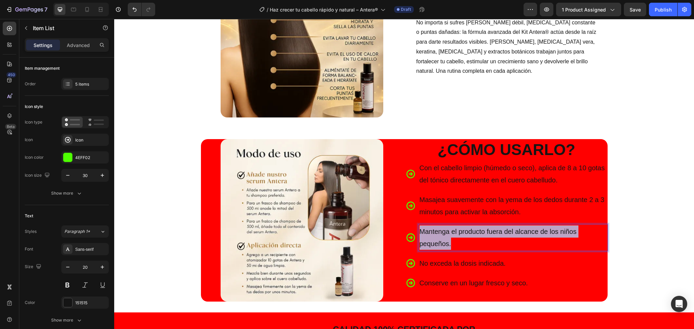
click at [480, 229] on p "Mantenga el producto fuera del alcance de los niños pequeños." at bounding box center [512, 238] width 187 height 24
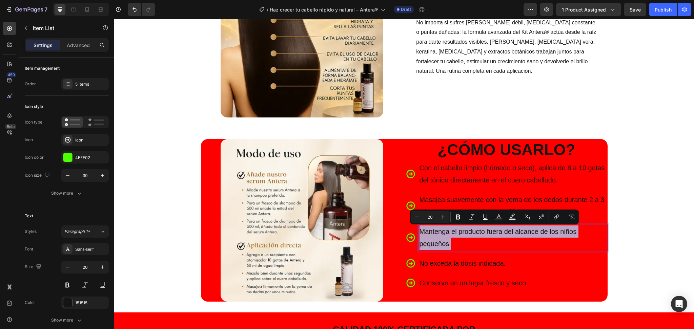
scroll to position [1084, 0]
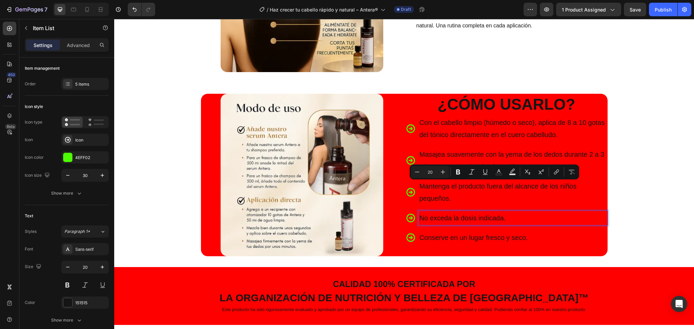
click at [484, 217] on p "No exceda la dosis indicada." at bounding box center [512, 218] width 187 height 12
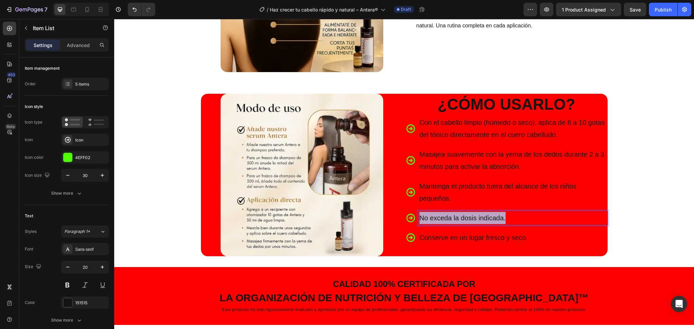
click at [484, 217] on p "No exceda la dosis indicada." at bounding box center [512, 218] width 187 height 12
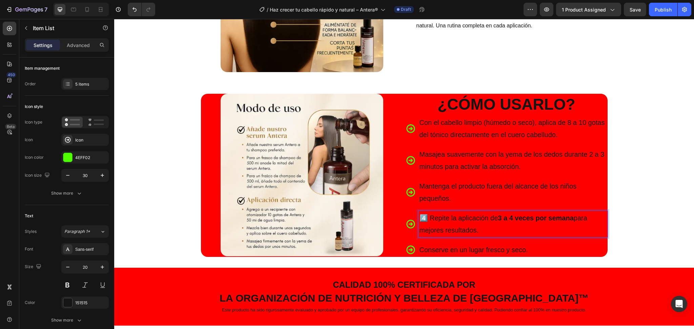
click at [509, 216] on strong "3 a 4 veces por semana" at bounding box center [536, 217] width 76 height 7
click at [503, 220] on strong "3 a 4 veces por semana" at bounding box center [536, 217] width 76 height 7
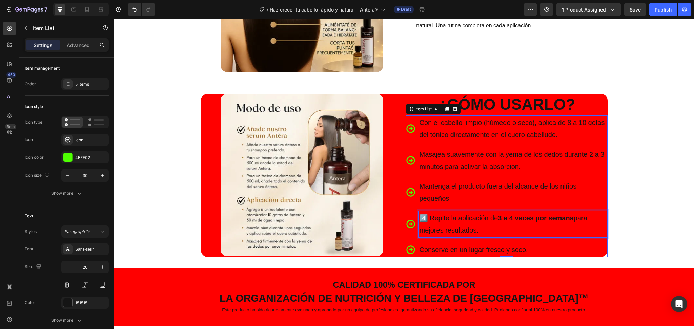
click at [501, 224] on p "4️⃣ Repite la aplicación de 3 a 4 veces por semana para mejores resultados." at bounding box center [512, 224] width 187 height 24
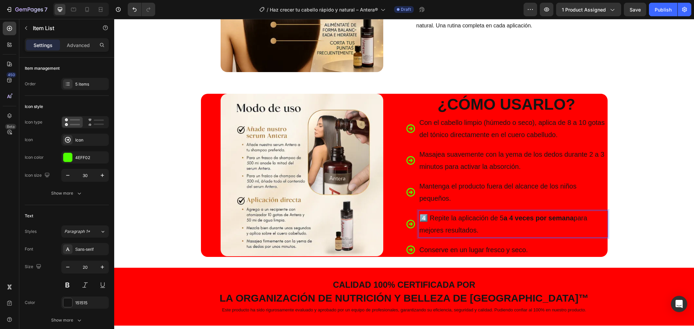
click at [513, 215] on strong "a 4 veces por semana" at bounding box center [538, 217] width 70 height 7
click at [513, 216] on strong "a 6 veces por semana" at bounding box center [538, 217] width 70 height 7
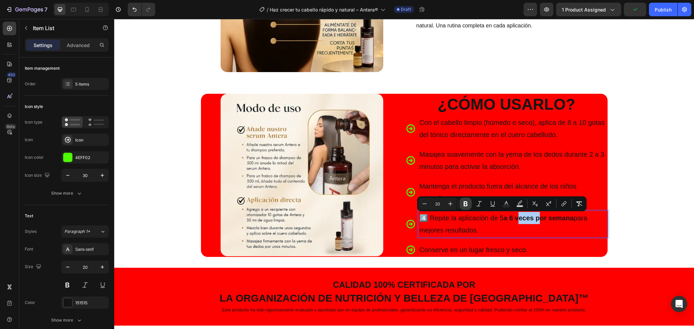
click at [468, 208] on button "Bold" at bounding box center [465, 204] width 12 height 12
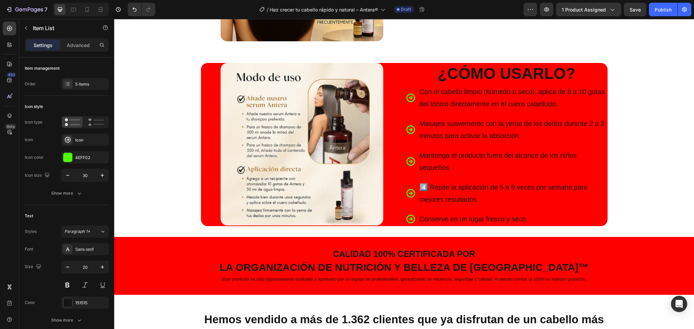
scroll to position [1174, 0]
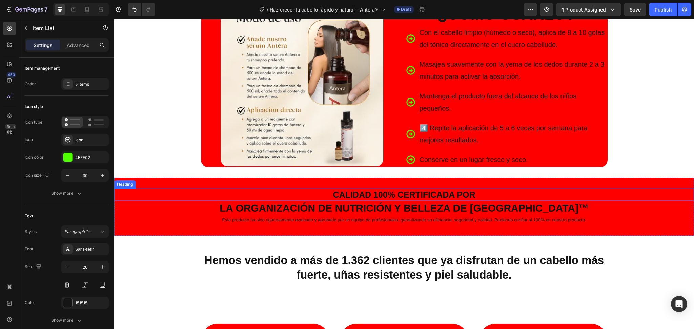
click at [408, 209] on h2 "La organización de nutrición y belleza de [GEOGRAPHIC_DATA]™" at bounding box center [404, 208] width 580 height 15
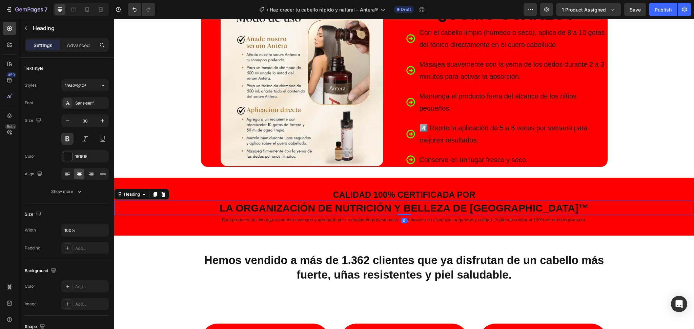
click at [408, 209] on h2 "La organización de nutrición y belleza de [GEOGRAPHIC_DATA]™" at bounding box center [404, 208] width 580 height 15
click at [408, 209] on p "La organización de nutrición y belleza de [GEOGRAPHIC_DATA]™" at bounding box center [404, 208] width 578 height 13
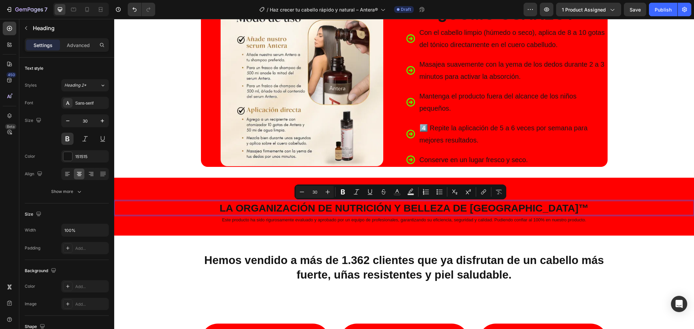
click at [408, 209] on p "La organización de nutrición y belleza de [GEOGRAPHIC_DATA]™" at bounding box center [404, 208] width 578 height 13
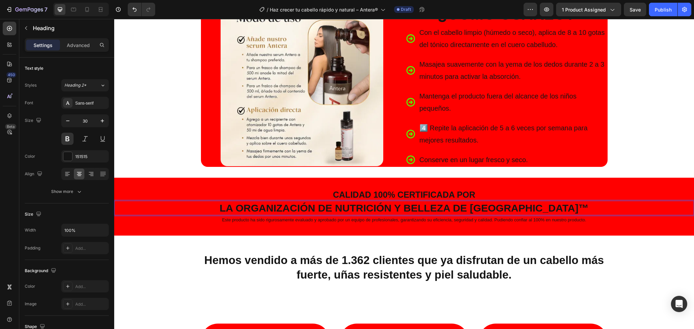
click at [414, 211] on p "La organización de nutrición y belleza de [GEOGRAPHIC_DATA]™" at bounding box center [404, 208] width 578 height 13
drag, startPoint x: 473, startPoint y: 209, endPoint x: 420, endPoint y: 205, distance: 52.6
click at [420, 205] on p "La organización de nutrición y belleza de [GEOGRAPHIC_DATA]™" at bounding box center [404, 208] width 578 height 13
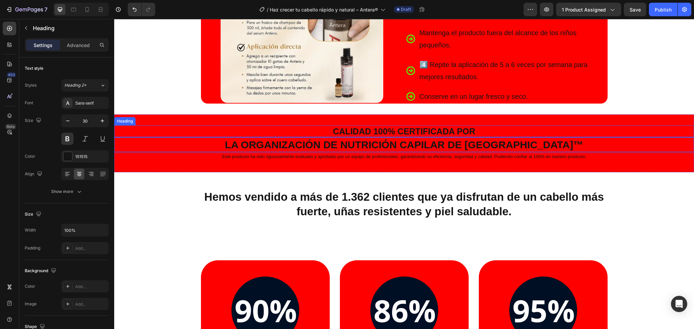
scroll to position [1265, 0]
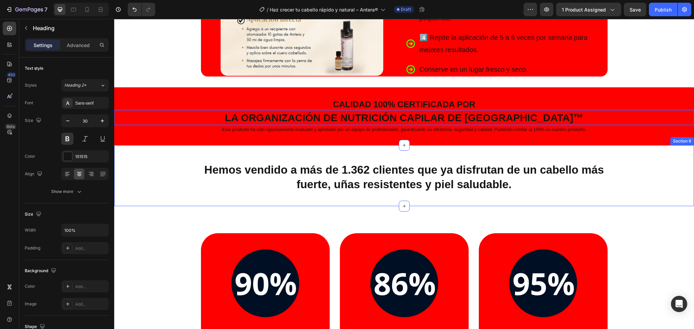
click at [411, 188] on h2 "Hemos vendido a más de 1.362 clientes que ya disfrutan de un cabello más fuerte…" at bounding box center [404, 177] width 407 height 30
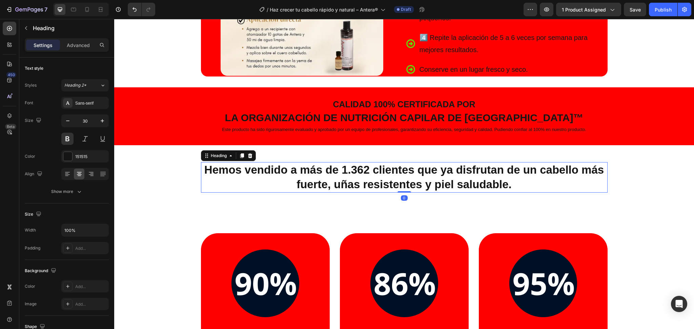
click at [411, 188] on h2 "Hemos vendido a más de 1.362 clientes que ya disfrutan de un cabello más fuerte…" at bounding box center [404, 177] width 407 height 30
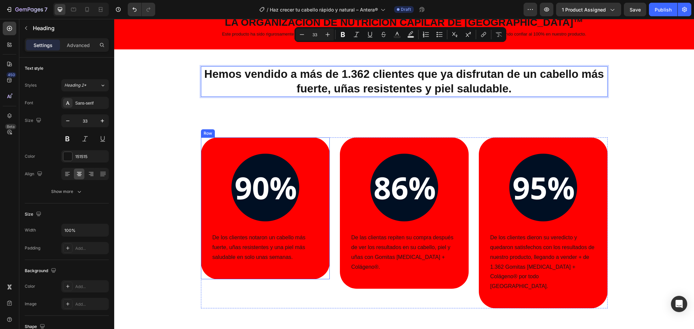
scroll to position [1355, 0]
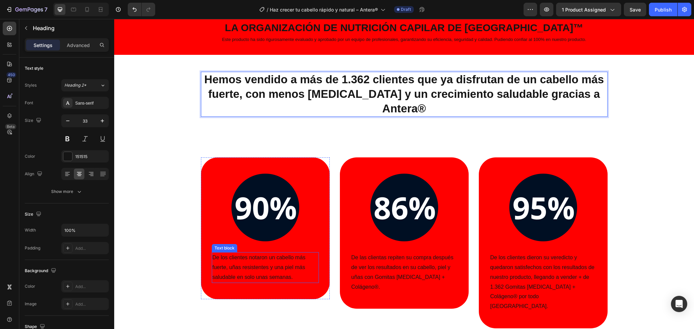
click at [250, 262] on p "De los clientes notaron un cabello más fuerte, uñas resistentes y una piel más …" at bounding box center [265, 267] width 106 height 29
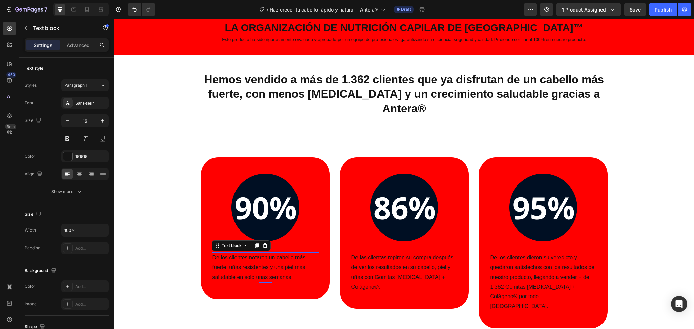
click at [250, 262] on p "De los clientes notaron un cabello más fuerte, uñas resistentes y una piel más …" at bounding box center [265, 267] width 106 height 29
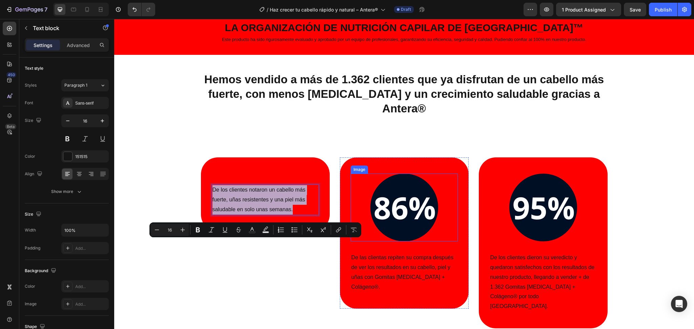
scroll to position [1355, 0]
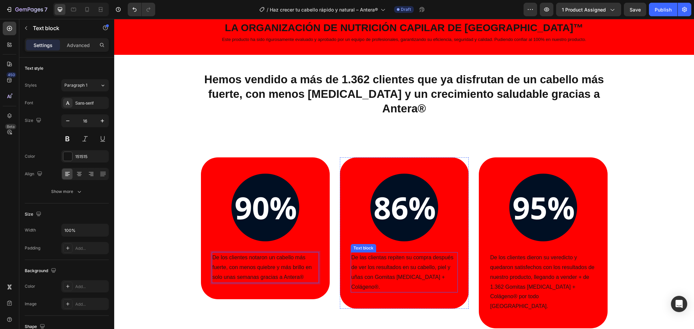
click at [393, 254] on p "De las clientas repiten su compra después de ver los resultados en su cabello, …" at bounding box center [404, 272] width 106 height 39
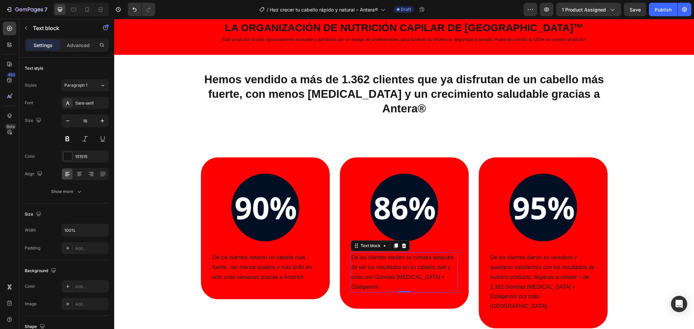
click at [393, 254] on p "De las clientas repiten su compra después de ver los resultados en su cabello, …" at bounding box center [404, 272] width 106 height 39
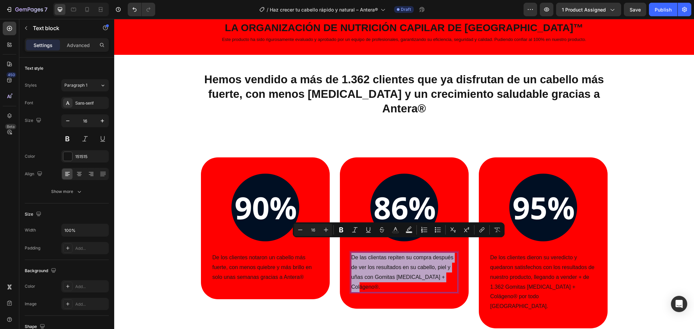
copy p "De las clientas repiten su compra después de ver los resultados en su cabello, …"
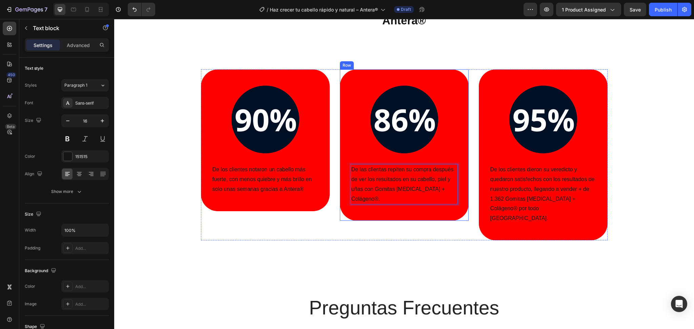
scroll to position [1445, 0]
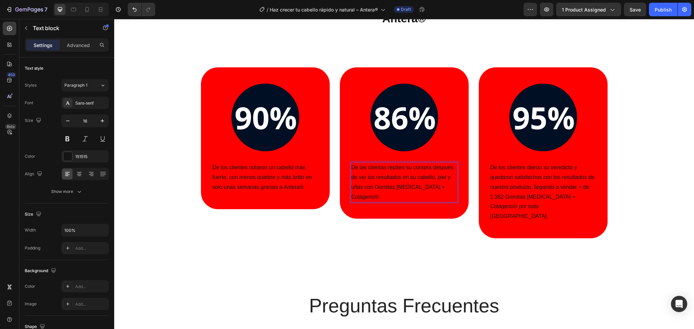
click at [432, 167] on p "De las clientas repiten su compra después de ver los resultados en su cabello, …" at bounding box center [404, 182] width 106 height 39
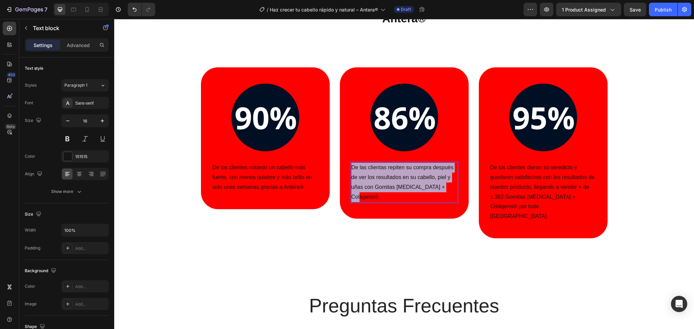
click at [432, 167] on p "De las clientas repiten su compra después de ver los resultados en su cabello, …" at bounding box center [404, 182] width 106 height 39
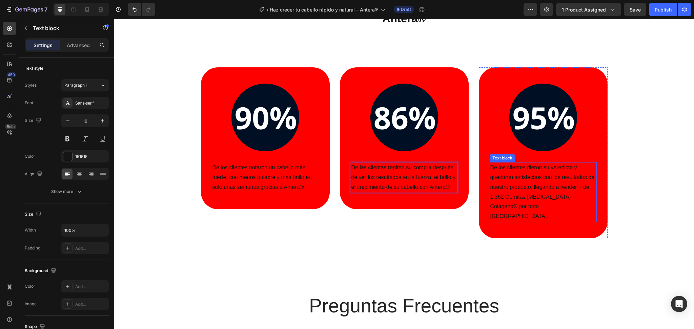
click at [503, 179] on p "De los clientes dieron su veredicto y quedaron satisfechos con los resultados d…" at bounding box center [543, 192] width 106 height 59
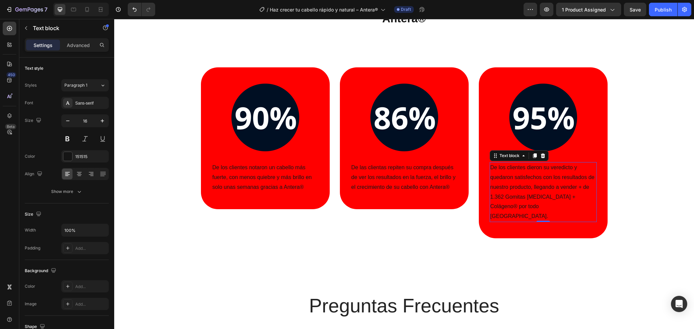
click at [503, 179] on p "De los clientes dieron su veredicto y quedaron satisfechos con los resultados d…" at bounding box center [543, 192] width 106 height 59
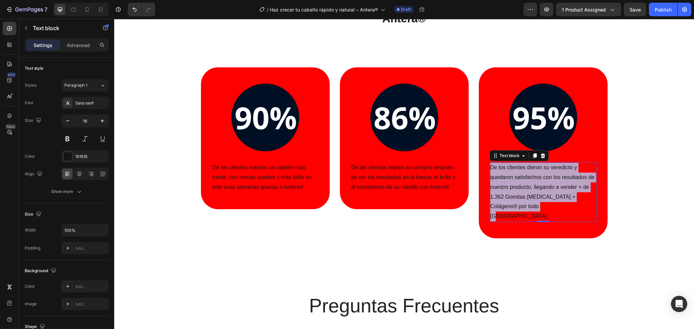
click at [503, 179] on p "De los clientes dieron su veredicto y quedaron satisfechos con los resultados d…" at bounding box center [543, 192] width 106 height 59
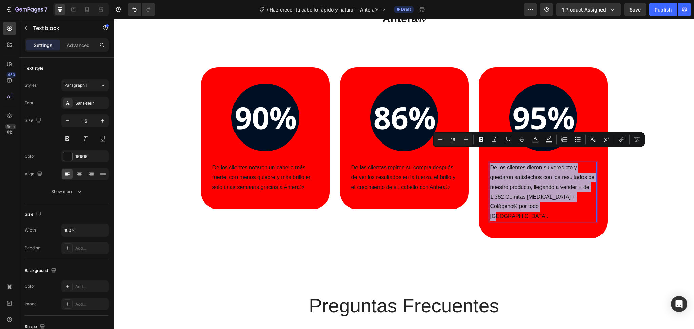
copy p "De los clientes dieron su veredicto y quedaron satisfechos con los resultados d…"
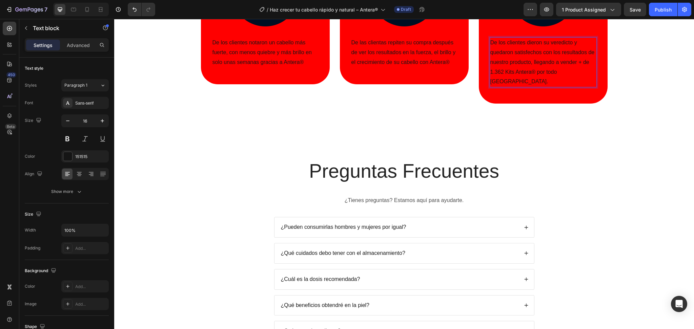
scroll to position [1626, 0]
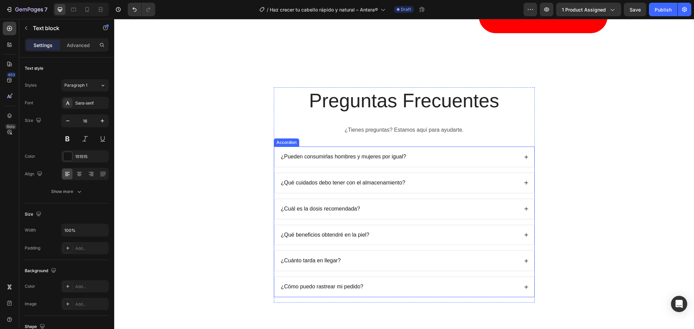
click at [371, 153] on p "¿Pueden consumirlas hombres y mujeres por igual?" at bounding box center [343, 156] width 125 height 7
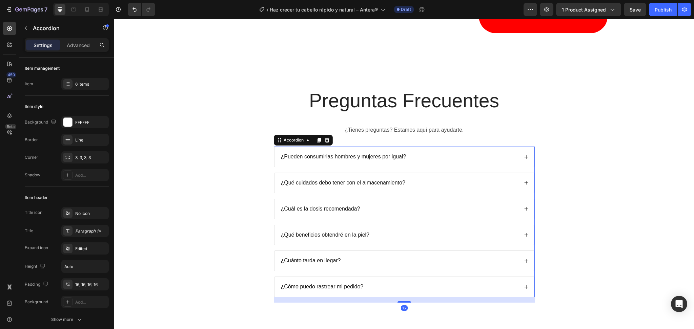
click at [370, 153] on p "¿Pueden consumirlas hombres y mujeres por igual?" at bounding box center [343, 156] width 125 height 7
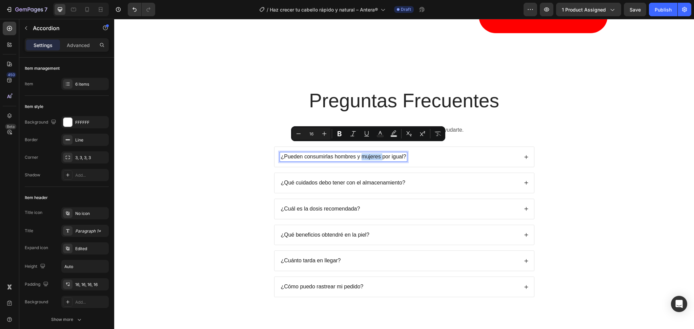
click at [370, 153] on p "¿Pueden consumirlas hombres y mujeres por igual?" at bounding box center [343, 156] width 125 height 7
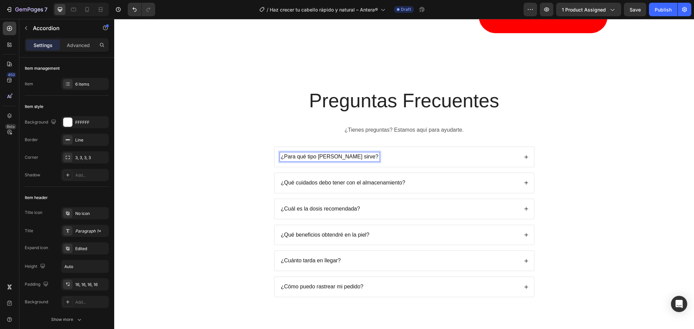
click at [524, 155] on icon at bounding box center [526, 157] width 4 height 4
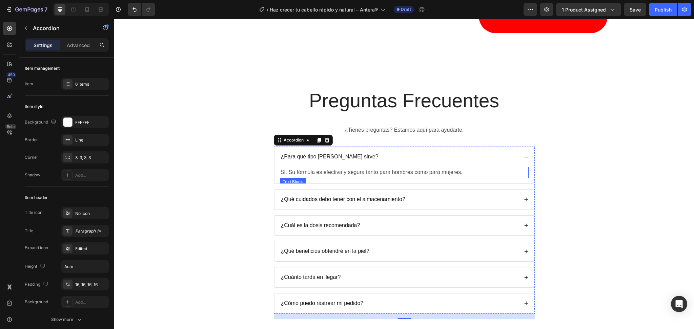
click at [338, 168] on p "Sí. Su fórmula es efectiva y segura tanto para hombres como para mujeres." at bounding box center [404, 173] width 247 height 10
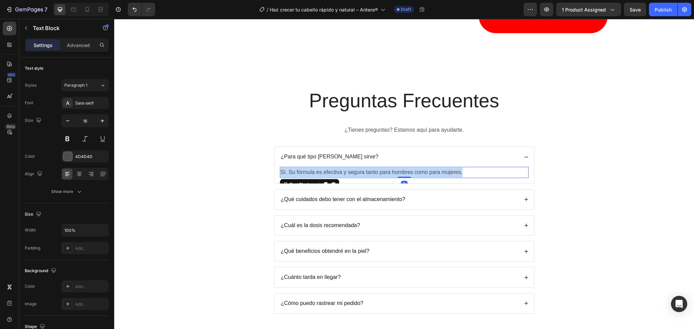
click at [338, 168] on p "Sí. Su fórmula es efectiva y segura tanto para hombres como para mujeres." at bounding box center [404, 173] width 247 height 10
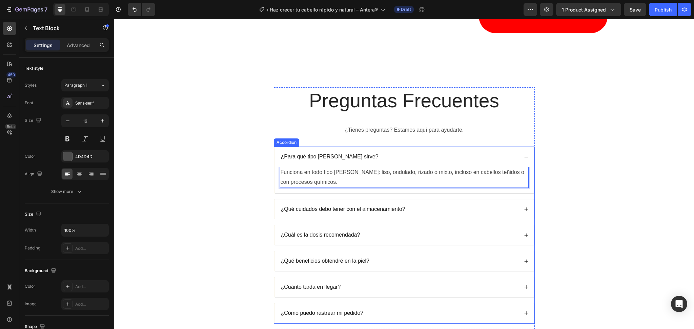
click at [360, 206] on p "¿Qué cuidados debo tener con el almacenamiento?" at bounding box center [343, 209] width 124 height 7
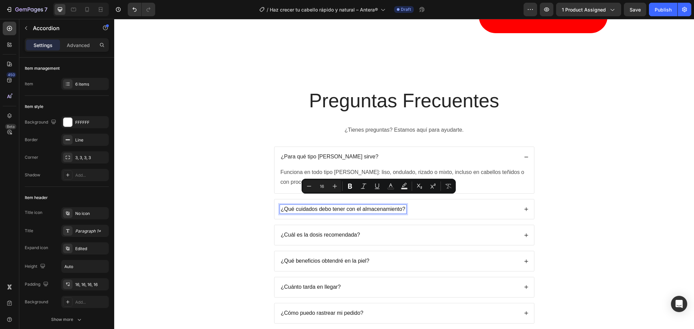
click at [358, 206] on p "¿Qué cuidados debo tener con el almacenamiento?" at bounding box center [343, 209] width 124 height 7
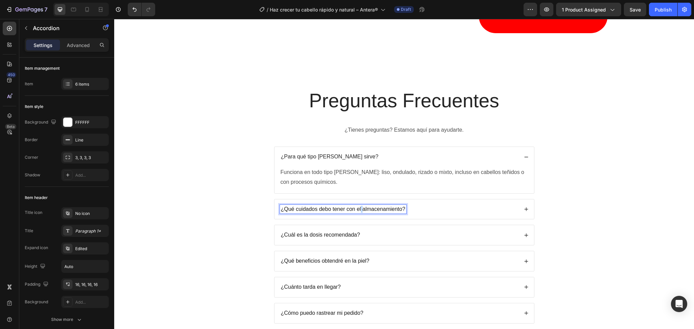
click at [358, 206] on p "¿Qué cuidados debo tener con el almacenamiento?" at bounding box center [343, 209] width 124 height 7
click at [518, 200] on div "¿Hombres también pueden usarlo?" at bounding box center [404, 210] width 260 height 20
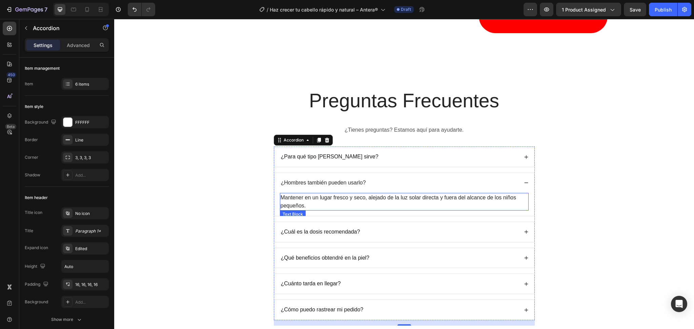
click at [395, 194] on p "Mantener en un lugar fresco y seco, alejado de la luz solar directa y fuera del…" at bounding box center [404, 202] width 247 height 16
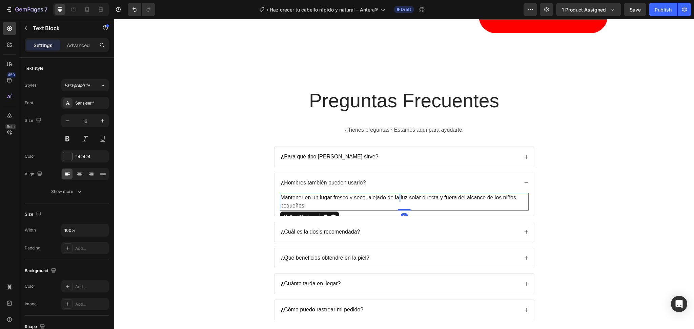
click at [395, 194] on p "Mantener en un lugar fresco y seco, alejado de la luz solar directa y fuera del…" at bounding box center [404, 202] width 247 height 16
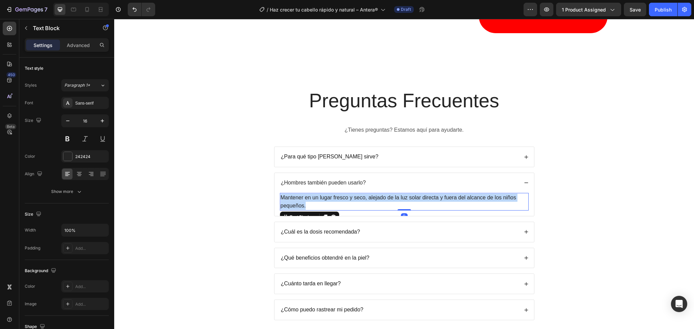
click at [395, 194] on p "Mantener en un lugar fresco y seco, alejado de la luz solar directa y fuera del…" at bounding box center [404, 202] width 247 height 16
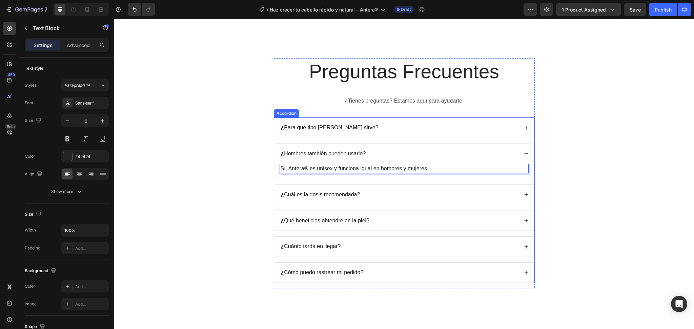
scroll to position [1716, 0]
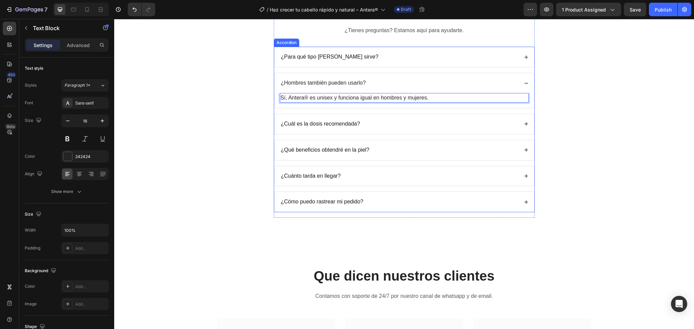
click at [326, 121] on p "¿Cuál es la dosis recomendada?" at bounding box center [320, 124] width 79 height 7
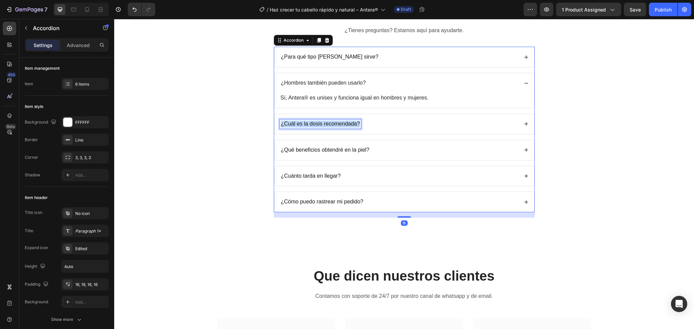
click at [325, 121] on p "¿Cuál es la dosis recomendada?" at bounding box center [320, 124] width 79 height 7
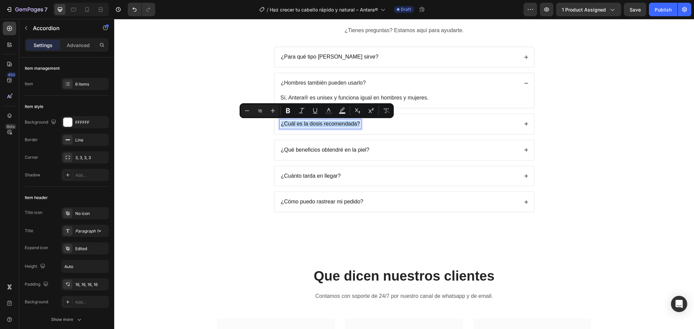
click at [524, 126] on icon at bounding box center [526, 124] width 5 height 5
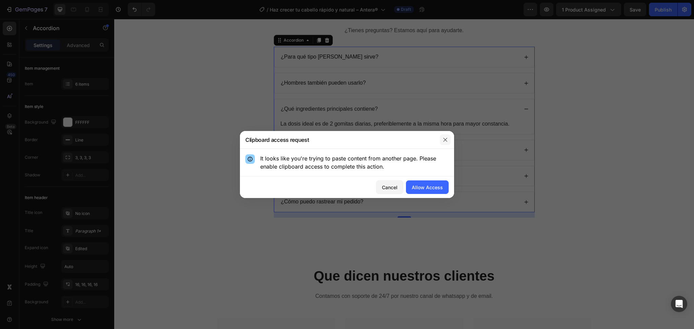
click at [446, 142] on icon "button" at bounding box center [444, 139] width 5 height 5
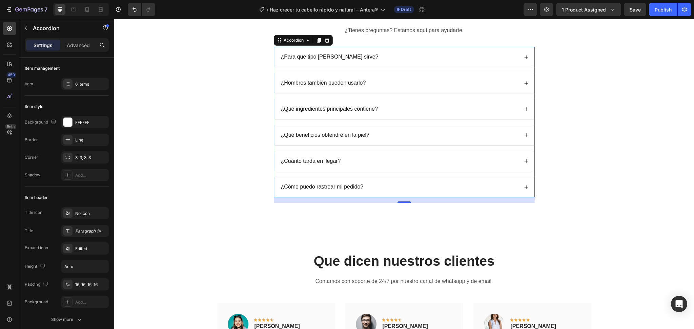
click at [352, 111] on p "¿Qué ingredientes principales contiene?" at bounding box center [329, 109] width 97 height 7
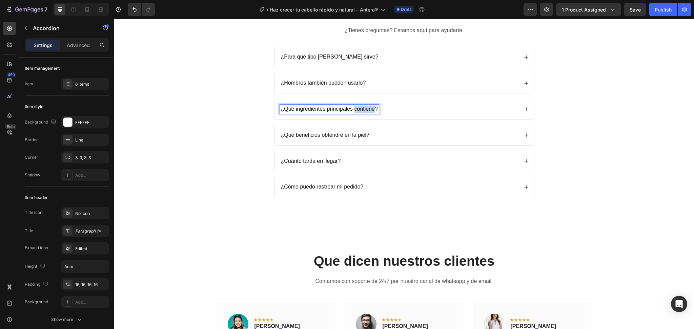
click at [352, 111] on p "¿Qué ingredientes principales contiene?" at bounding box center [329, 109] width 97 height 7
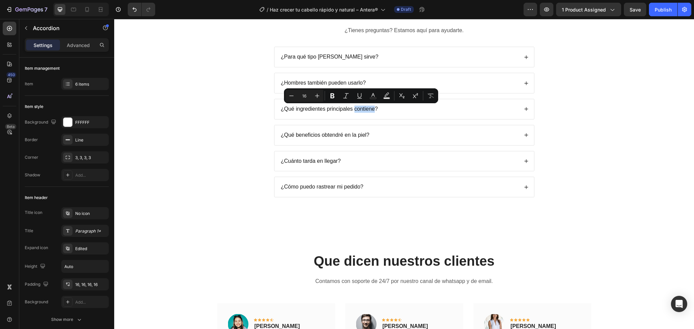
drag, startPoint x: 522, startPoint y: 108, endPoint x: 498, endPoint y: 118, distance: 26.1
click at [524, 108] on icon at bounding box center [526, 109] width 5 height 5
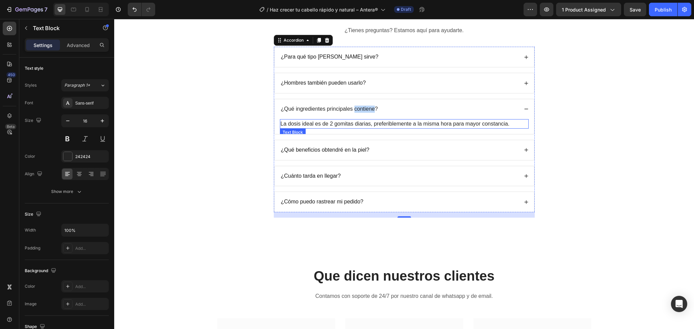
click at [356, 122] on p "La dosis ideal es de 2 gomitas diarias, preferiblemente a la misma hora para ma…" at bounding box center [404, 124] width 247 height 8
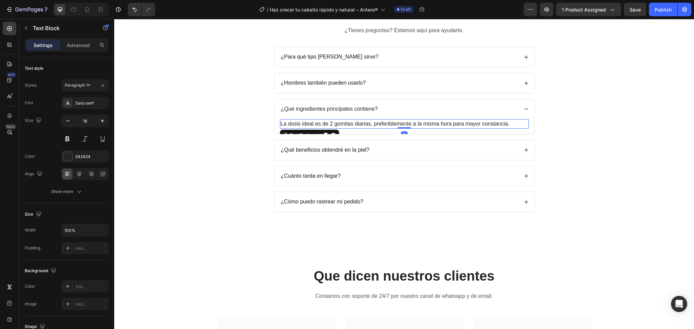
click at [356, 122] on p "La dosis ideal es de 2 gomitas diarias, preferiblemente a la misma hora para ma…" at bounding box center [404, 124] width 247 height 8
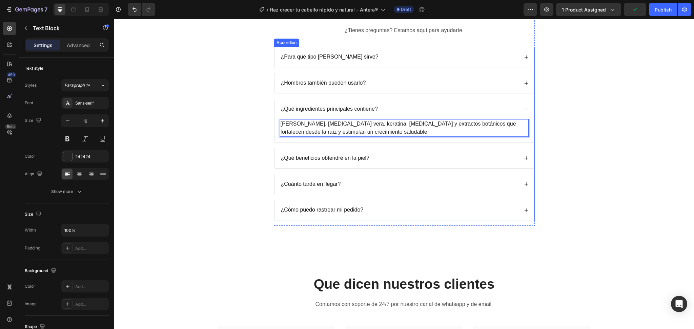
click at [524, 159] on icon at bounding box center [526, 158] width 5 height 5
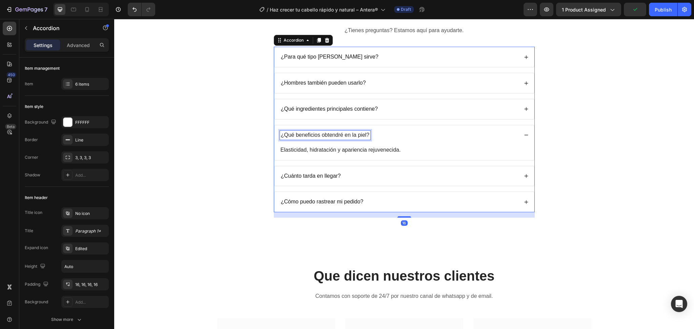
click at [312, 138] on p "¿Qué beneficios obtendré en la piel?" at bounding box center [325, 135] width 89 height 7
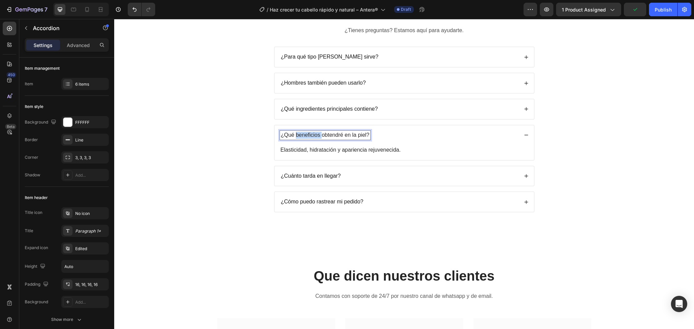
click at [312, 138] on p "¿Qué beneficios obtendré en la piel?" at bounding box center [325, 135] width 89 height 7
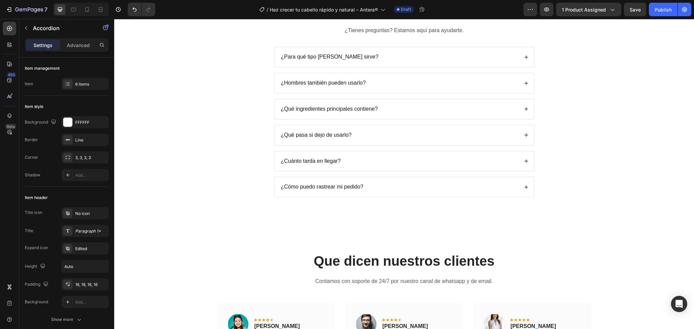
click at [370, 154] on div "¿Para qué tipo de cabello sirve? ¿Hombres también pueden usarlo? ¿Qué ingredien…" at bounding box center [404, 122] width 261 height 151
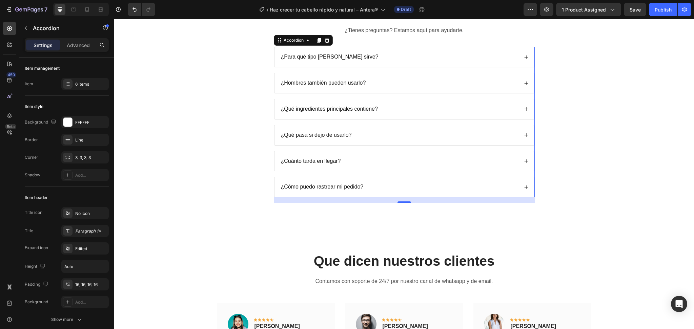
click at [524, 134] on icon at bounding box center [526, 135] width 5 height 5
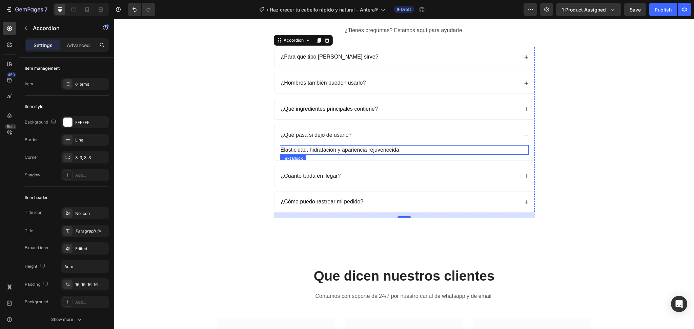
click at [340, 151] on p "Elasticidad, hidratación y apariencia rejuvenecida." at bounding box center [404, 150] width 247 height 8
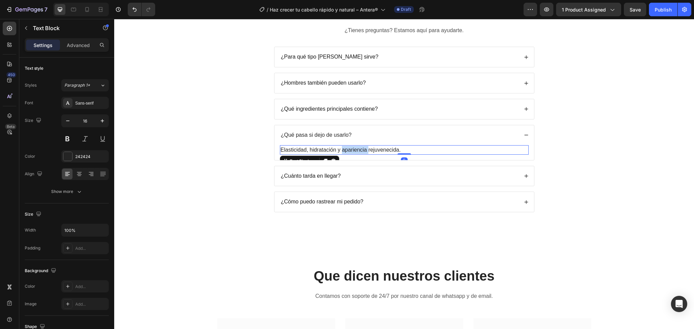
click at [340, 151] on p "Elasticidad, hidratación y apariencia rejuvenecida." at bounding box center [404, 150] width 247 height 8
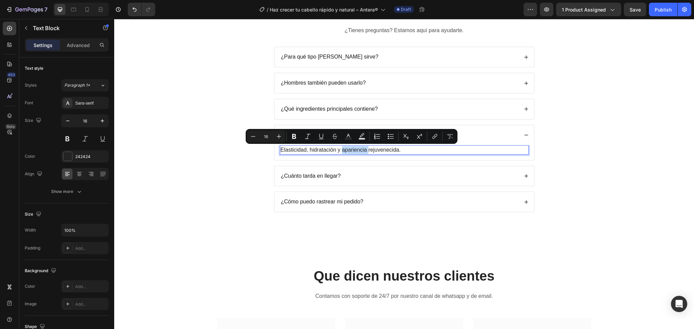
click at [340, 151] on p "Elasticidad, hidratación y apariencia rejuvenecida." at bounding box center [404, 150] width 247 height 8
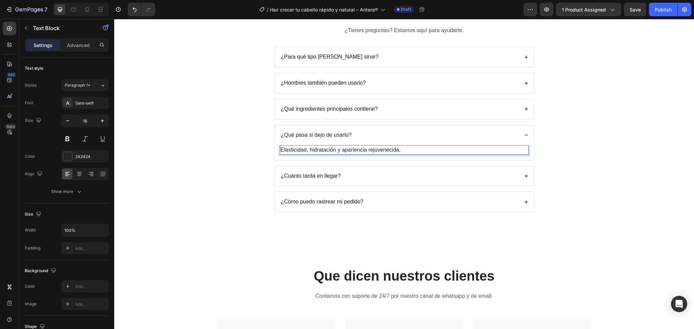
click at [340, 150] on p "Elasticidad, hidratación y apariencia rejuvenecida." at bounding box center [404, 150] width 247 height 8
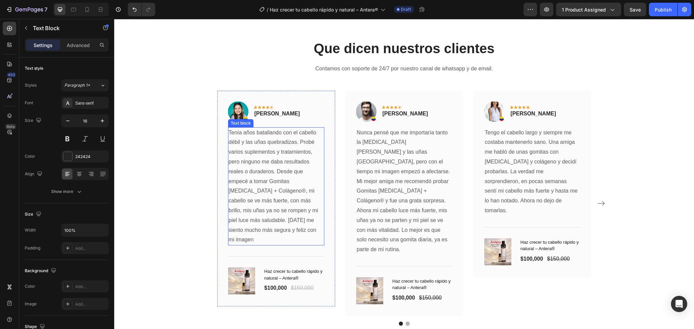
scroll to position [1987, 0]
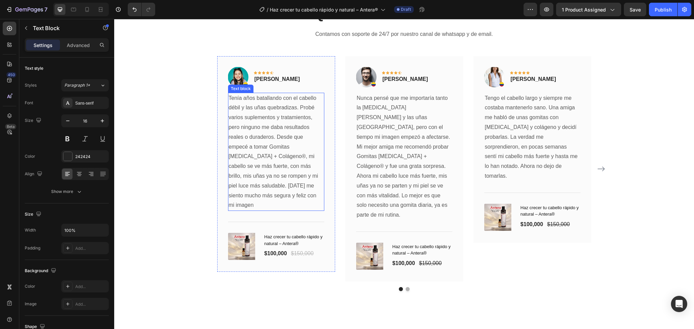
click at [269, 154] on p "Tenía años batallando con el cabello débil y las uñas quebradizas. Probé varios…" at bounding box center [276, 152] width 95 height 117
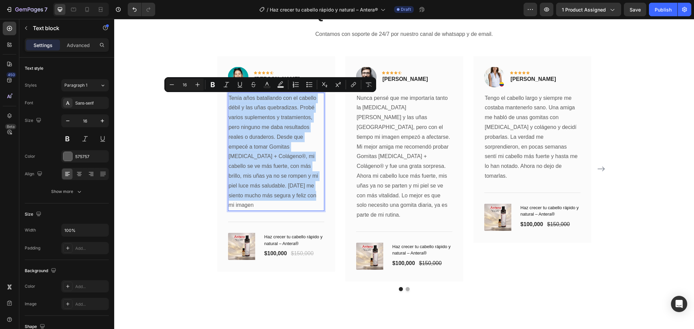
copy p "Tenía años batallando con el cabello débil y las uñas quebradizas. Probé varios…"
click at [451, 295] on div "Que dicen nuestros clientes Heading Contamos con soporte de 24/7 por nuestro ca…" at bounding box center [404, 147] width 580 height 341
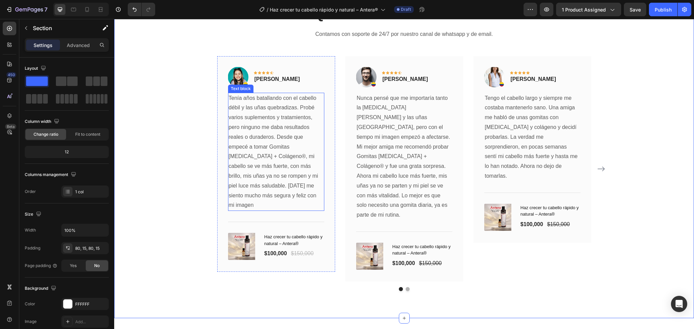
click at [276, 126] on p "Tenía años batallando con el cabello débil y las uñas quebradizas. Probé varios…" at bounding box center [276, 152] width 95 height 117
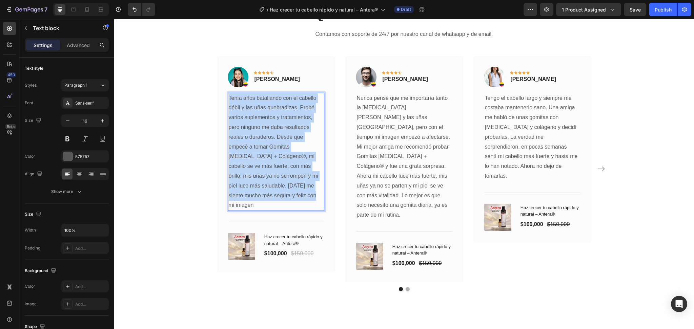
click at [276, 126] on p "Tenía años batallando con el cabello débil y las uñas quebradizas. Probé varios…" at bounding box center [276, 152] width 95 height 117
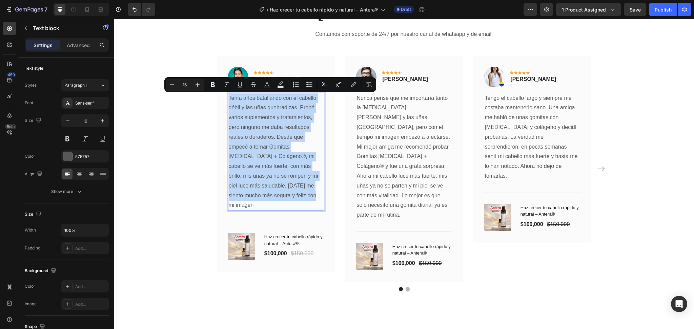
copy p "Tenía años batallando con el cabello débil y las uñas quebradizas. Probé varios…"
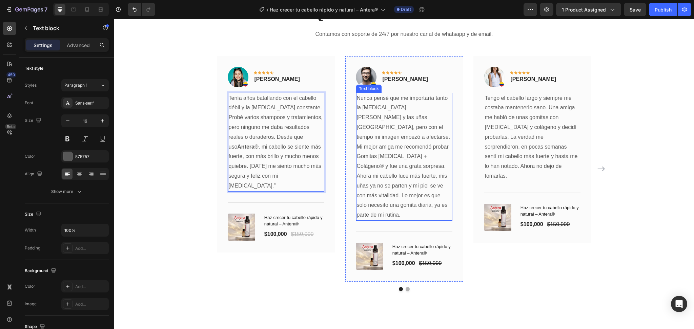
click at [384, 128] on p "Nunca pensé que me importaría tanto la caída del cabello y las uñas quebradizas…" at bounding box center [404, 157] width 95 height 127
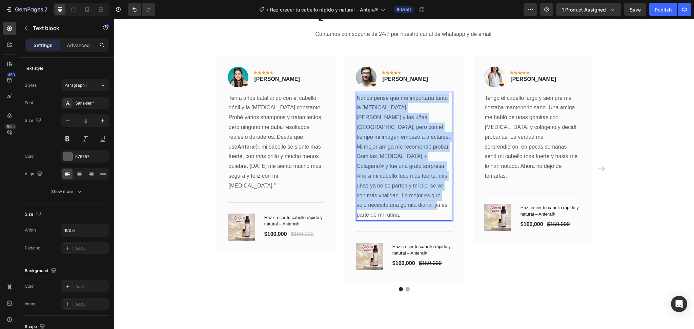
click at [384, 128] on p "Nunca pensé que me importaría tanto la caída del cabello y las uñas quebradizas…" at bounding box center [404, 157] width 95 height 127
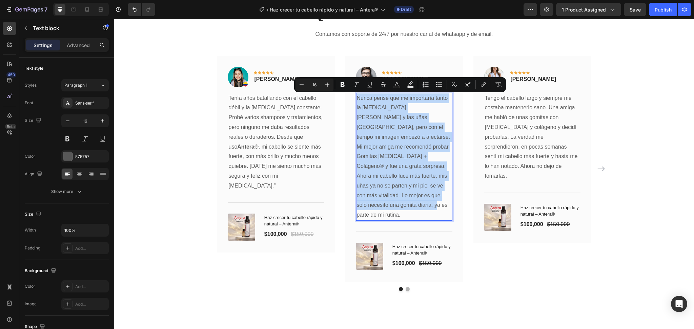
copy p "Nunca pensé que me importaría tanto la caída del cabello y las uñas quebradizas…"
click at [300, 142] on p "Tenía años batallando con el cabello débil y la caída constante. Probé varios s…" at bounding box center [276, 143] width 95 height 98
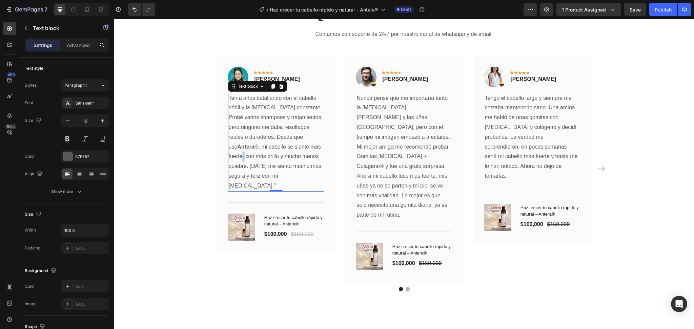
click at [299, 142] on p "Tenía años batallando con el cabello débil y la caída constante. Probé varios s…" at bounding box center [276, 143] width 95 height 98
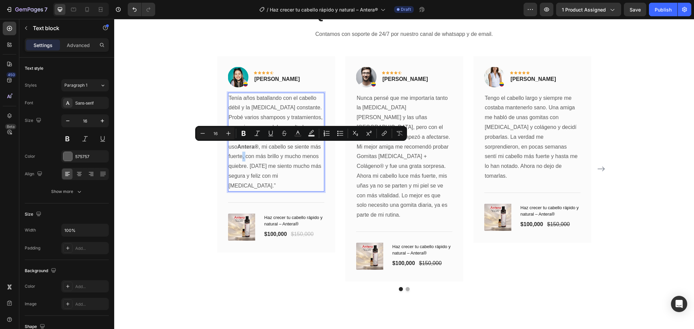
click at [241, 159] on p "Tenía años batallando con el cabello débil y la caída constante. Probé varios s…" at bounding box center [276, 143] width 95 height 98
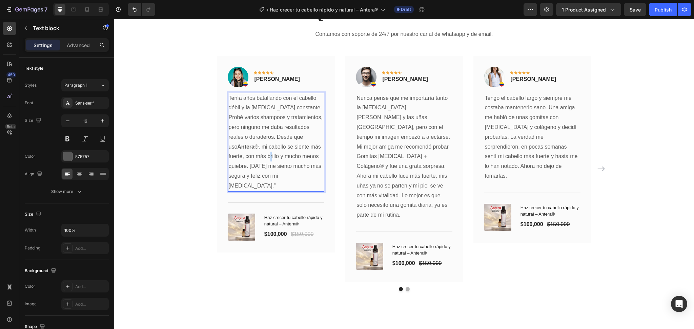
click at [241, 159] on p "Tenía años batallando con el cabello débil y la caída constante. Probé varios s…" at bounding box center [276, 143] width 95 height 98
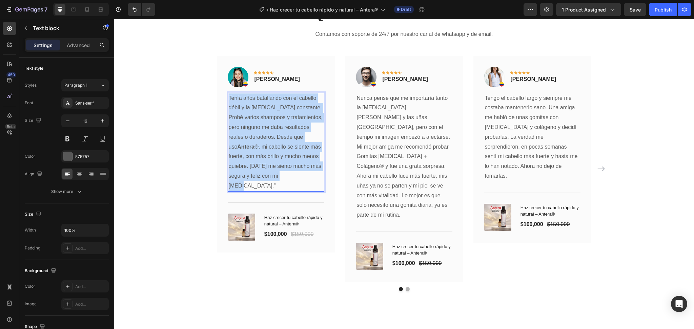
click at [241, 159] on p "Tenía años batallando con el cabello débil y la caída constante. Probé varios s…" at bounding box center [276, 143] width 95 height 98
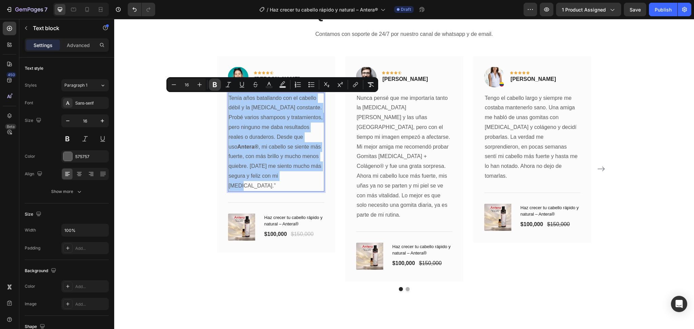
click at [215, 86] on icon "Editor contextual toolbar" at bounding box center [215, 84] width 4 height 5
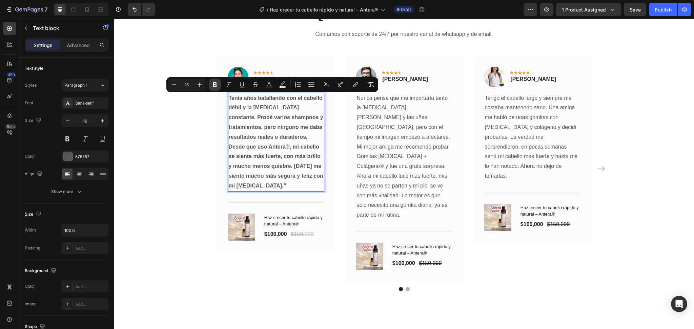
click at [215, 86] on icon "Editor contextual toolbar" at bounding box center [215, 84] width 4 height 5
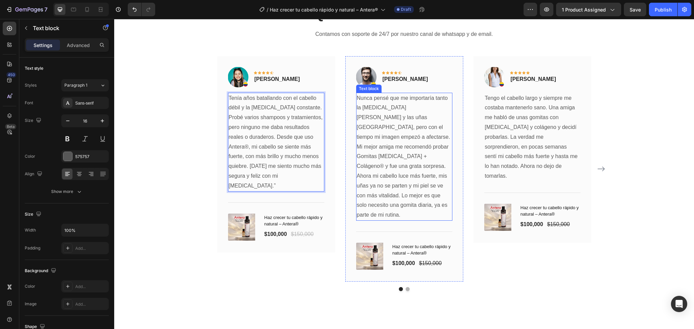
click at [412, 158] on p "Nunca pensé que me importaría tanto la caída del cabello y las uñas quebradizas…" at bounding box center [404, 157] width 95 height 127
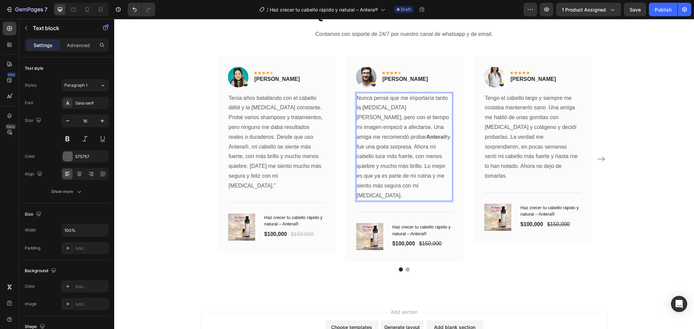
click at [364, 132] on p "Nunca pensé que me importaría tanto la caída del cabello, pero con el tiempo mi…" at bounding box center [404, 147] width 95 height 107
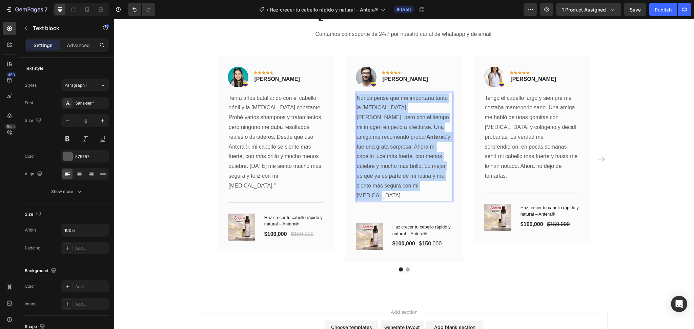
click at [364, 132] on p "Nunca pensé que me importaría tanto la caída del cabello, pero con el tiempo mi…" at bounding box center [404, 147] width 95 height 107
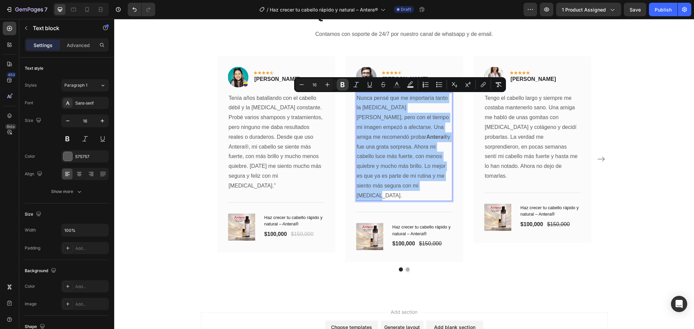
click at [345, 86] on icon "Editor contextual toolbar" at bounding box center [342, 84] width 7 height 7
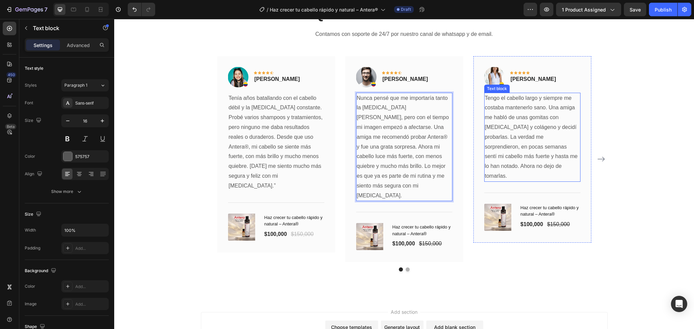
click at [492, 138] on p "Tengo el cabello largo y siempre me costaba mantenerlo sano. Una amiga me habló…" at bounding box center [532, 138] width 95 height 88
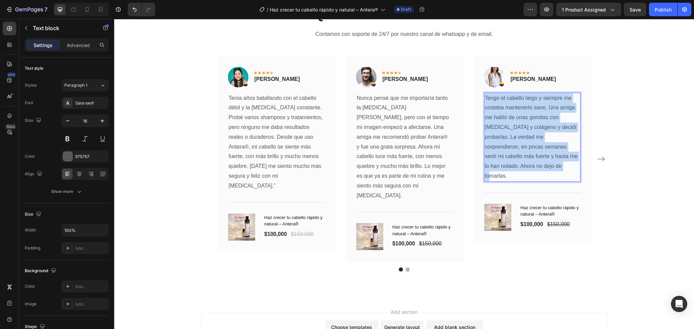
click at [492, 138] on p "Tengo el cabello largo y siempre me costaba mantenerlo sano. Una amiga me habló…" at bounding box center [532, 138] width 95 height 88
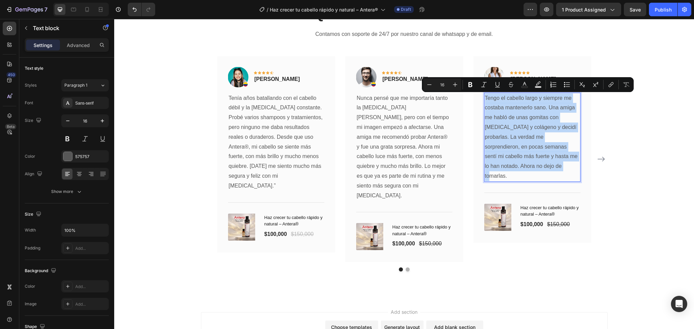
copy p "Tengo el cabello largo y siempre me costaba mantenerlo sano. Una amiga me habló…"
click at [600, 158] on icon "Carousel Next Arrow" at bounding box center [601, 159] width 8 height 8
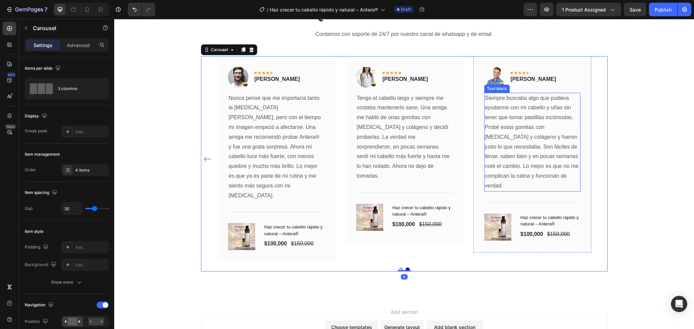
click at [521, 144] on p "Siempre buscaba algo que pudiera ayudarme con mi cabello y uñas sin tener que t…" at bounding box center [532, 143] width 95 height 98
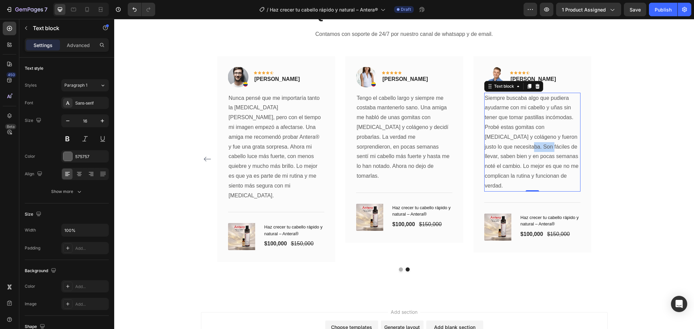
click at [521, 144] on p "Siempre buscaba algo que pudiera ayudarme con mi cabello y uñas sin tener que t…" at bounding box center [532, 143] width 95 height 98
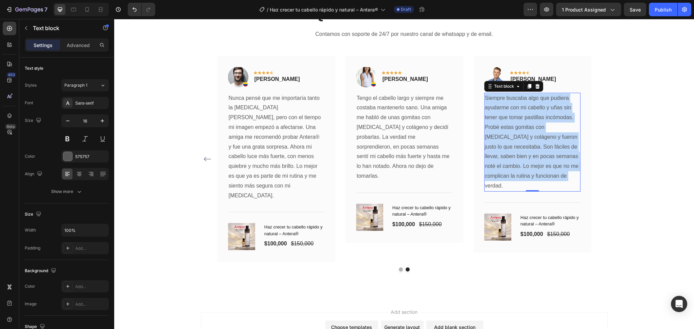
click at [521, 144] on p "Siempre buscaba algo que pudiera ayudarme con mi cabello y uñas sin tener que t…" at bounding box center [532, 143] width 95 height 98
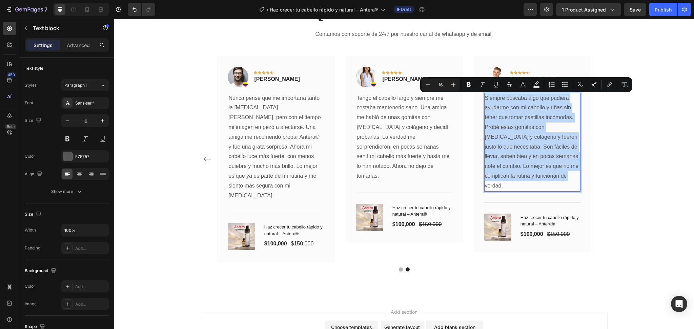
copy p "Siempre buscaba algo que pudiera ayudarme con mi cabello y uñas sin tener que t…"
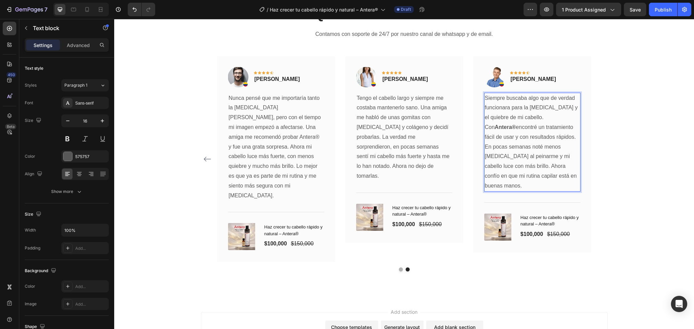
click at [521, 140] on p "Siempre buscaba algo que de verdad funcionara para la caída y el quiebre de mi …" at bounding box center [532, 143] width 95 height 98
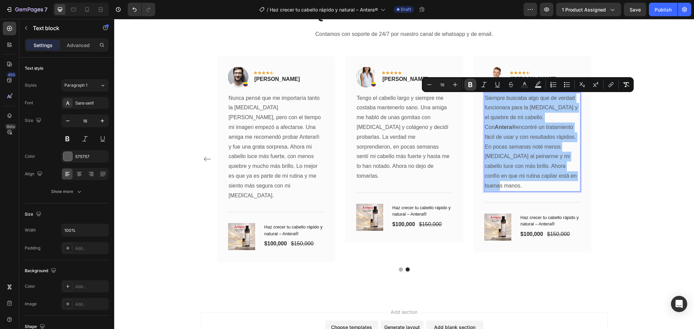
click at [469, 84] on icon "Editor contextual toolbar" at bounding box center [470, 84] width 4 height 5
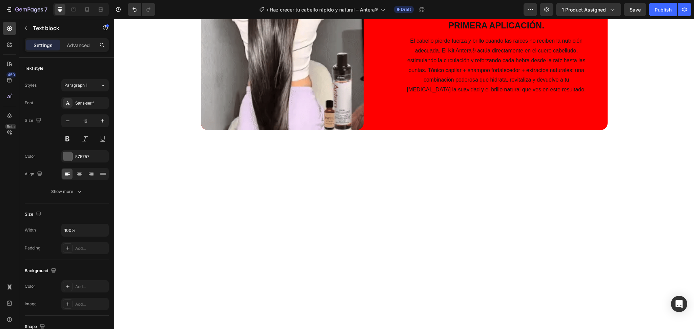
scroll to position [0, 0]
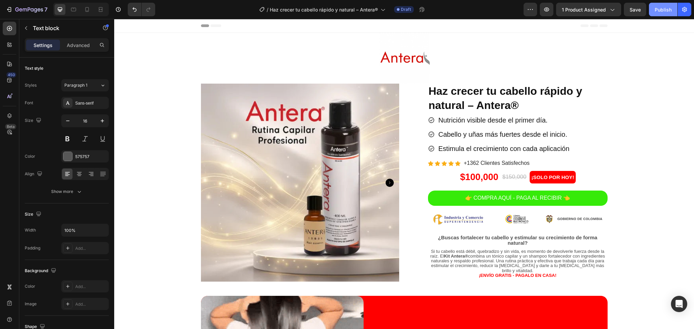
click at [664, 11] on div "Publish" at bounding box center [663, 9] width 17 height 7
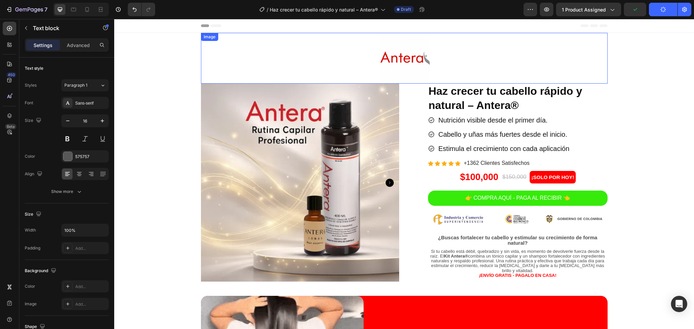
click at [360, 50] on div at bounding box center [404, 58] width 407 height 51
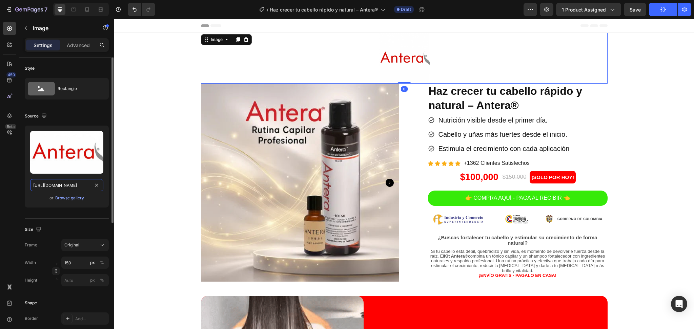
click at [65, 189] on input "[URL][DOMAIN_NAME]" at bounding box center [66, 185] width 73 height 12
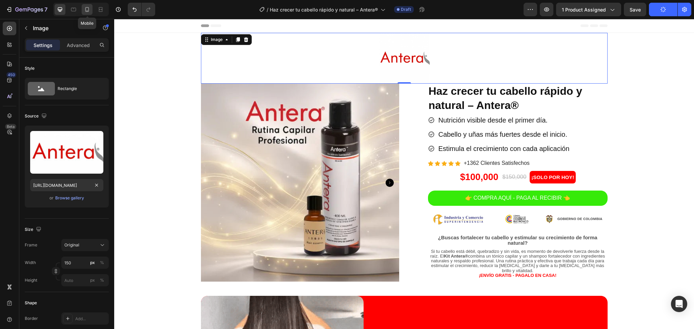
click at [84, 13] on div at bounding box center [87, 9] width 11 height 11
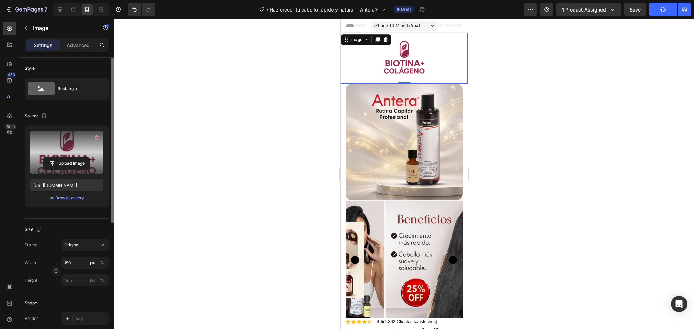
click at [80, 147] on label at bounding box center [66, 152] width 73 height 43
click at [80, 158] on input "file" at bounding box center [66, 164] width 47 height 12
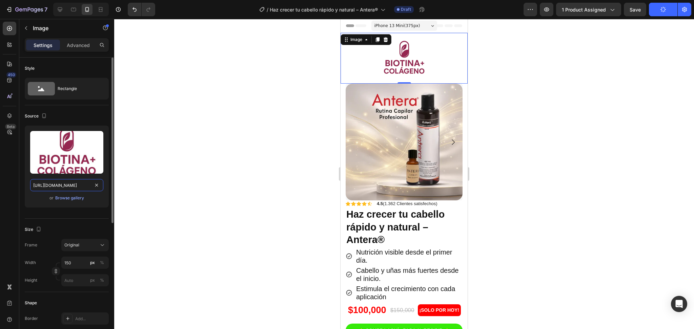
click at [57, 184] on input "[URL][DOMAIN_NAME]" at bounding box center [66, 185] width 73 height 12
paste input "67d328d2-8d2e-4a79-8ee1-441701a24d82"
type input "[URL][DOMAIN_NAME]"
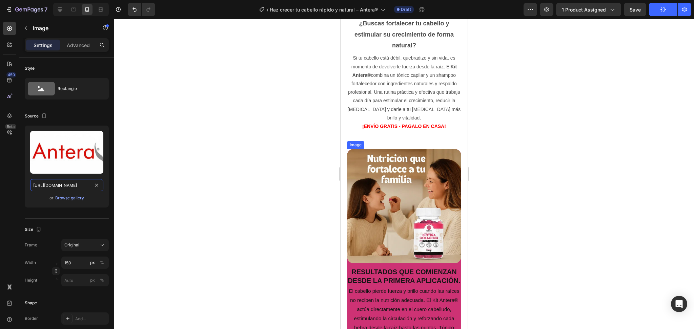
scroll to position [361, 0]
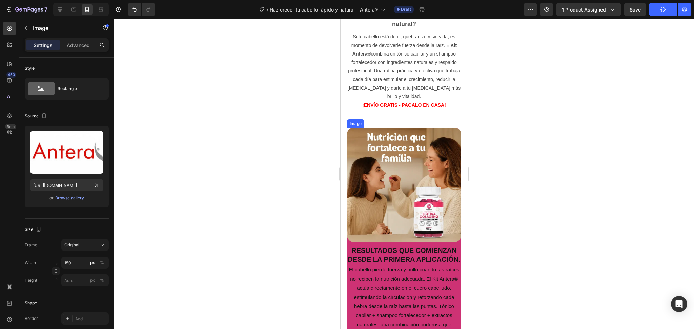
click at [397, 155] on img at bounding box center [404, 185] width 115 height 115
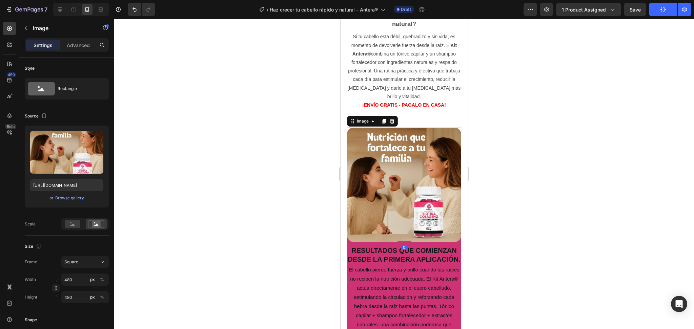
click at [54, 10] on div at bounding box center [81, 10] width 56 height 14
click at [58, 9] on icon at bounding box center [60, 9] width 7 height 7
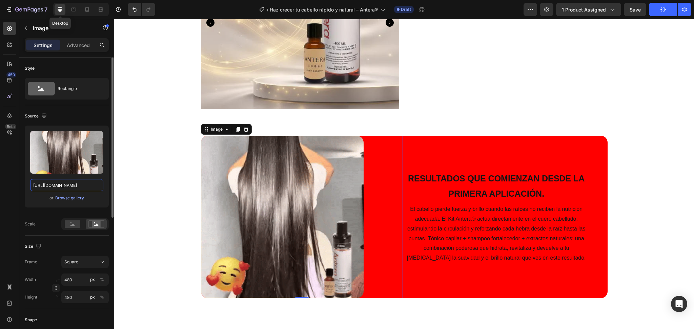
click at [78, 182] on input "[URL][DOMAIN_NAME]" at bounding box center [66, 185] width 73 height 12
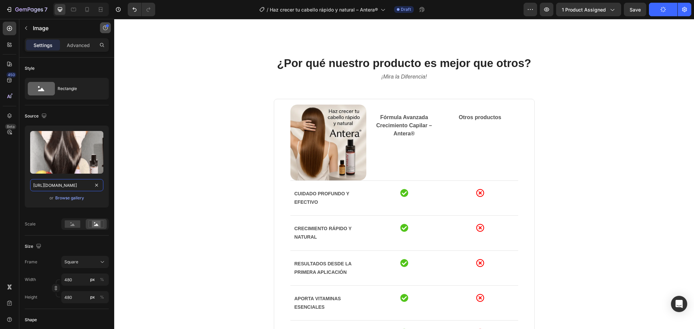
scroll to position [454, 0]
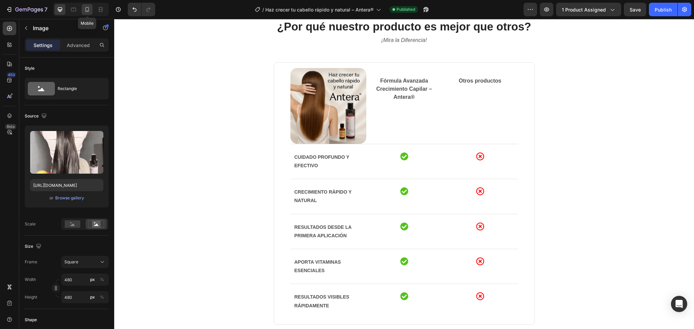
click at [89, 8] on icon at bounding box center [87, 9] width 7 height 7
type input "[URL][DOMAIN_NAME]"
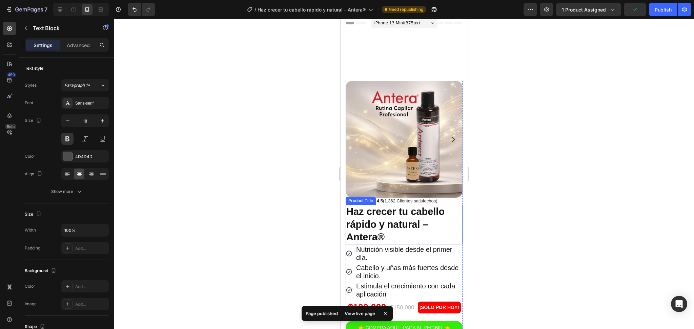
scroll to position [316, 0]
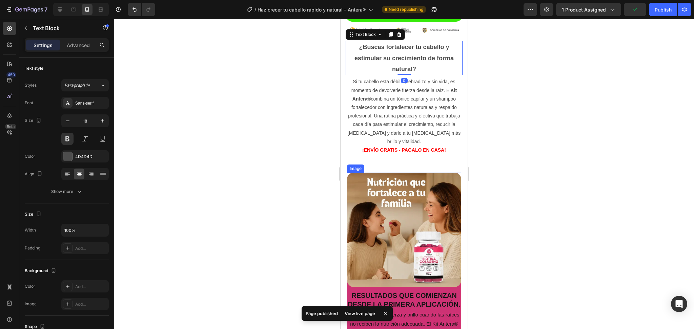
click at [373, 201] on img at bounding box center [404, 230] width 115 height 115
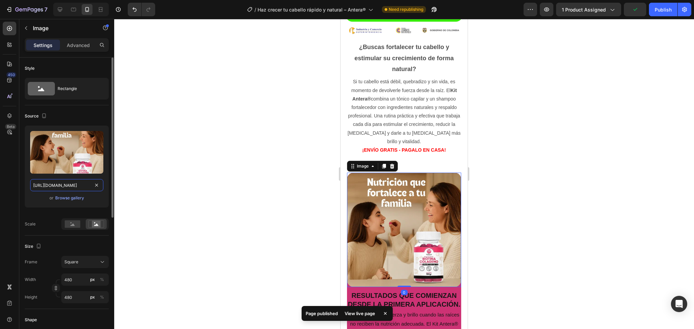
click at [48, 186] on input "[URL][DOMAIN_NAME]" at bounding box center [66, 185] width 73 height 12
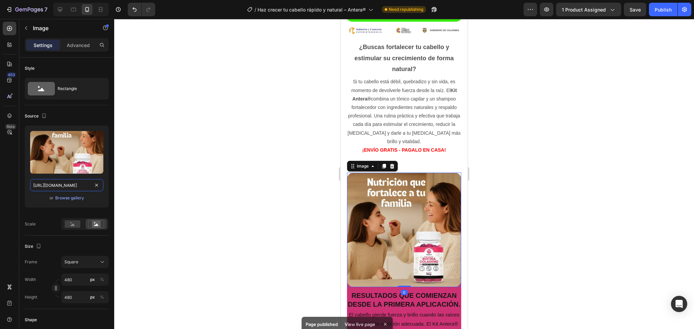
paste input "47ba48e0-5826-4ab1-9ed3-4d5195f6a1ad"
type input "[URL][DOMAIN_NAME]"
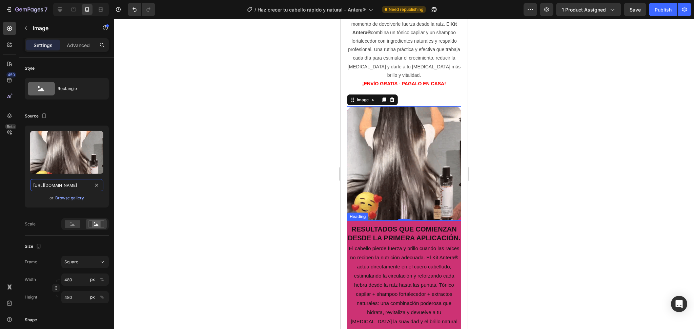
scroll to position [497, 0]
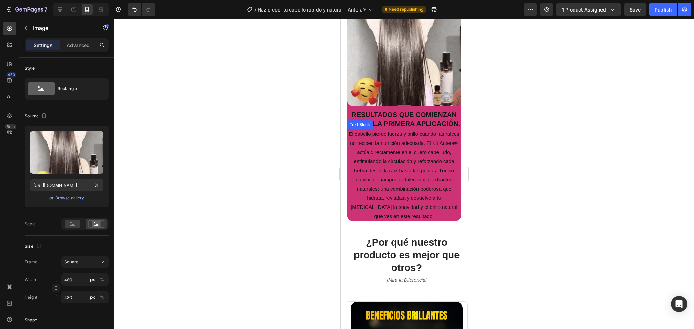
click at [363, 221] on p "El cabello pierde fuerza y brillo cuando las raíces no reciben la nutrición ade…" at bounding box center [404, 174] width 113 height 91
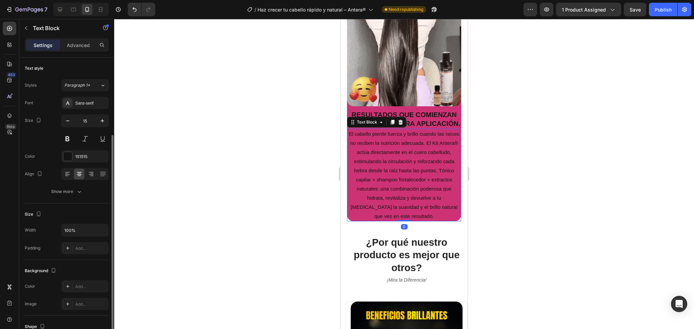
scroll to position [110, 0]
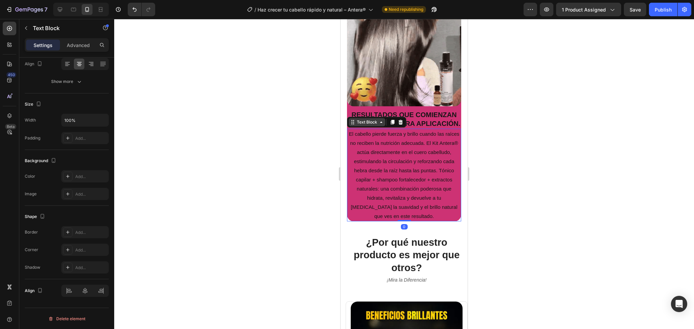
click at [378, 122] on icon at bounding box center [380, 122] width 5 height 5
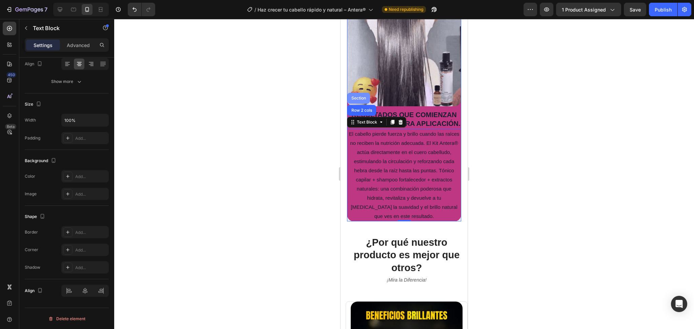
click at [366, 104] on div "Section" at bounding box center [358, 98] width 23 height 11
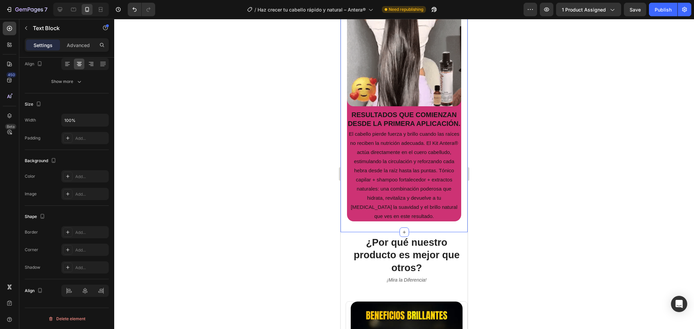
scroll to position [0, 0]
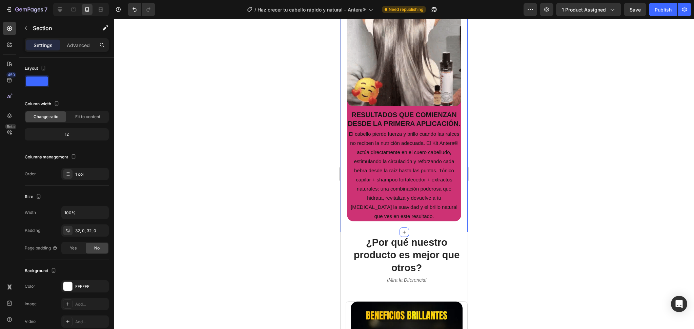
click at [362, 225] on div "Image Resultados que comienzan desde la primera aplicación. Heading El cabello …" at bounding box center [403, 106] width 127 height 251
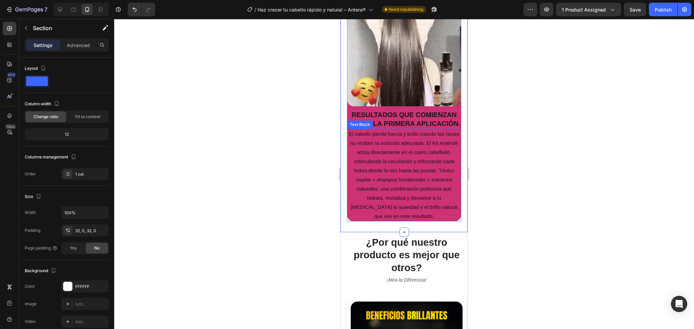
click at [359, 217] on p "El cabello pierde fuerza y brillo cuando las raíces no reciben la nutrición ade…" at bounding box center [404, 174] width 113 height 91
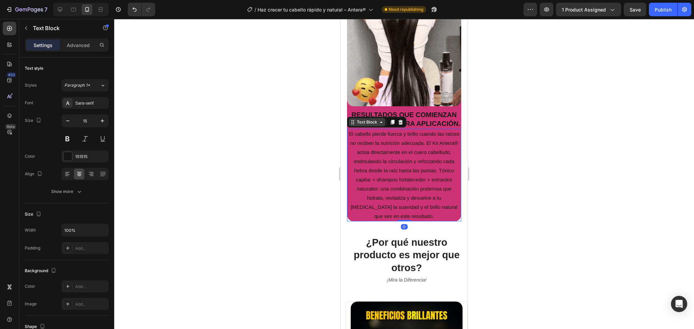
click at [367, 125] on div "Text Block" at bounding box center [366, 122] width 23 height 6
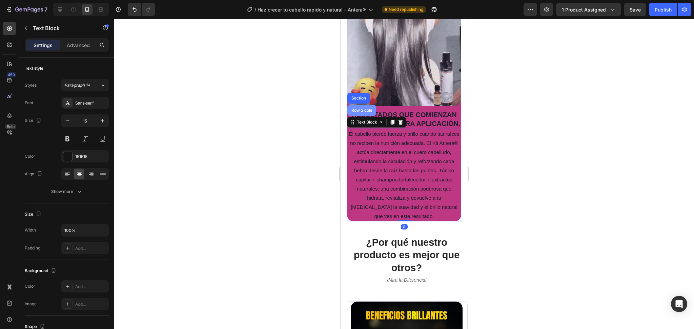
click at [361, 112] on div "Row 2 cols" at bounding box center [361, 110] width 23 height 4
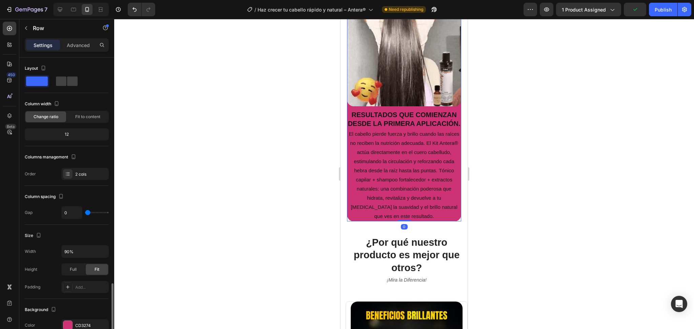
scroll to position [136, 0]
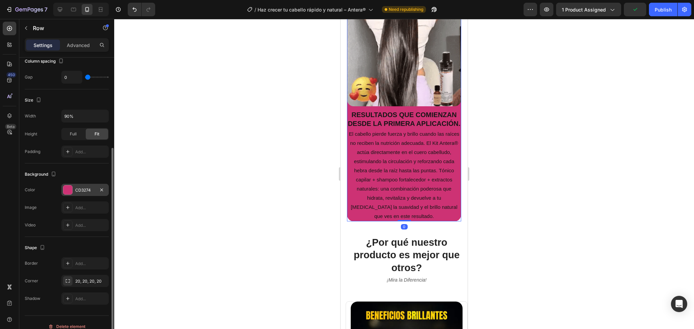
click at [77, 192] on div "CD3274" at bounding box center [85, 190] width 20 height 6
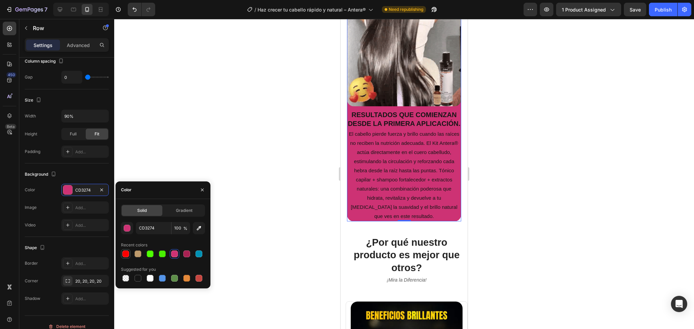
click at [129, 252] on div at bounding box center [125, 254] width 7 height 7
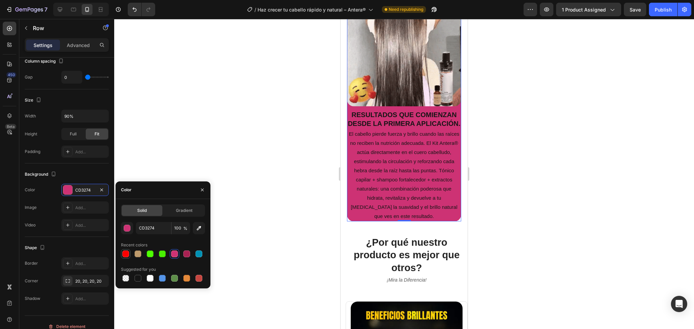
type input "FF0000"
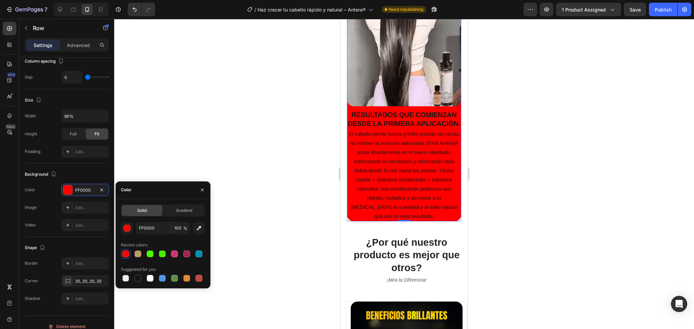
click at [549, 138] on div at bounding box center [404, 174] width 580 height 310
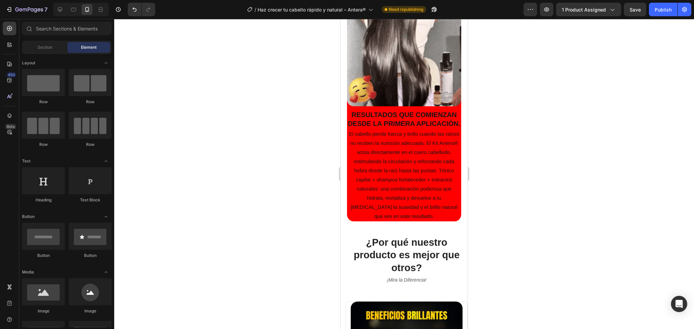
click at [509, 129] on div at bounding box center [404, 174] width 580 height 310
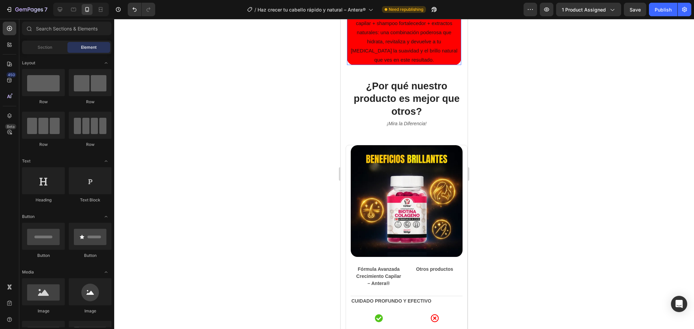
scroll to position [678, 0]
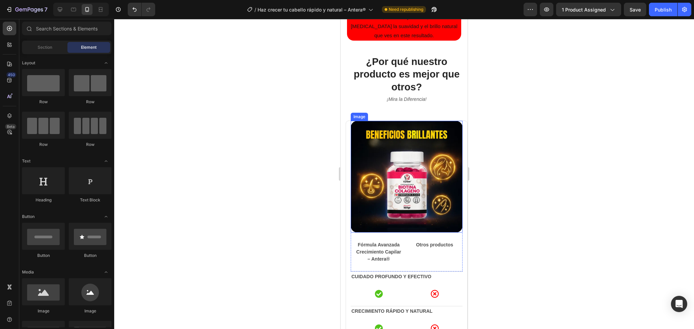
click at [403, 175] on img at bounding box center [407, 177] width 112 height 112
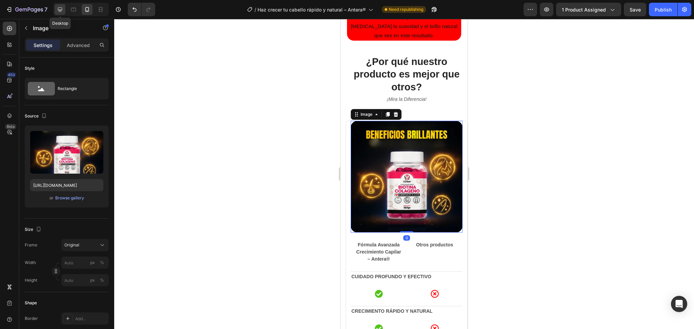
click at [57, 7] on icon at bounding box center [60, 9] width 7 height 7
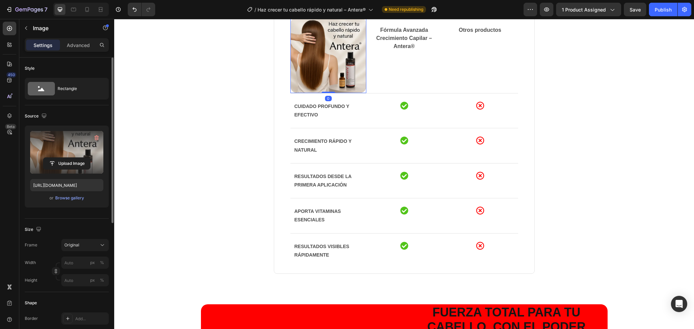
scroll to position [672, 0]
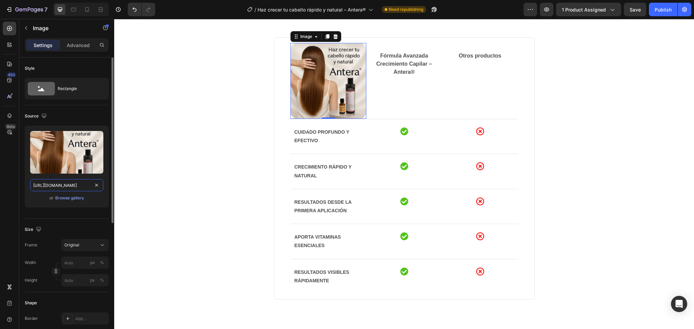
click at [76, 182] on input "https://cdn.shopify.com/s/files/1/0714/8571/8759/files/gempages_547003309001540…" at bounding box center [66, 185] width 73 height 12
click at [82, 8] on div at bounding box center [87, 9] width 11 height 11
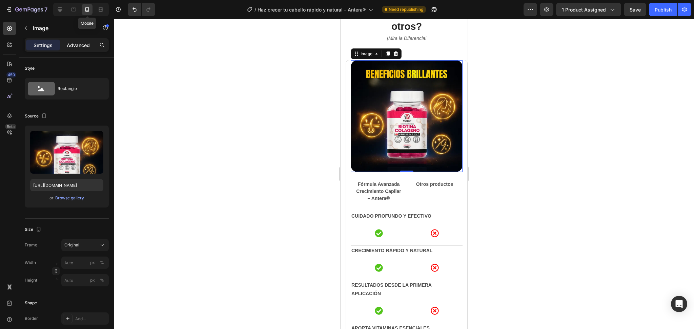
scroll to position [689, 0]
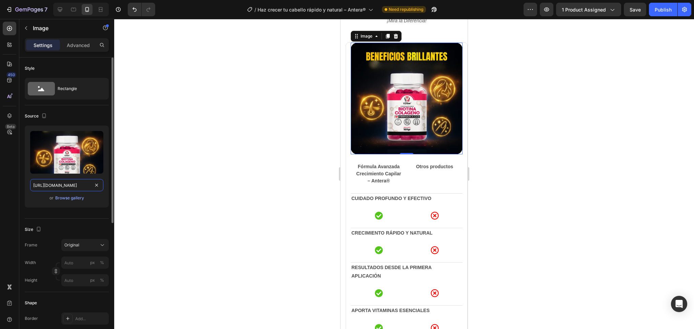
click at [72, 184] on input "[URL][DOMAIN_NAME]" at bounding box center [66, 185] width 73 height 12
paste input "d287e540-d54c-4af5-bc4a-a03972e2f9b3"
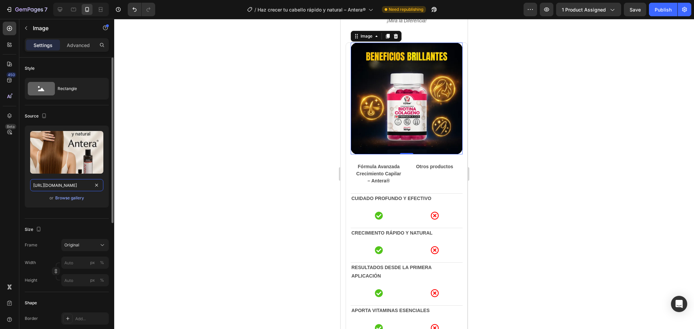
scroll to position [0, 212]
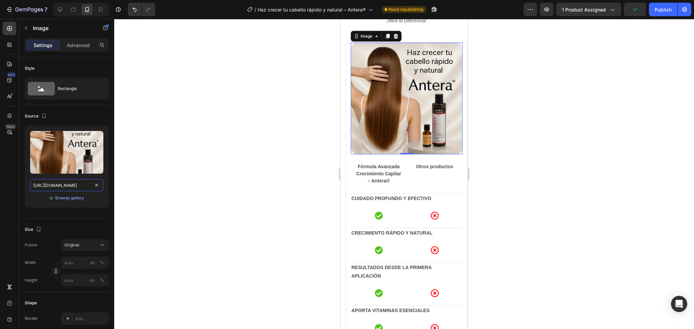
type input "https://cdn.shopify.com/s/files/1/0714/8571/8759/files/gempages_547003309001540…"
click at [590, 106] on div at bounding box center [404, 174] width 580 height 310
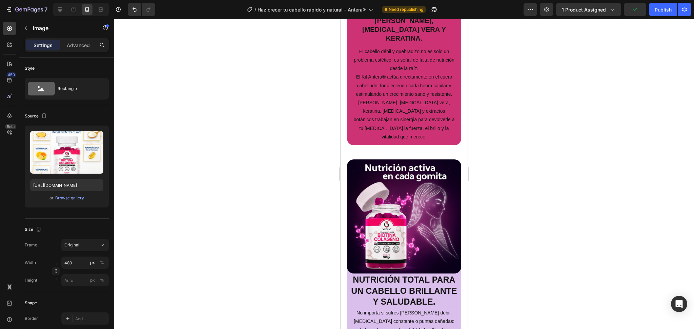
scroll to position [1050, 0]
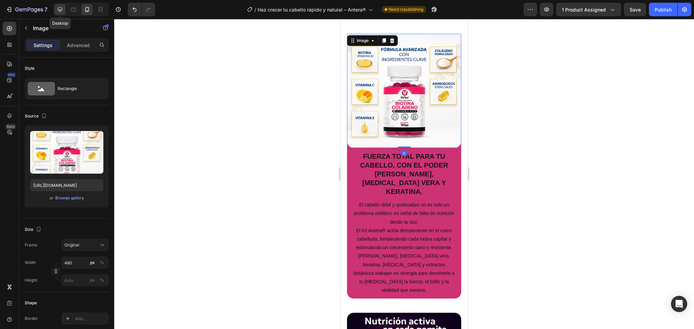
click at [58, 6] on icon at bounding box center [60, 9] width 7 height 7
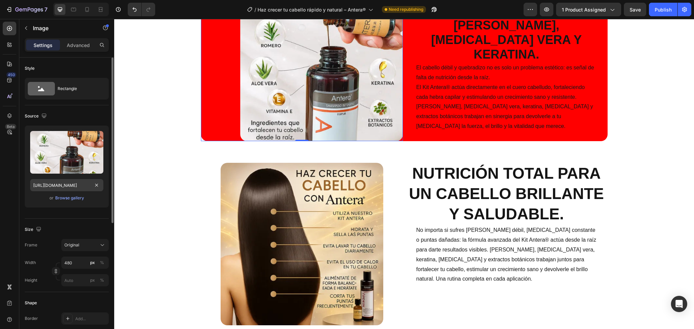
scroll to position [959, 0]
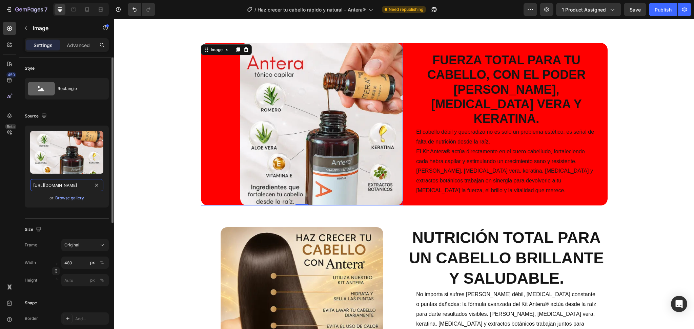
click at [56, 183] on input "[URL][DOMAIN_NAME]" at bounding box center [66, 185] width 73 height 12
click at [87, 4] on div at bounding box center [87, 9] width 11 height 11
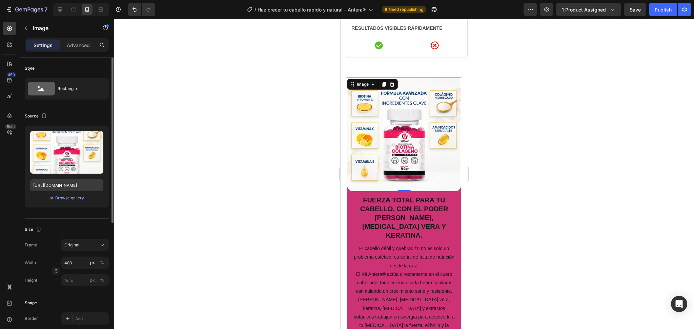
scroll to position [1034, 0]
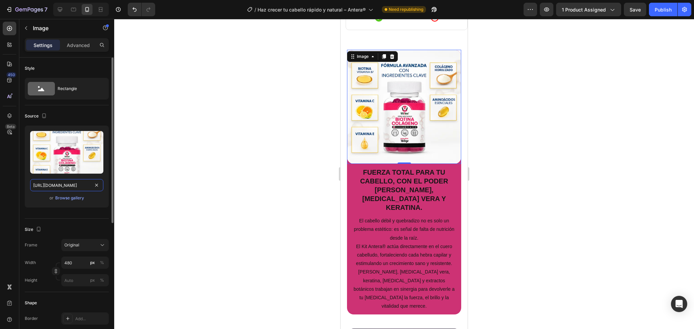
click at [81, 184] on input "[URL][DOMAIN_NAME]" at bounding box center [66, 185] width 73 height 12
paste input "d763040c-63c2-4077-b748-56f75450e1dd"
type input "[URL][DOMAIN_NAME]"
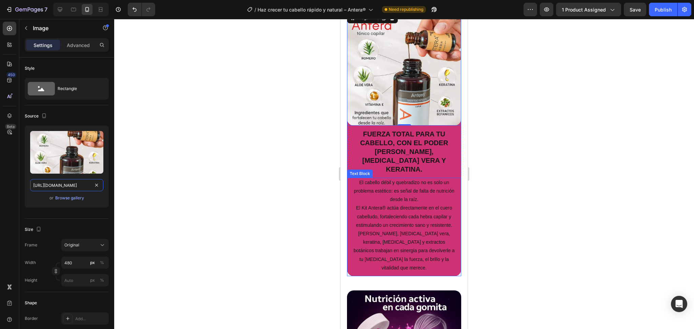
scroll to position [1125, 0]
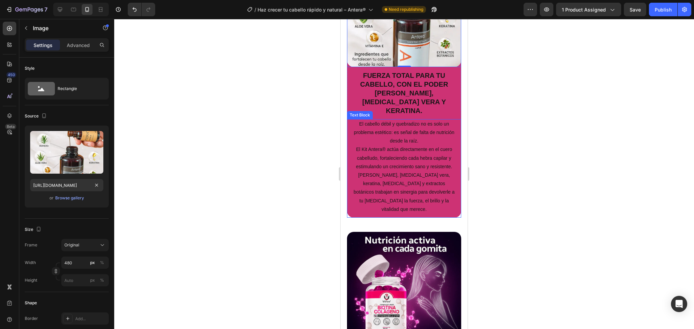
click at [358, 191] on p "El cabello débil y quebradizo no es solo un problema estético: es señal de falt…" at bounding box center [404, 167] width 102 height 94
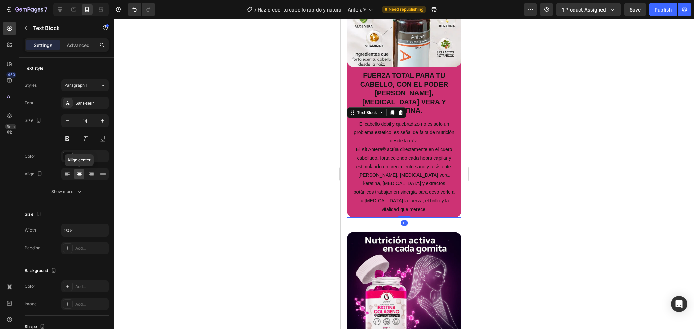
scroll to position [110, 0]
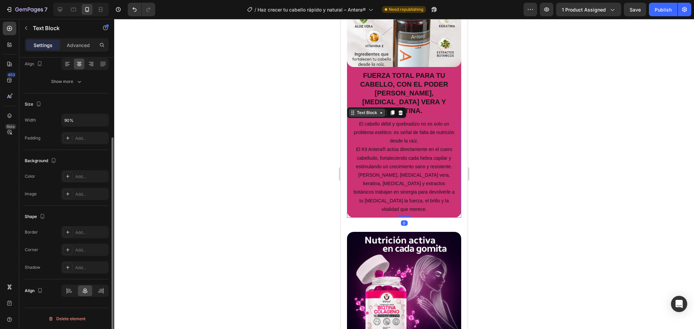
click at [366, 110] on div "Text Block" at bounding box center [366, 113] width 23 height 6
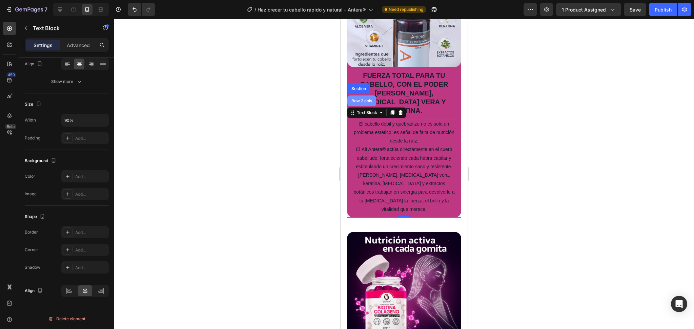
drag, startPoint x: 365, startPoint y: 91, endPoint x: 594, endPoint y: 139, distance: 234.6
click at [365, 96] on div "Row 2 cols" at bounding box center [361, 101] width 29 height 11
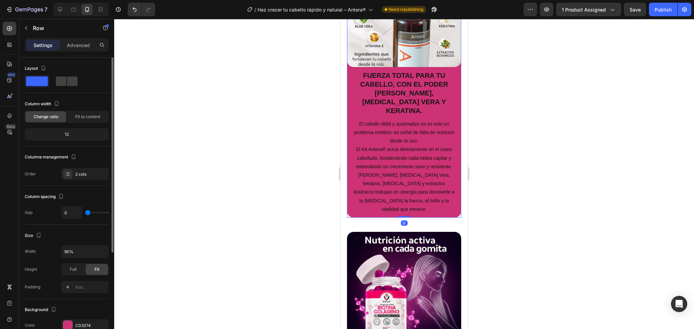
scroll to position [143, 0]
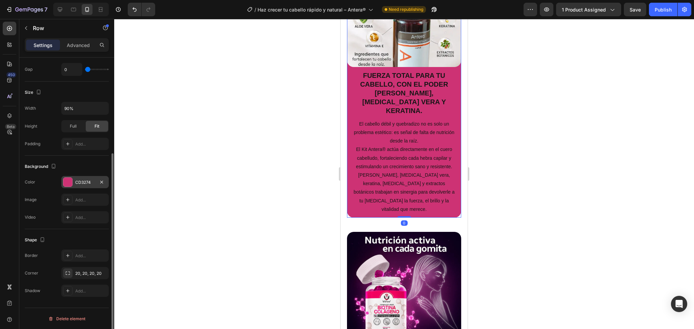
click at [85, 185] on div "CD3274" at bounding box center [85, 183] width 20 height 6
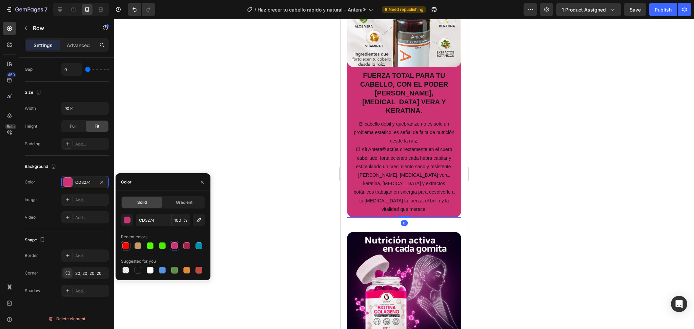
click at [129, 245] on div at bounding box center [126, 246] width 8 height 8
type input "FF0000"
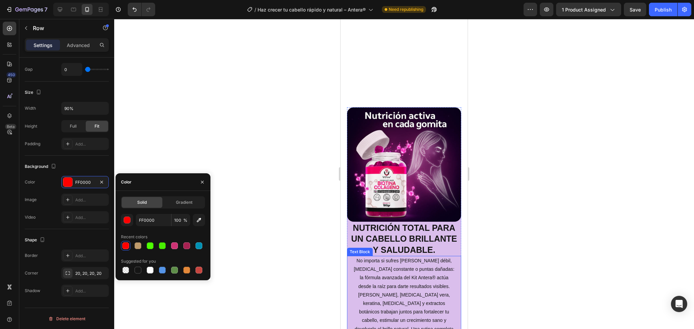
scroll to position [1351, 0]
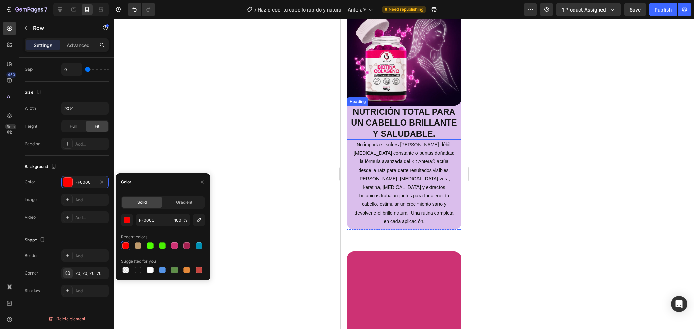
click at [365, 77] on img at bounding box center [404, 48] width 115 height 115
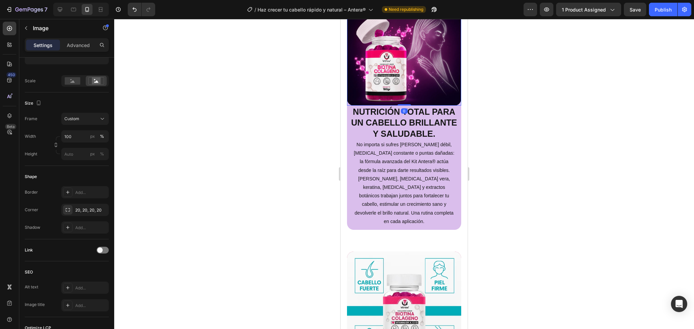
scroll to position [0, 0]
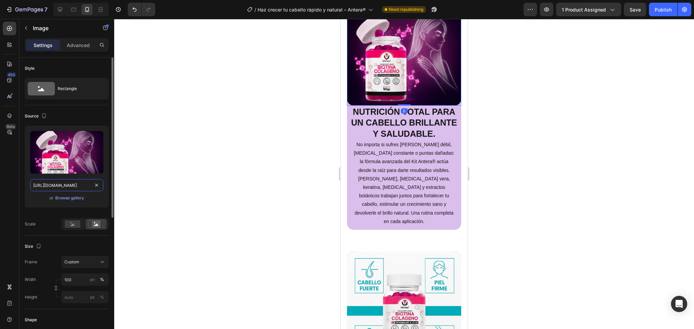
drag, startPoint x: 67, startPoint y: 188, endPoint x: 67, endPoint y: 184, distance: 4.7
click at [67, 189] on input "[URL][DOMAIN_NAME]" at bounding box center [66, 185] width 73 height 12
click at [66, 9] on div at bounding box center [81, 10] width 56 height 14
click at [61, 11] on icon at bounding box center [60, 9] width 4 height 4
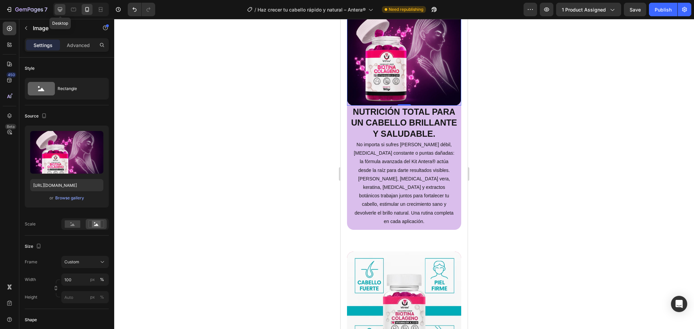
type input "[URL][DOMAIN_NAME]"
type input "480"
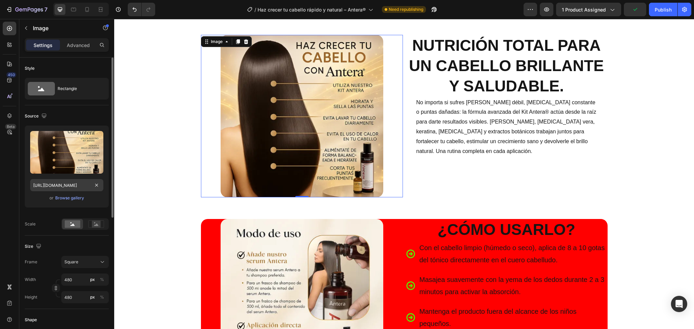
scroll to position [1230, 0]
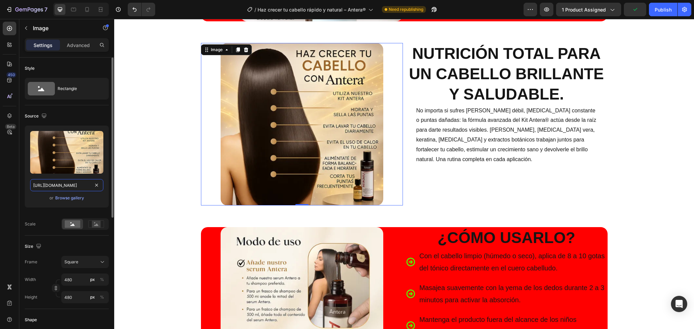
click at [70, 182] on input "[URL][DOMAIN_NAME]" at bounding box center [66, 185] width 73 height 12
click at [89, 12] on icon at bounding box center [87, 9] width 7 height 7
type input "[URL][DOMAIN_NAME]"
type input "100"
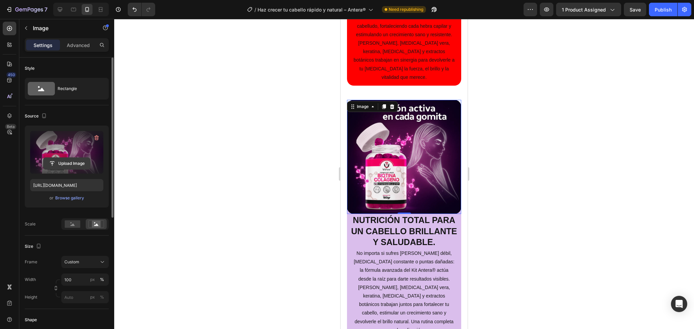
scroll to position [1299, 0]
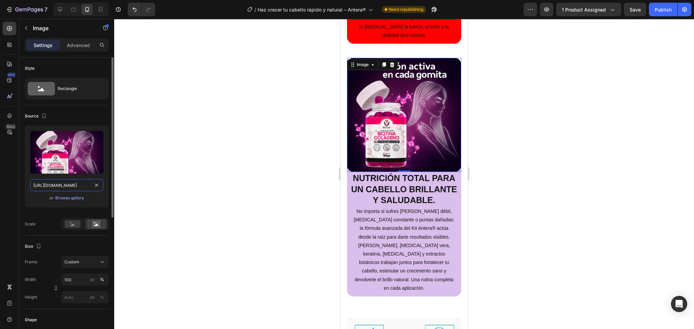
click at [72, 187] on input "[URL][DOMAIN_NAME]" at bounding box center [66, 185] width 73 height 12
paste input "67ed08d6-530f-4cd9-849a-7d05729497b3"
type input "[URL][DOMAIN_NAME]"
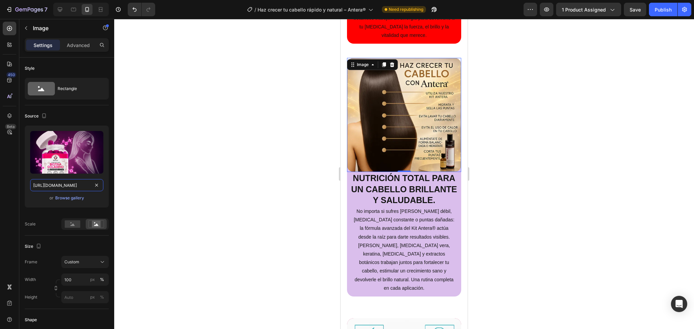
scroll to position [0, 213]
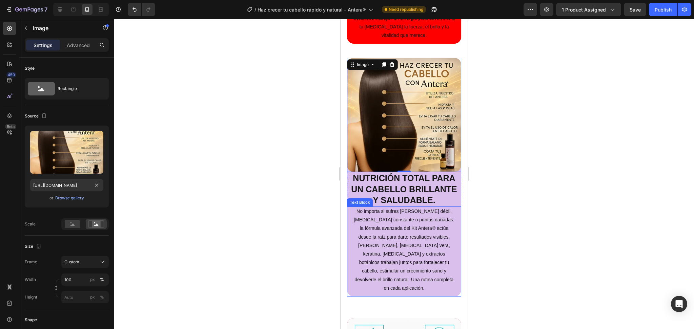
click at [360, 262] on p "No importa si sufres [PERSON_NAME] débil, [MEDICAL_DATA] constante o puntas dañ…" at bounding box center [404, 249] width 102 height 85
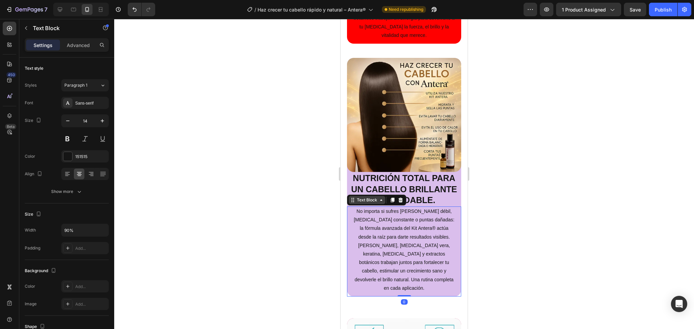
click at [356, 197] on div "Text Block" at bounding box center [366, 200] width 23 height 6
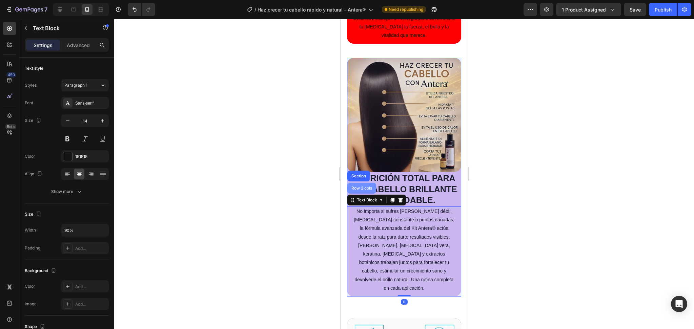
click at [358, 183] on div "Row 2 cols" at bounding box center [361, 188] width 29 height 11
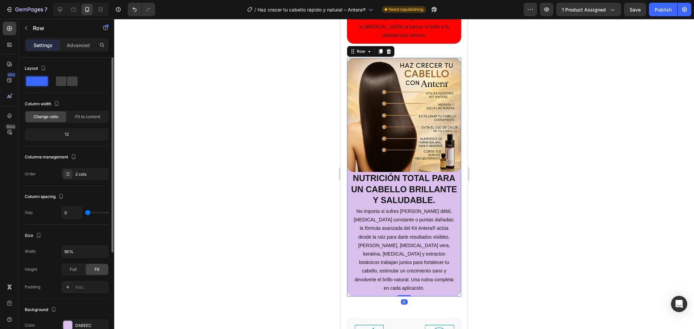
scroll to position [136, 0]
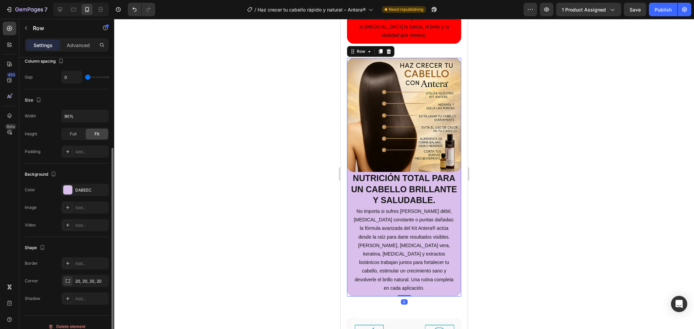
click at [89, 179] on div "Background" at bounding box center [67, 174] width 84 height 11
click at [90, 188] on div "DABEEC" at bounding box center [85, 190] width 20 height 6
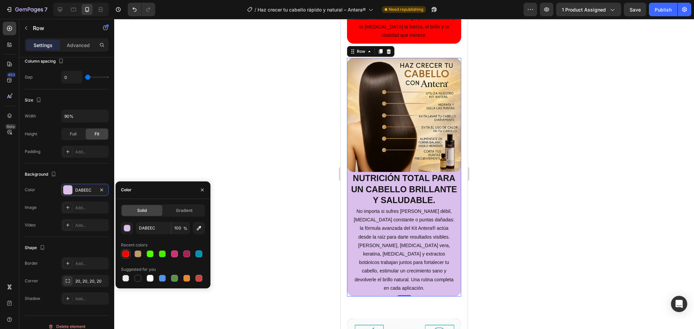
click at [126, 253] on div at bounding box center [125, 254] width 7 height 7
type input "FF0000"
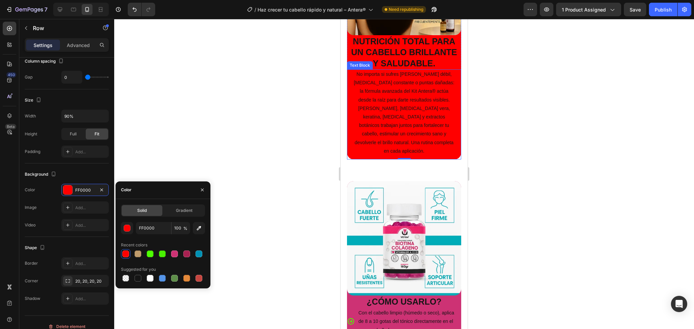
scroll to position [1480, 0]
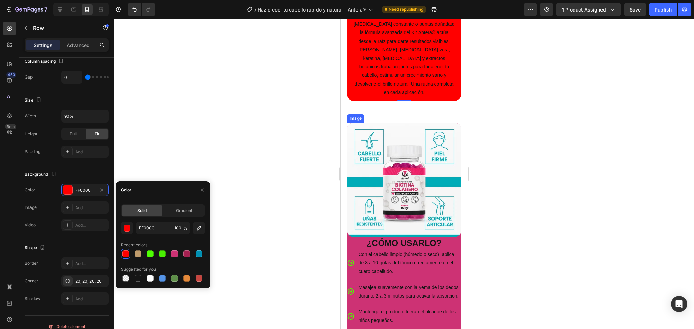
click at [365, 187] on img at bounding box center [404, 180] width 115 height 115
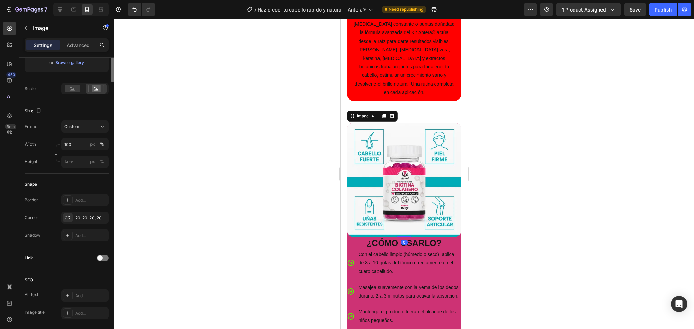
scroll to position [0, 0]
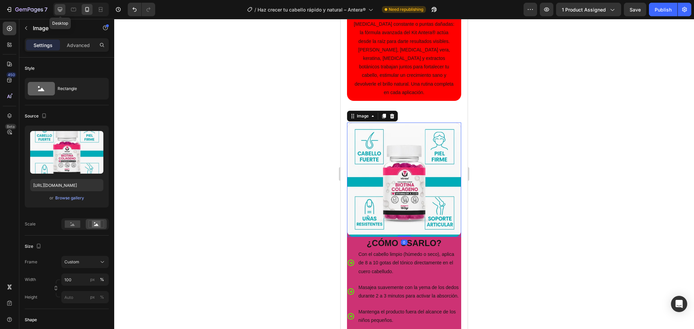
click at [61, 13] on div at bounding box center [60, 9] width 11 height 11
type input "[URL][DOMAIN_NAME]"
type input "480"
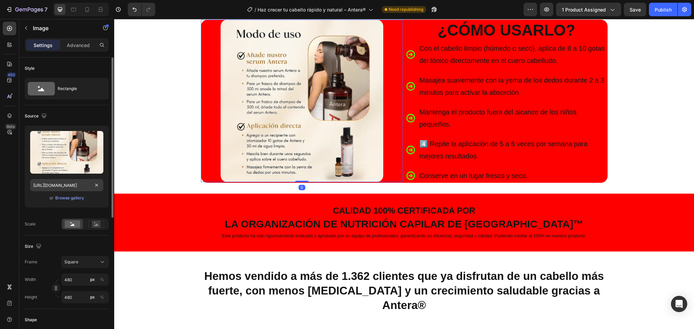
scroll to position [1502, 0]
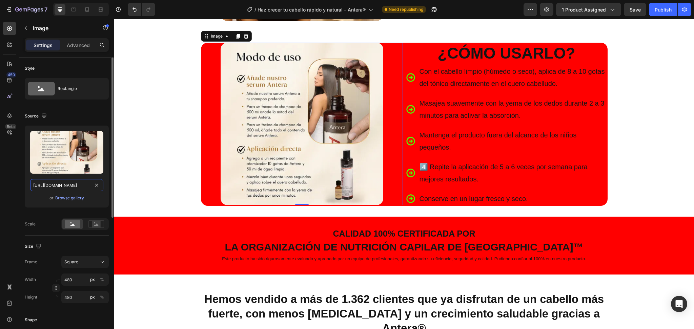
click at [65, 185] on input "[URL][DOMAIN_NAME]" at bounding box center [66, 185] width 73 height 12
click at [80, 7] on div "Mobile" at bounding box center [81, 10] width 56 height 14
click at [94, 16] on div at bounding box center [81, 10] width 56 height 14
click at [91, 12] on div at bounding box center [87, 9] width 11 height 11
type input "[URL][DOMAIN_NAME]"
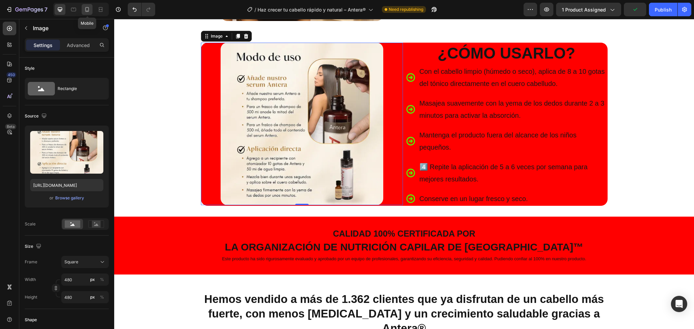
type input "100"
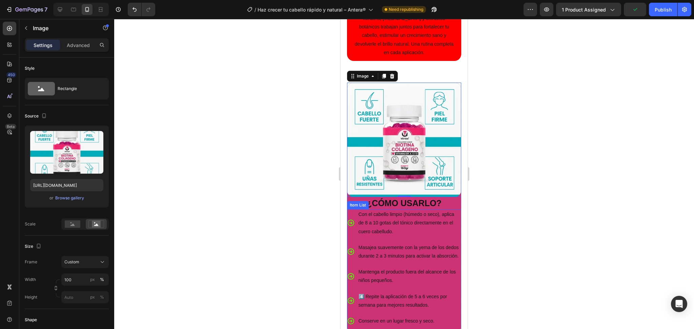
scroll to position [1545, 0]
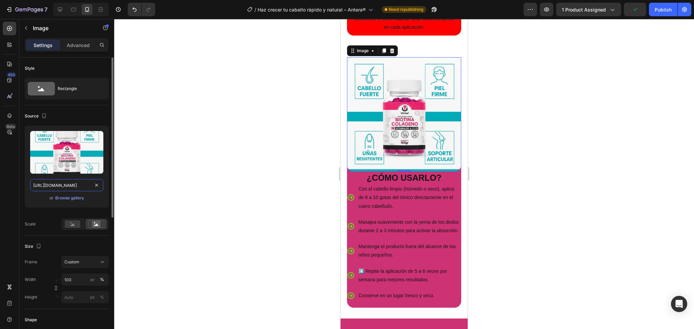
click at [79, 181] on input "[URL][DOMAIN_NAME]" at bounding box center [66, 185] width 73 height 12
paste input "72d29181-6789-4073-9145-52c432da6abe"
type input "[URL][DOMAIN_NAME]"
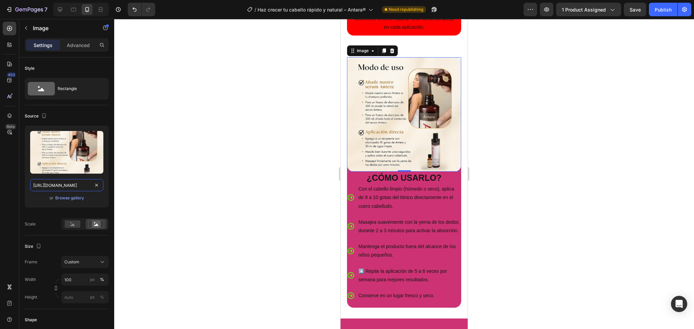
scroll to position [0, 212]
click at [377, 289] on div "Con el cabello limpio (húmedo o seco), aplica de 8 a 10 gotas del tónico direct…" at bounding box center [404, 244] width 115 height 121
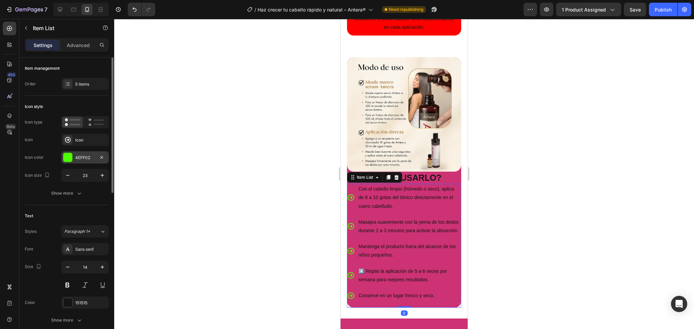
click at [87, 157] on div "4EFF02" at bounding box center [85, 158] width 20 height 6
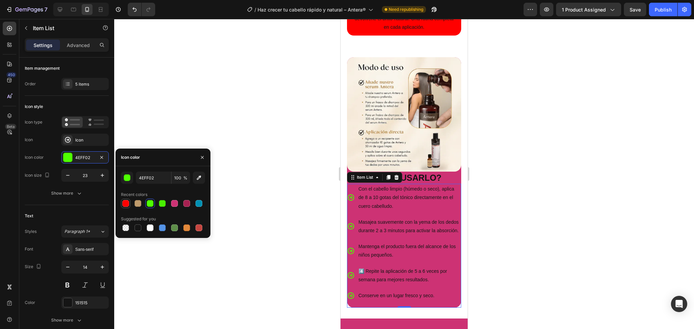
click at [127, 200] on div at bounding box center [125, 203] width 7 height 7
click at [367, 267] on p "4️⃣ Repite la aplicación de 5 a 6 veces por semana para mejores resultados." at bounding box center [409, 275] width 102 height 17
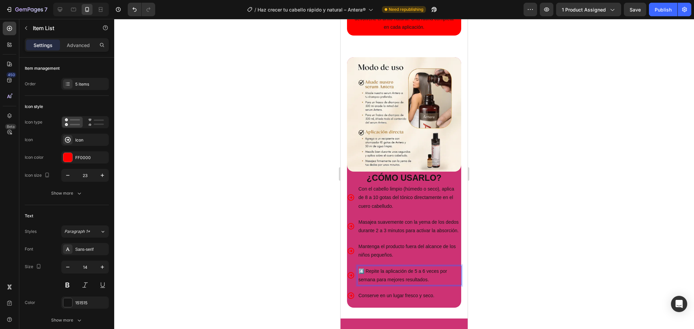
click at [364, 267] on p "4️⃣ Repite la aplicación de 5 a 6 veces por semana para mejores resultados." at bounding box center [409, 275] width 102 height 17
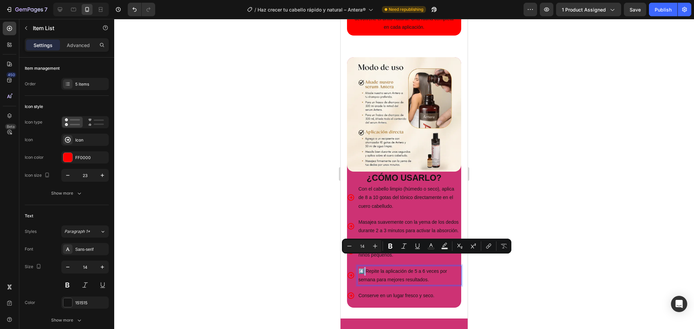
click at [367, 267] on p "4️⃣ Repite la aplicación de 5 a 6 veces por semana para mejores resultados." at bounding box center [409, 275] width 102 height 17
click at [65, 159] on div at bounding box center [67, 157] width 9 height 9
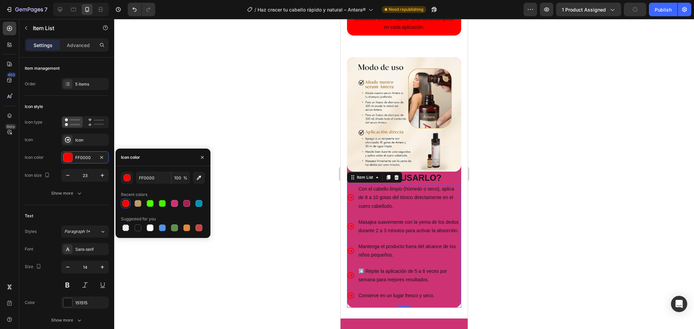
click at [153, 202] on div at bounding box center [150, 203] width 7 height 7
type input "4EFF02"
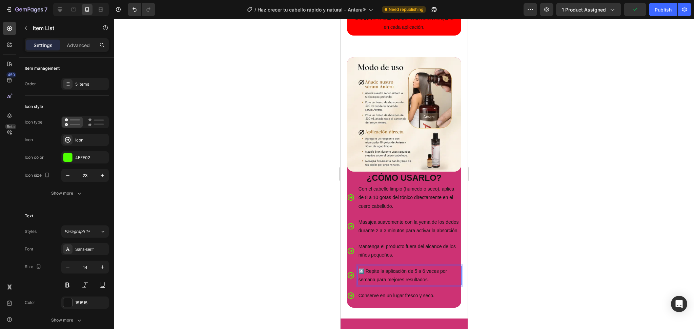
click at [365, 267] on p "4️⃣ Repite la aplicación de 5 a 6 veces por semana para mejores resultados." at bounding box center [409, 275] width 102 height 17
click at [345, 156] on div "Image ¿Cómo Usarlo? Heading Con el cabello limpio (húmedo o seco), aplica de 8 …" at bounding box center [403, 182] width 127 height 251
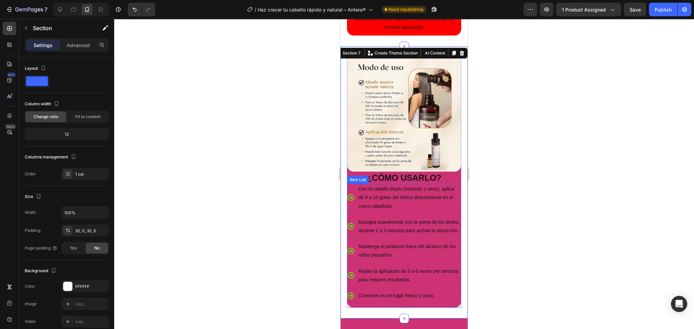
drag, startPoint x: 354, startPoint y: 166, endPoint x: 347, endPoint y: 159, distance: 9.6
click at [355, 184] on div "Con el cabello limpio (húmedo o seco), aplica de 8 a 10 gotas del tónico direct…" at bounding box center [404, 198] width 115 height 28
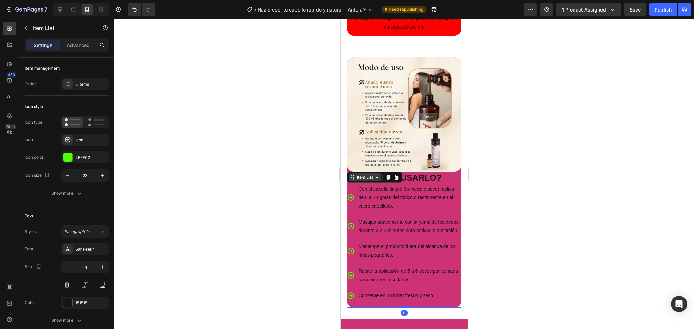
click at [358, 174] on div "Item List" at bounding box center [364, 177] width 19 height 6
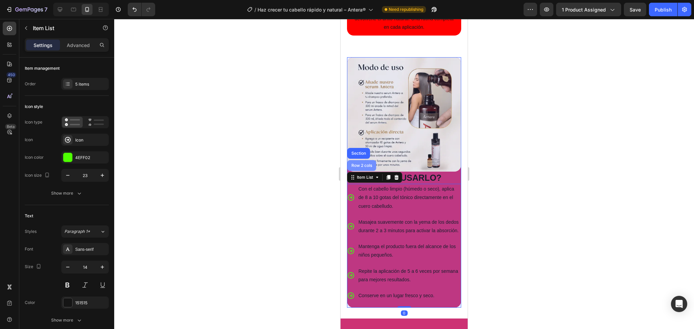
click at [360, 164] on div "Row 2 cols" at bounding box center [361, 166] width 23 height 4
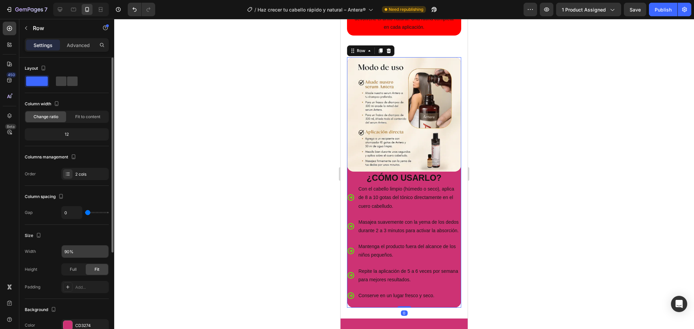
scroll to position [45, 0]
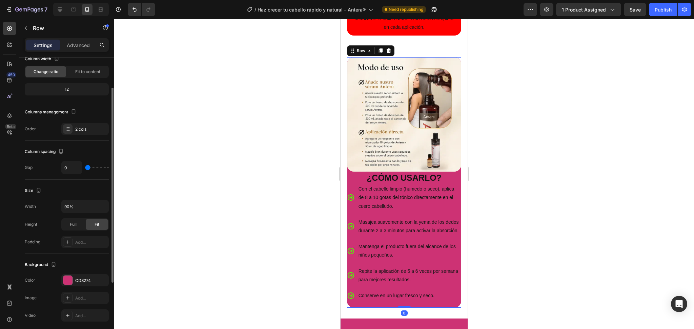
click at [75, 274] on div "Background The changes might be hidden by the video. Color CD3274 Image Add... …" at bounding box center [67, 291] width 84 height 74
click at [84, 282] on div "CD3274" at bounding box center [85, 281] width 20 height 6
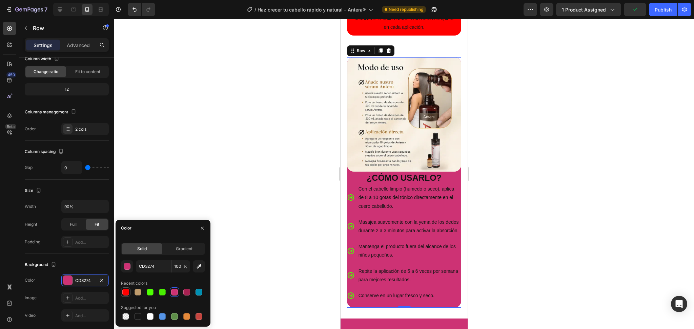
click at [127, 290] on div at bounding box center [125, 292] width 7 height 7
type input "FF0000"
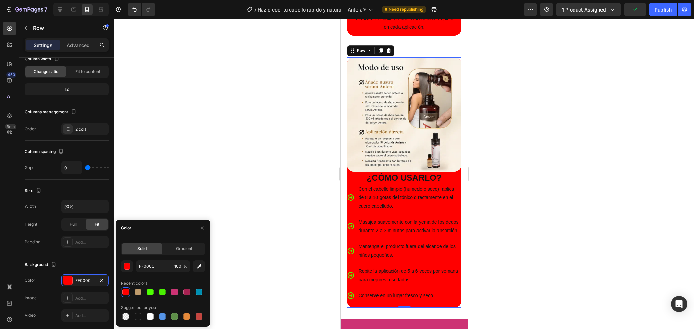
click at [250, 182] on div at bounding box center [404, 174] width 580 height 310
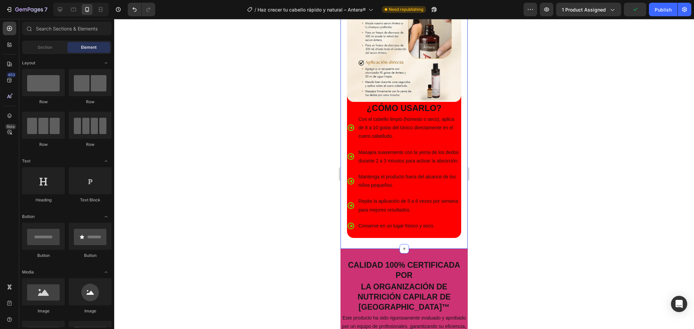
scroll to position [1726, 0]
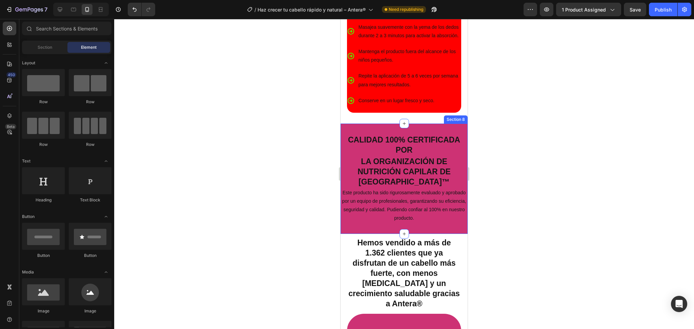
click at [387, 130] on div "CALIDAD 100% CERTIFICADA POR Heading La organización de nutrición Capilar de Co…" at bounding box center [403, 179] width 127 height 110
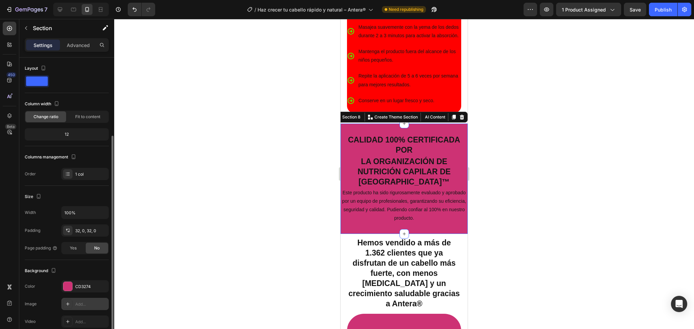
scroll to position [45, 0]
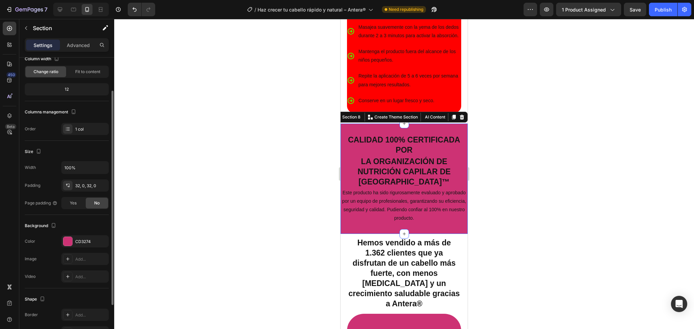
click at [60, 238] on div "Color CD3274" at bounding box center [67, 241] width 84 height 12
click at [67, 243] on div at bounding box center [67, 241] width 9 height 9
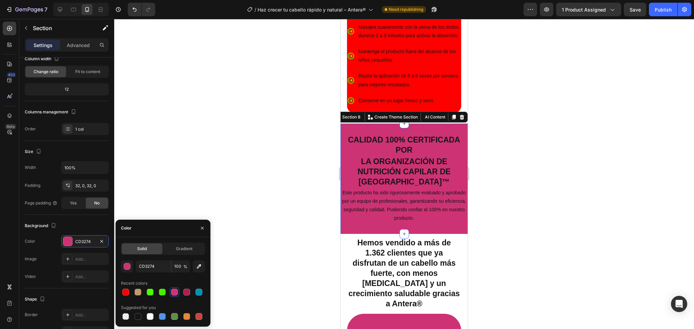
click at [126, 290] on div at bounding box center [125, 292] width 7 height 7
type input "FF0000"
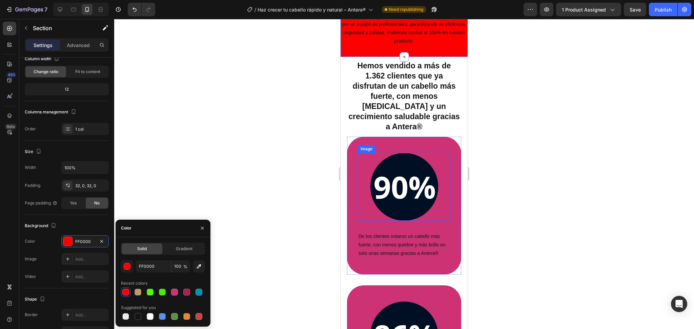
scroll to position [1906, 0]
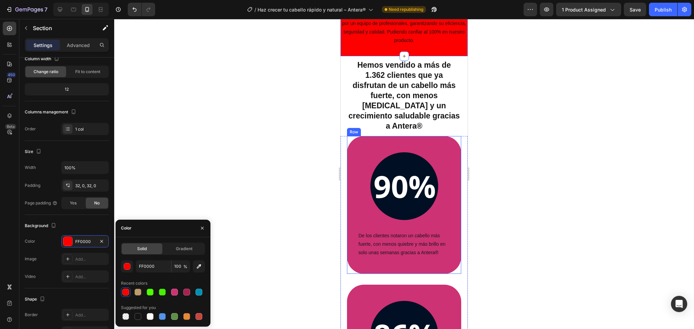
click at [355, 147] on div "Image De los clientes notaron un cabello más fuerte, con menos quiebre y más br…" at bounding box center [404, 205] width 115 height 138
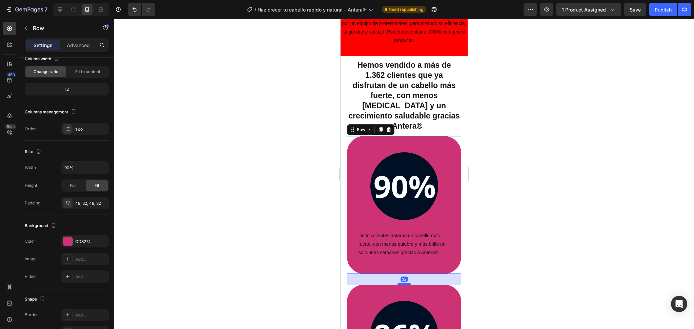
scroll to position [0, 0]
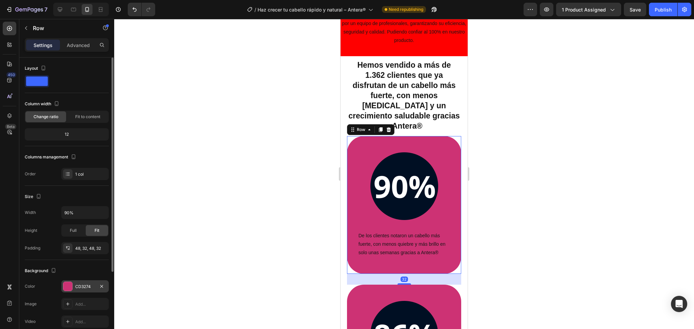
click at [68, 284] on div at bounding box center [67, 286] width 9 height 9
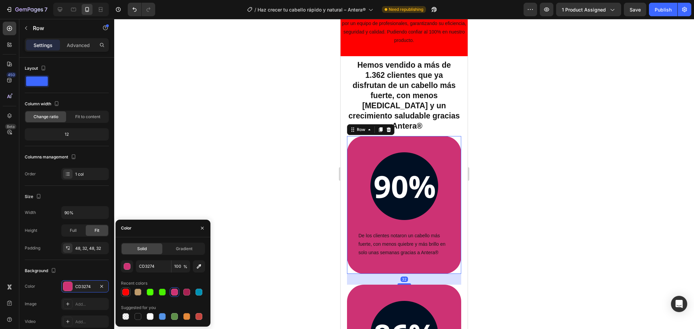
click at [123, 291] on div at bounding box center [125, 292] width 7 height 7
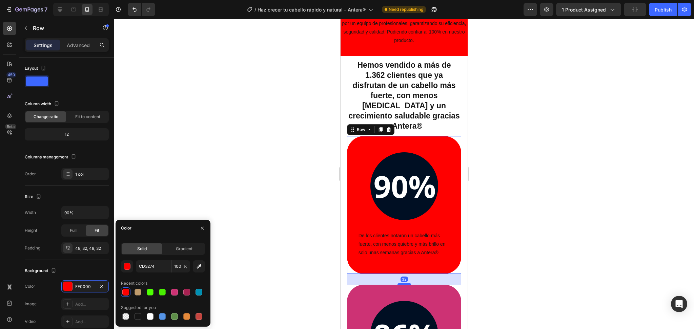
type input "FF0000"
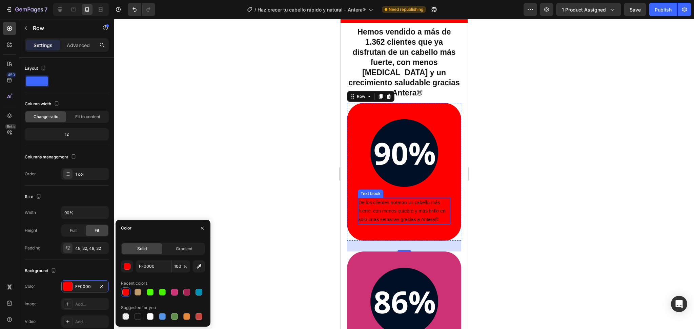
scroll to position [1997, 0]
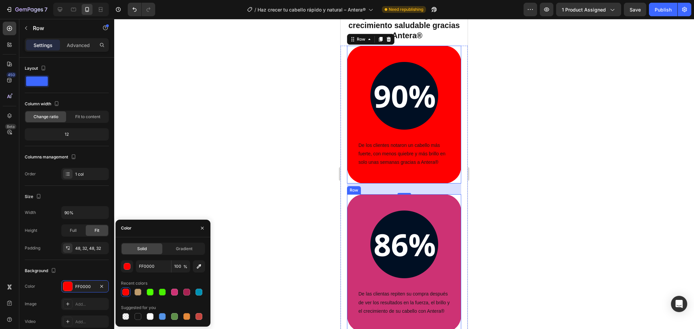
click at [349, 207] on div "Image De las clientas repiten su compra después de ver los resultados en la fue…" at bounding box center [404, 263] width 115 height 138
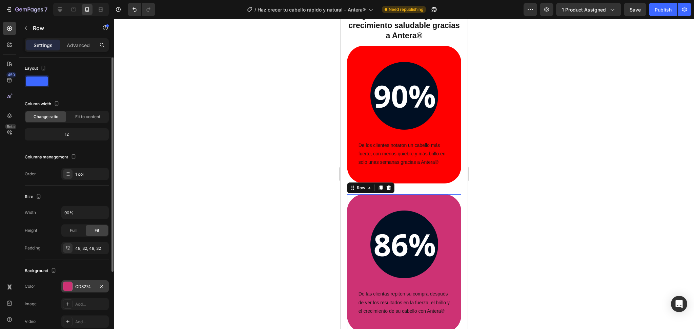
click at [73, 284] on div "CD3274" at bounding box center [84, 287] width 47 height 12
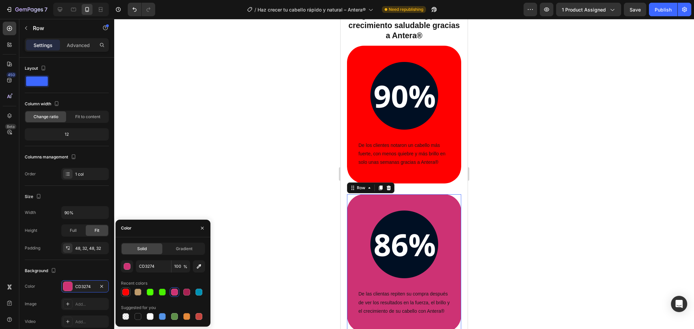
click at [124, 294] on div at bounding box center [125, 292] width 7 height 7
type input "FF0000"
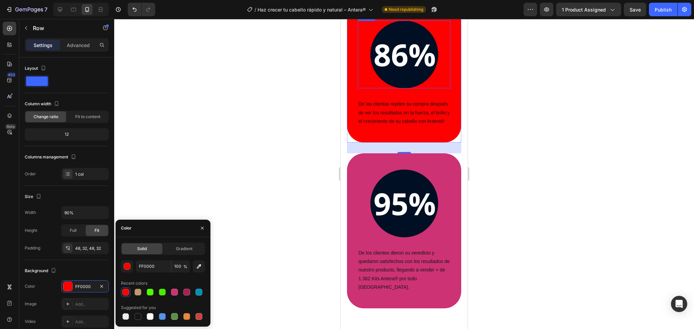
scroll to position [2177, 0]
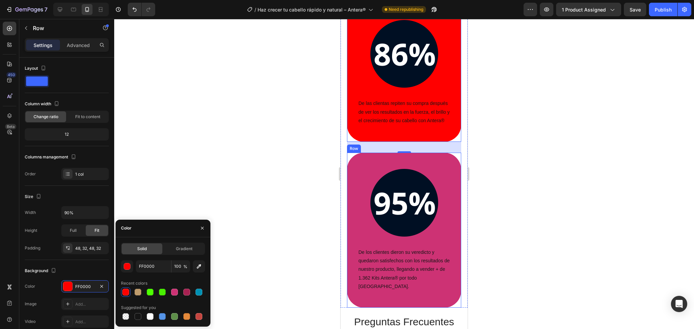
click at [355, 207] on div "Image De los clientes dieron su veredicto y quedaron satisfechos con los result…" at bounding box center [404, 230] width 115 height 155
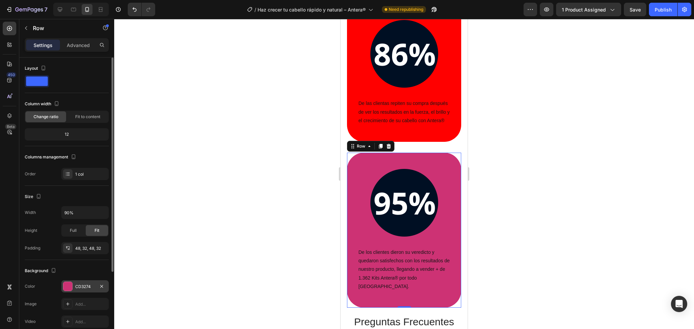
click at [68, 285] on div at bounding box center [67, 286] width 9 height 9
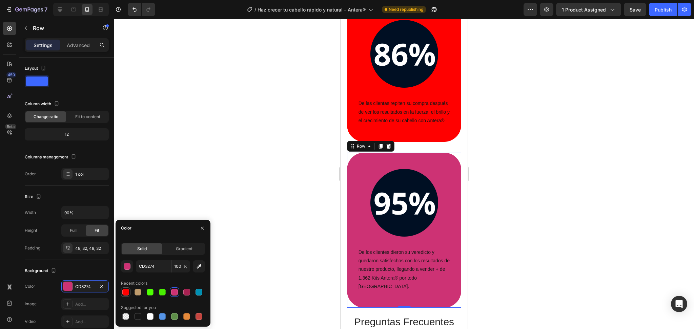
click at [122, 292] on div at bounding box center [126, 292] width 8 height 8
type input "FF0000"
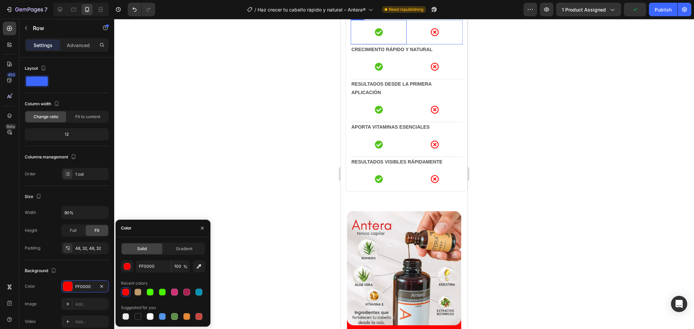
scroll to position [693, 0]
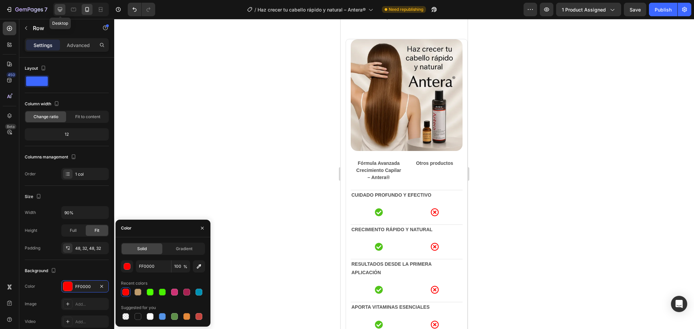
click at [61, 12] on icon at bounding box center [60, 9] width 7 height 7
type input "100%"
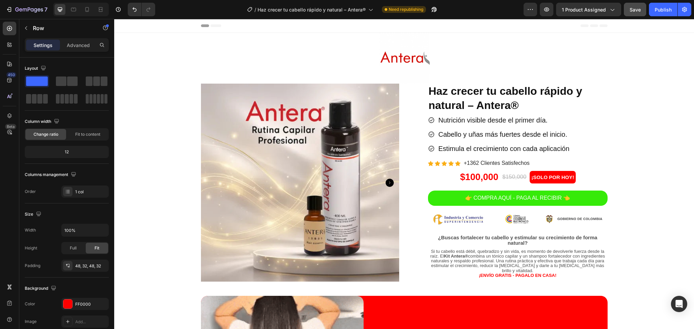
click at [637, 14] on button "Save" at bounding box center [635, 10] width 22 height 14
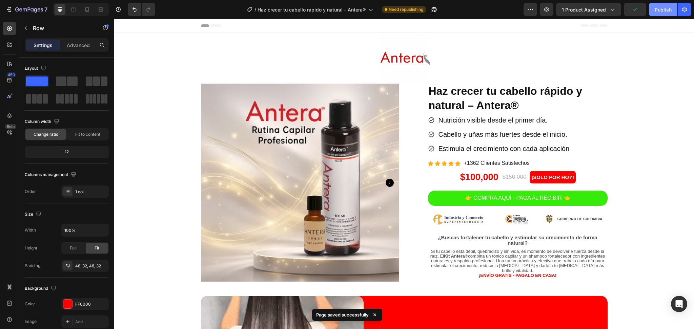
click at [665, 7] on div "Publish" at bounding box center [663, 9] width 17 height 7
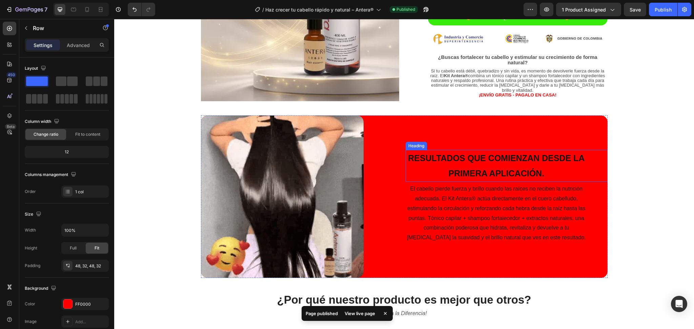
scroll to position [45, 0]
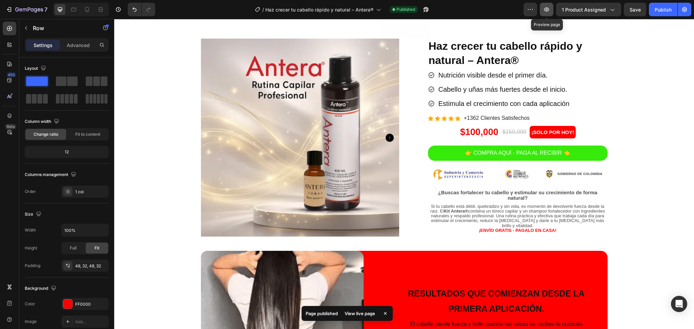
click at [553, 7] on button "button" at bounding box center [547, 10] width 14 height 14
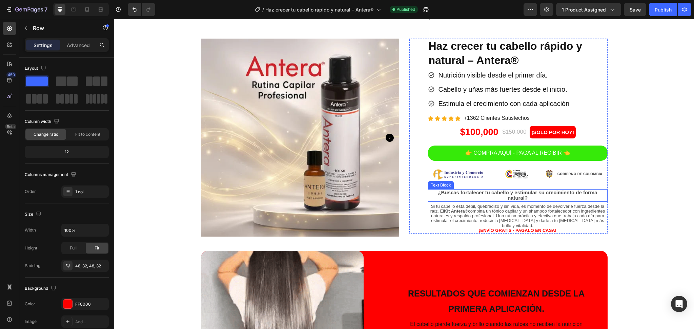
click at [508, 205] on p "Si tu cabello está débil, quebradizo y sin vida, es momento de devolverle fuerz…" at bounding box center [518, 216] width 178 height 24
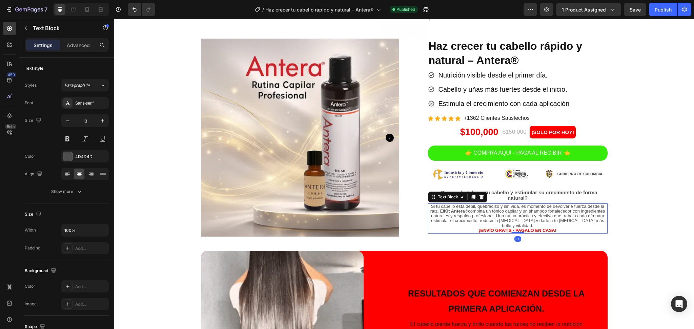
click at [506, 208] on p "Si tu cabello está débil, quebradizo y sin vida, es momento de devolverle fuerz…" at bounding box center [518, 216] width 178 height 24
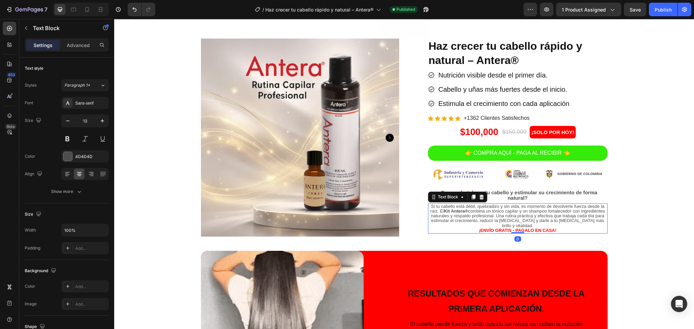
click at [506, 208] on p "Si tu cabello está débil, quebradizo y sin vida, es momento de devolverle fuerz…" at bounding box center [518, 216] width 178 height 24
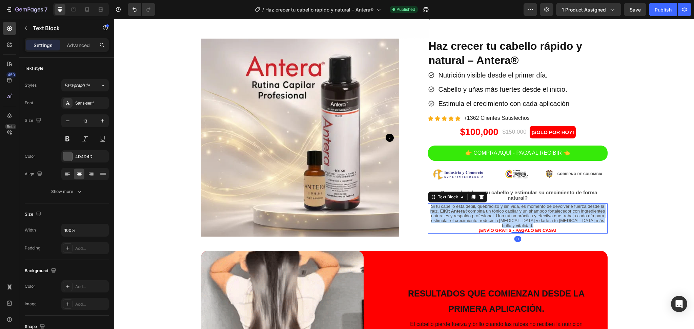
click at [506, 208] on p "Si tu cabello está débil, quebradizo y sin vida, es momento de devolverle fuerz…" at bounding box center [518, 216] width 178 height 24
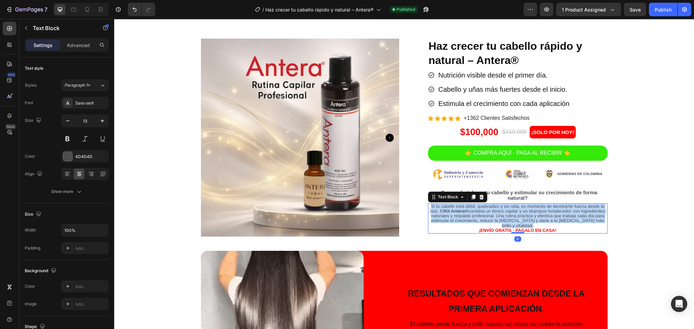
click at [506, 208] on p "Si tu cabello está débil, quebradizo y sin vida, es momento de devolverle fuerz…" at bounding box center [518, 216] width 178 height 24
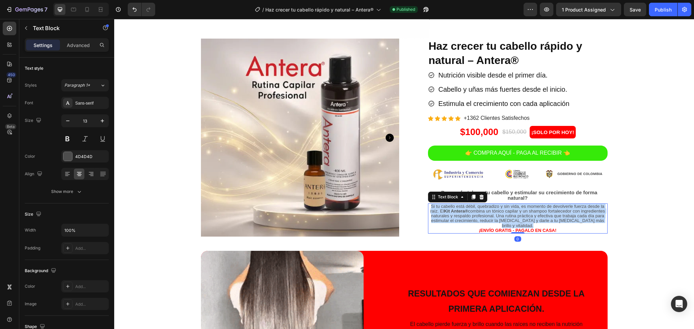
click at [506, 208] on p "Si tu cabello está débil, quebradizo y sin vida, es momento de devolverle fuerz…" at bounding box center [518, 216] width 178 height 24
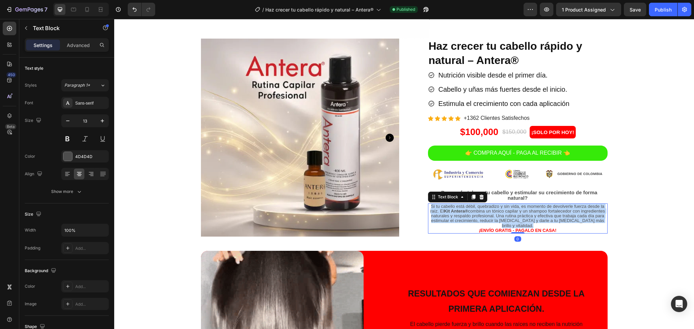
click at [506, 208] on p "Si tu cabello está débil, quebradizo y sin vida, es momento de devolverle fuerz…" at bounding box center [518, 216] width 178 height 24
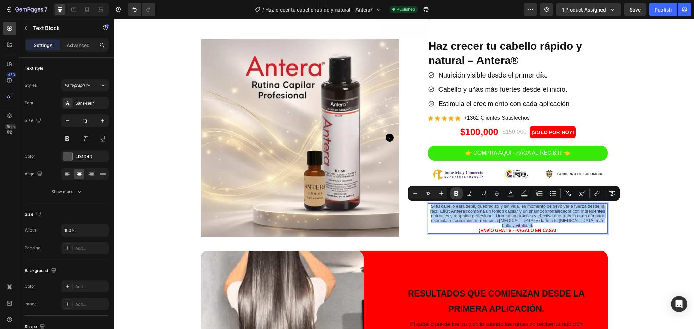
click at [457, 194] on icon "Editor contextual toolbar" at bounding box center [456, 193] width 4 height 5
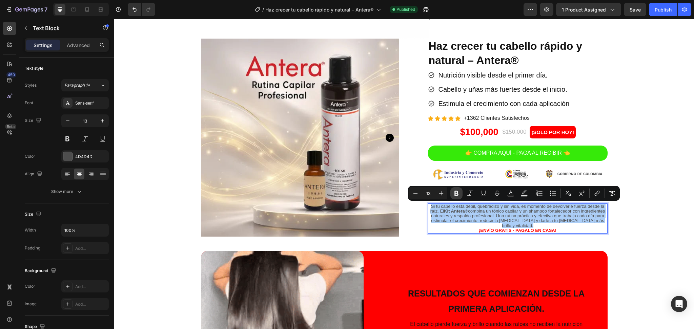
click at [457, 194] on icon "Editor contextual toolbar" at bounding box center [456, 193] width 4 height 5
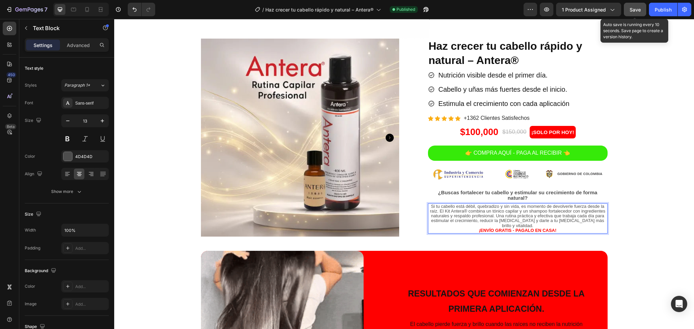
click at [643, 3] on button "Save" at bounding box center [635, 10] width 22 height 14
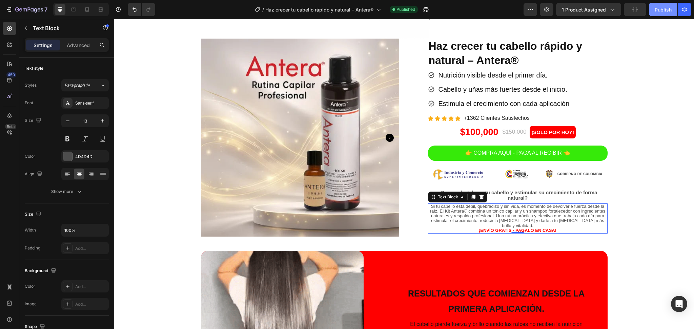
click at [660, 12] on div "Publish" at bounding box center [663, 9] width 17 height 7
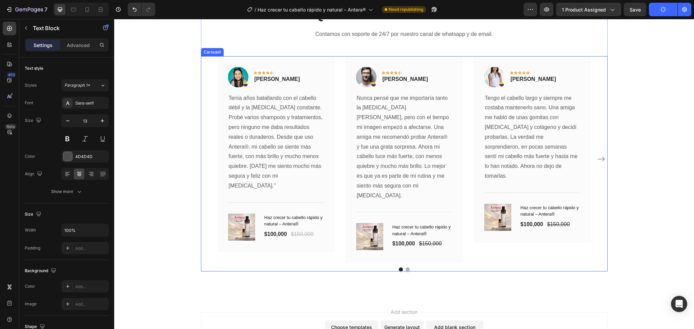
scroll to position [1996, 0]
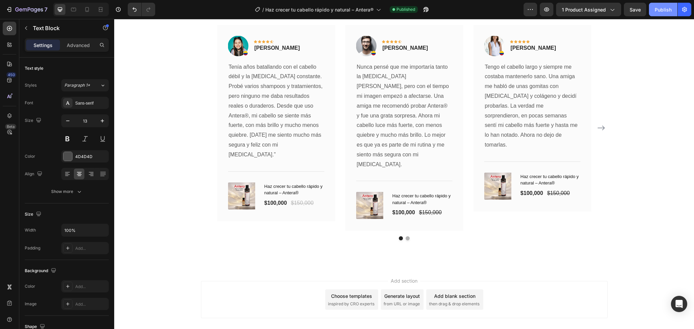
click at [655, 15] on button "Publish" at bounding box center [663, 10] width 28 height 14
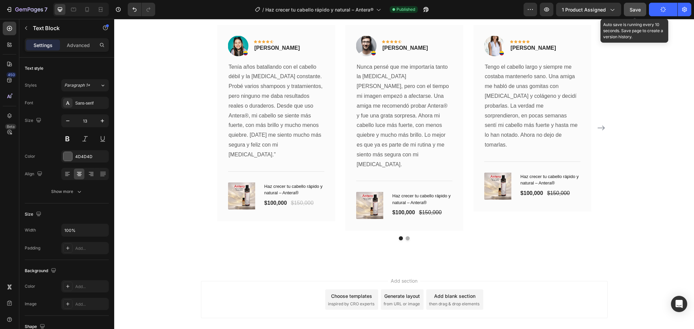
click at [642, 7] on button "Save" at bounding box center [635, 10] width 22 height 14
